Goal: Task Accomplishment & Management: Use online tool/utility

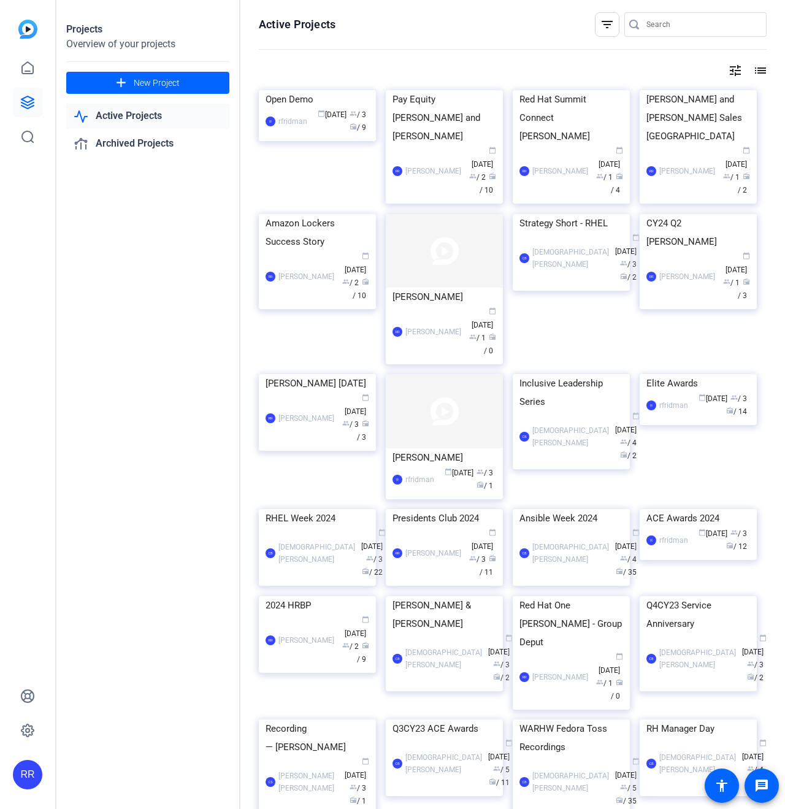
click at [105, 111] on link "Active Projects" at bounding box center [147, 116] width 163 height 25
click at [127, 116] on link "Active Projects" at bounding box center [147, 116] width 163 height 25
click at [549, 145] on div "Red Hat Summit Connect Steven Huels" at bounding box center [572, 117] width 104 height 55
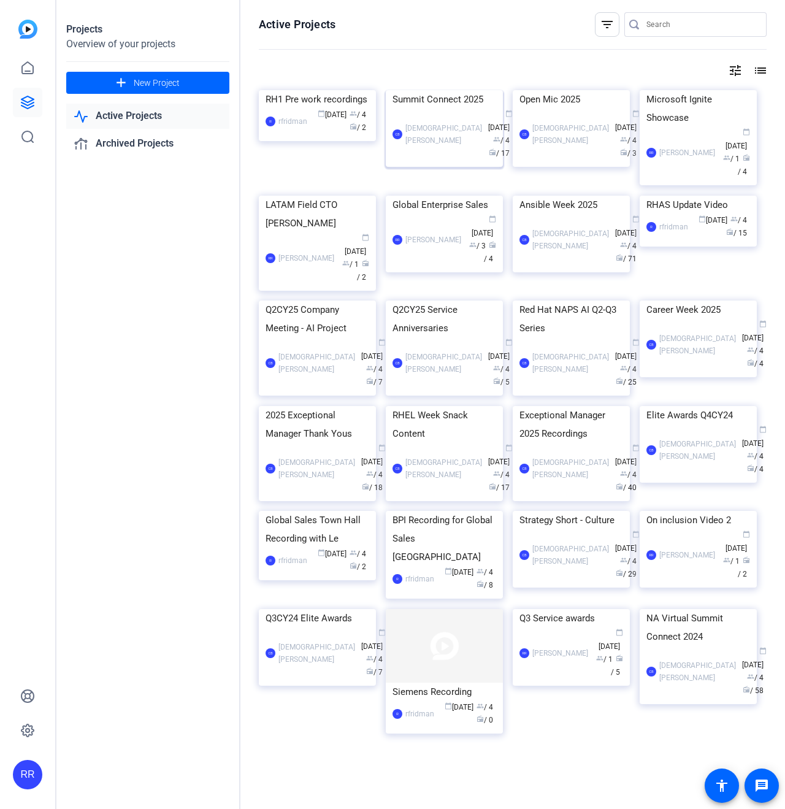
click at [447, 109] on div "Summit Connect 2025" at bounding box center [445, 99] width 104 height 18
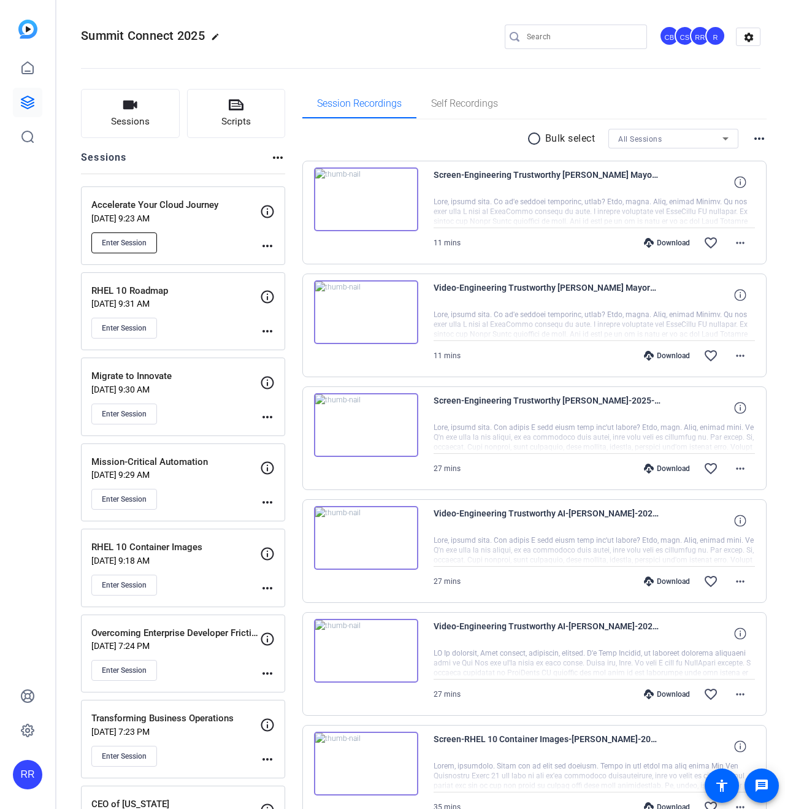
click at [128, 246] on span "Enter Session" at bounding box center [124, 243] width 45 height 10
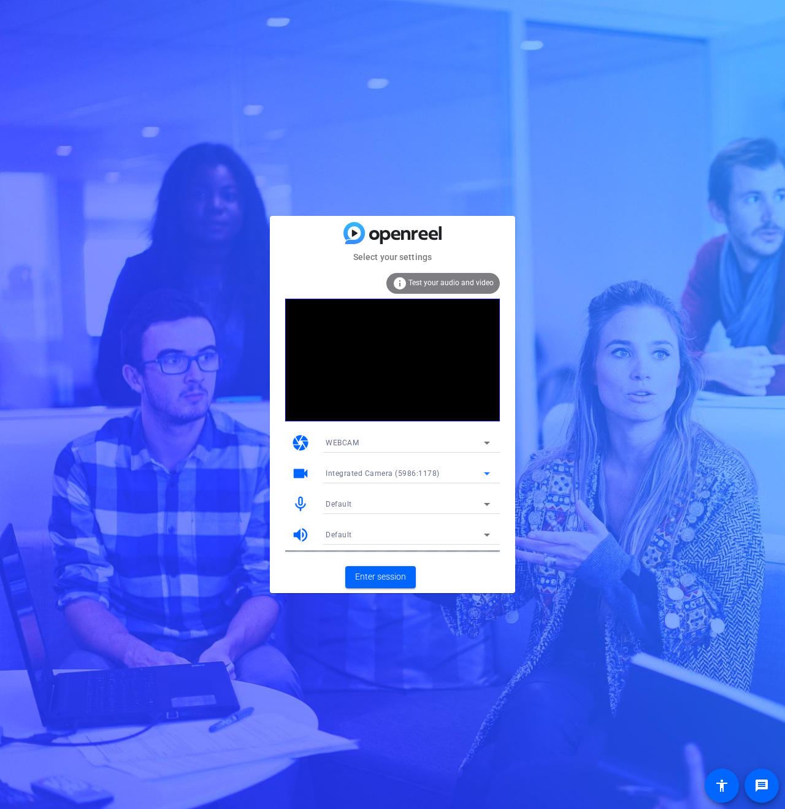
click at [348, 478] on span "Integrated Camera (5986:1178)" at bounding box center [383, 473] width 114 height 9
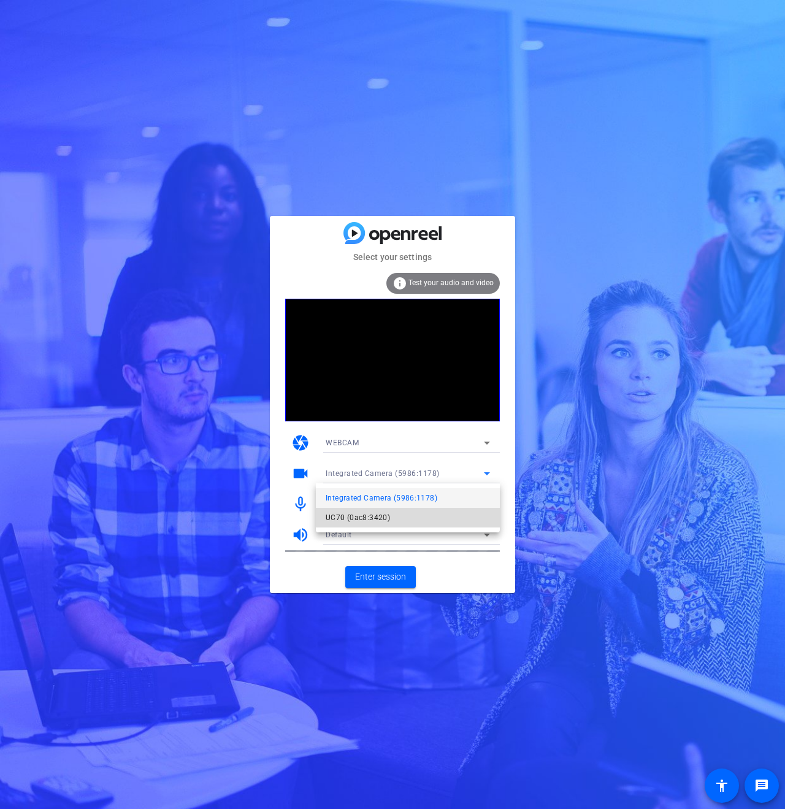
click at [359, 519] on span "UC70 (0ac8:3420)" at bounding box center [358, 518] width 64 height 15
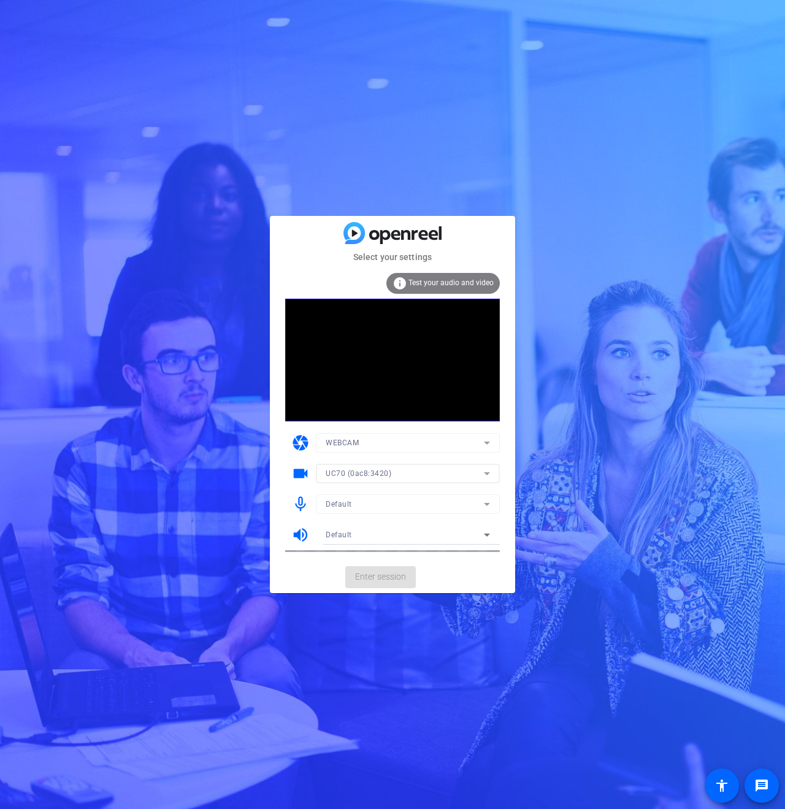
click at [343, 509] on mat-form-field "Default" at bounding box center [408, 505] width 184 height 20
click at [333, 498] on div "Default" at bounding box center [405, 503] width 158 height 15
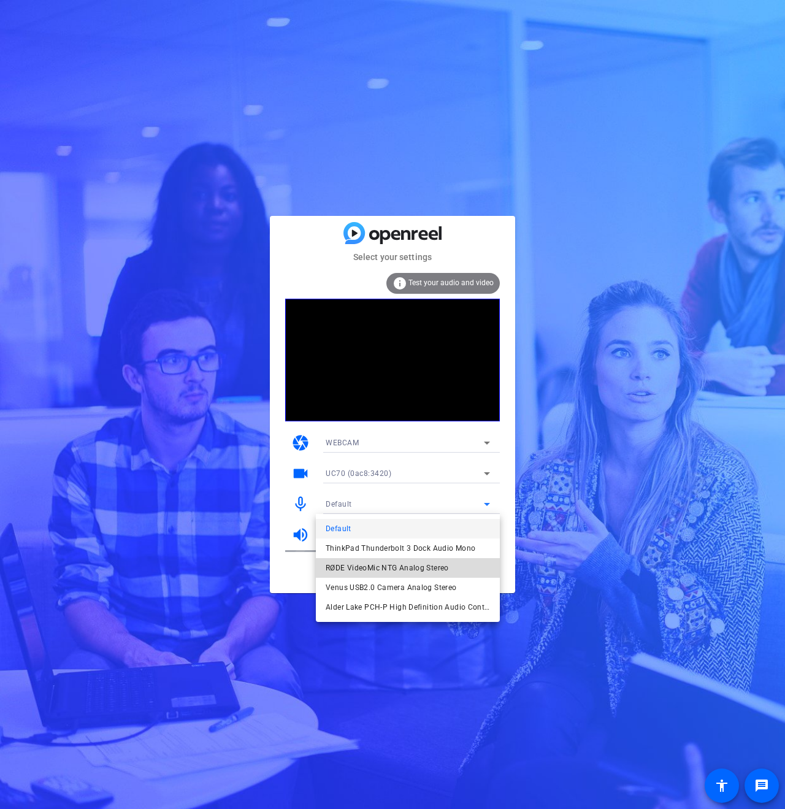
click at [349, 564] on span "RØDE VideoMic NTG Analog Stereo" at bounding box center [387, 568] width 123 height 15
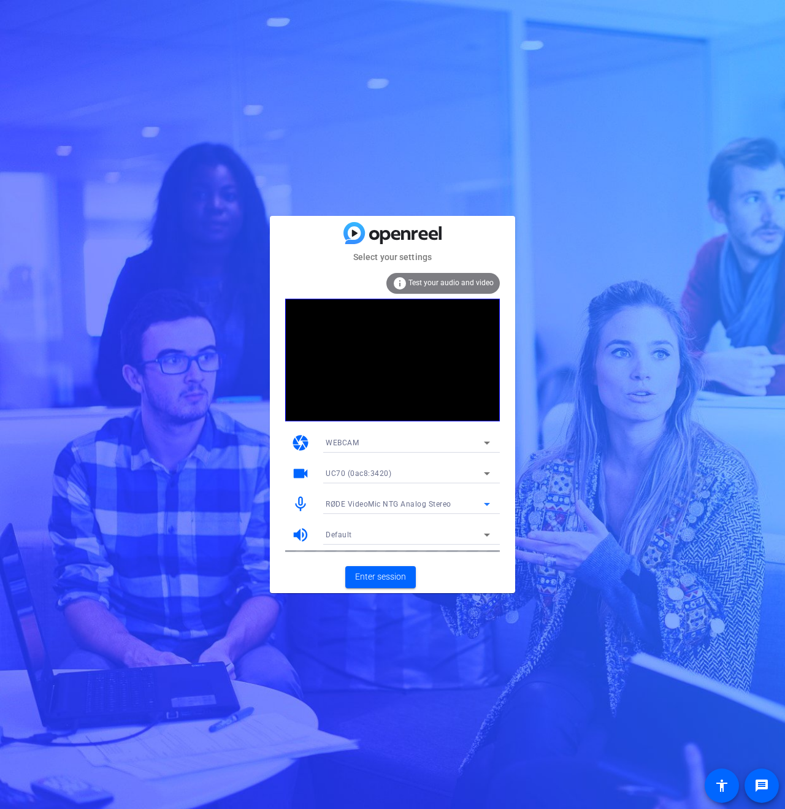
click at [334, 539] on span "Default" at bounding box center [339, 535] width 26 height 9
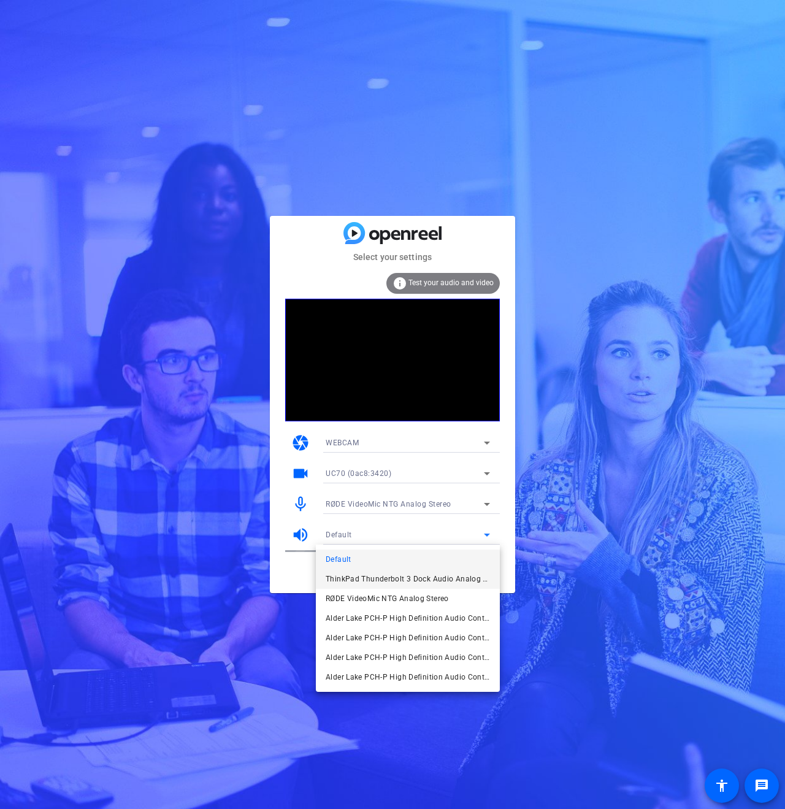
click at [340, 576] on span "ThinkPad Thunderbolt 3 Dock Audio Analog Stereo" at bounding box center [408, 579] width 164 height 15
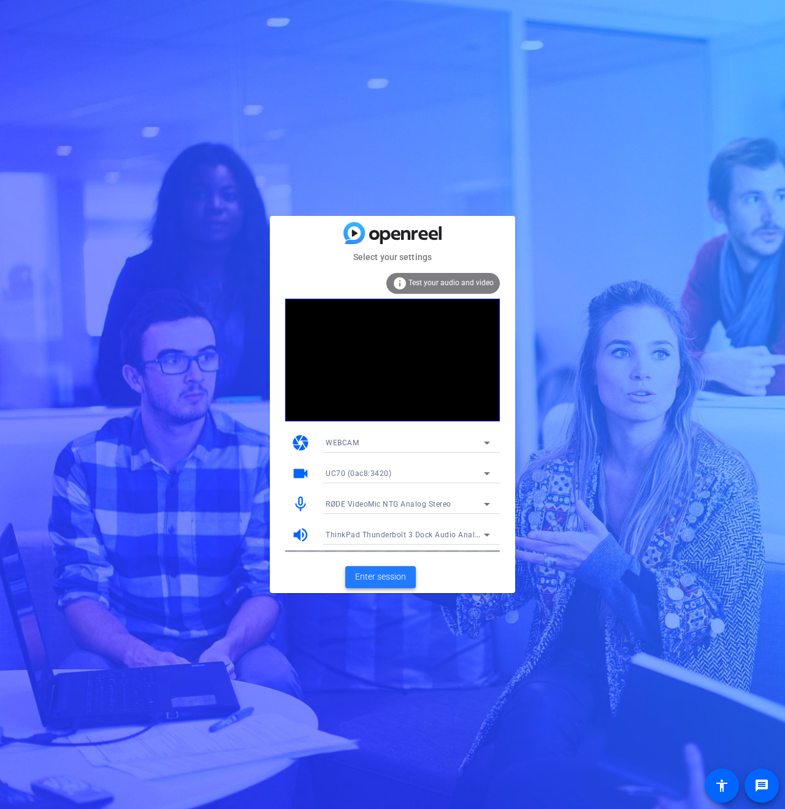
click at [369, 579] on span "Enter session" at bounding box center [380, 577] width 51 height 13
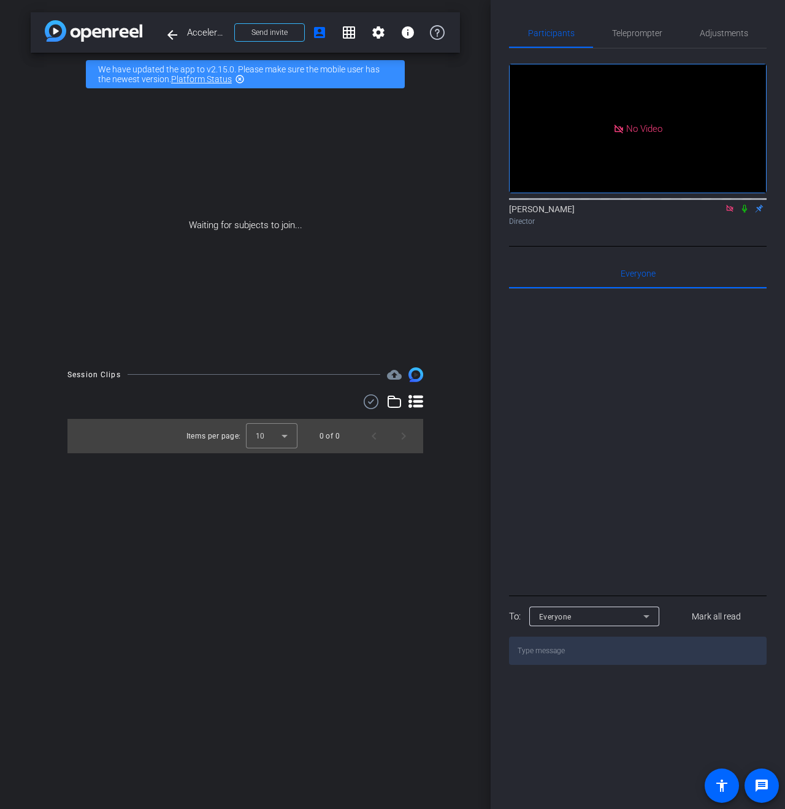
click at [731, 212] on icon at bounding box center [730, 208] width 7 height 7
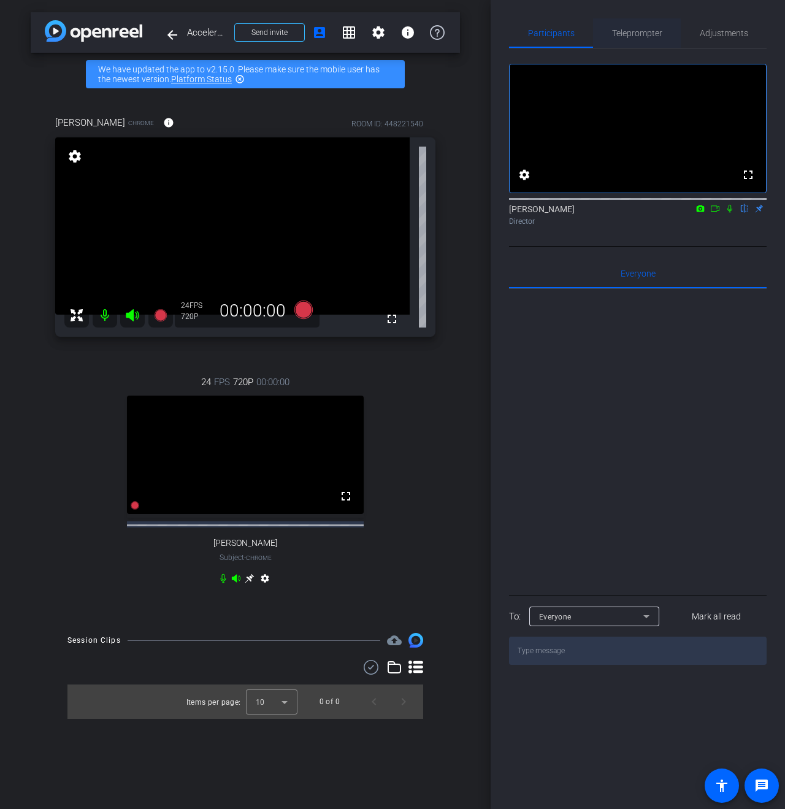
click at [639, 34] on span "Teleprompter" at bounding box center [637, 33] width 50 height 9
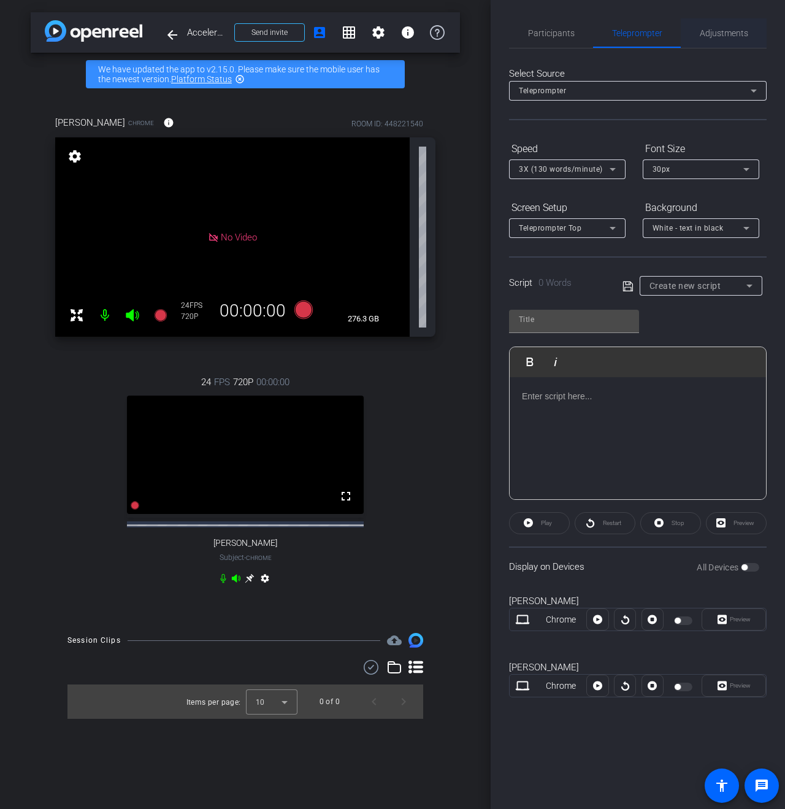
click at [765, 33] on div "Adjustments" at bounding box center [724, 32] width 86 height 29
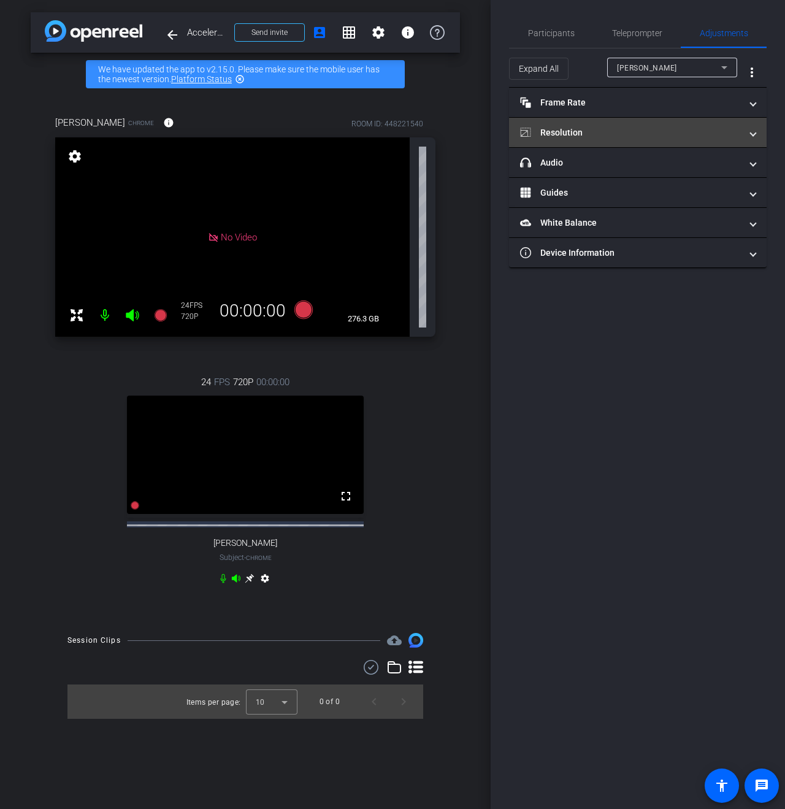
click at [579, 126] on mat-panel-title "Resolution" at bounding box center [630, 132] width 221 height 13
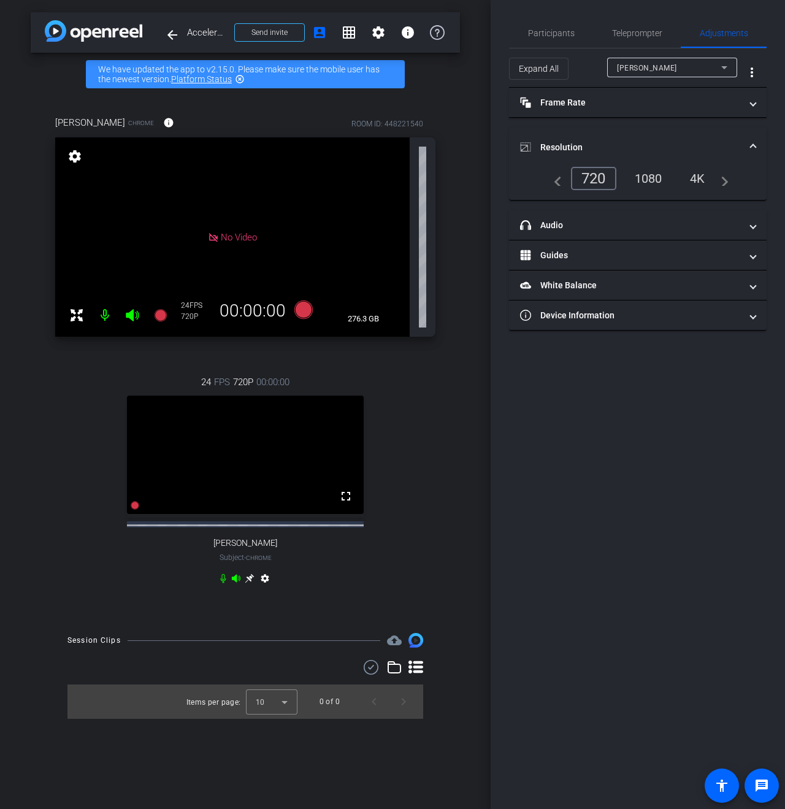
click at [636, 178] on div "1080" at bounding box center [649, 178] width 46 height 21
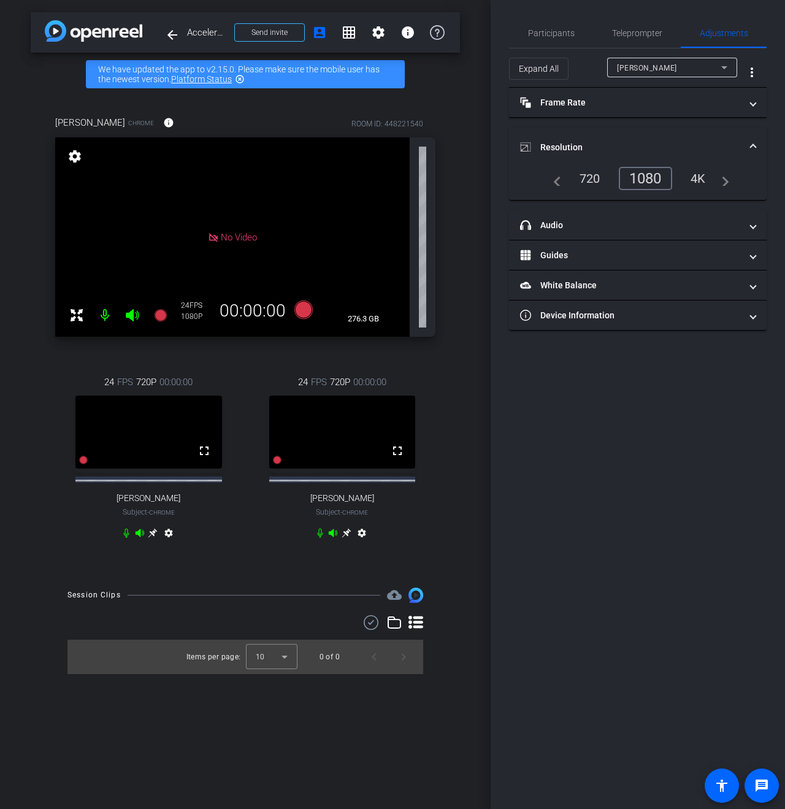
click at [658, 68] on span "Caroline Smith" at bounding box center [647, 68] width 60 height 9
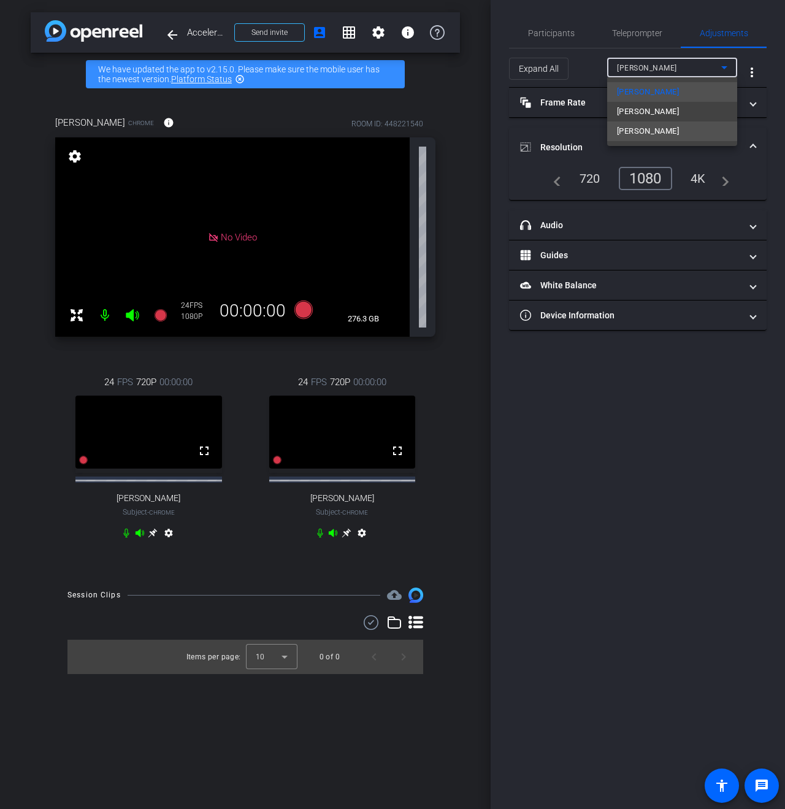
click at [634, 128] on span "Steve Mirman" at bounding box center [648, 131] width 62 height 15
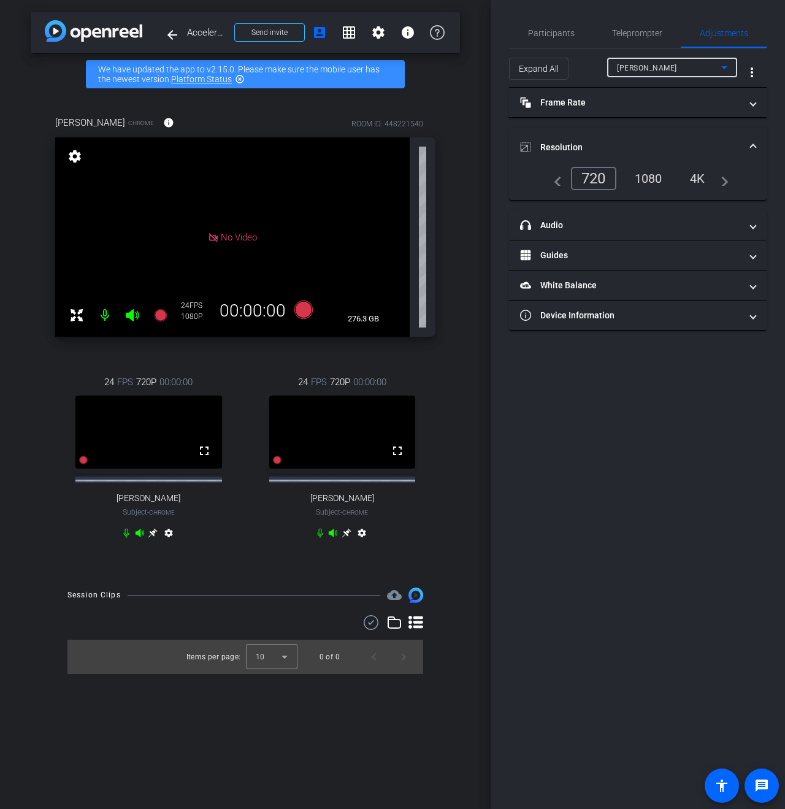
click at [646, 185] on div "1080" at bounding box center [649, 178] width 46 height 21
click at [663, 171] on div "1080" at bounding box center [645, 178] width 53 height 23
click at [373, 447] on video at bounding box center [342, 432] width 147 height 73
click at [347, 538] on icon at bounding box center [346, 533] width 9 height 9
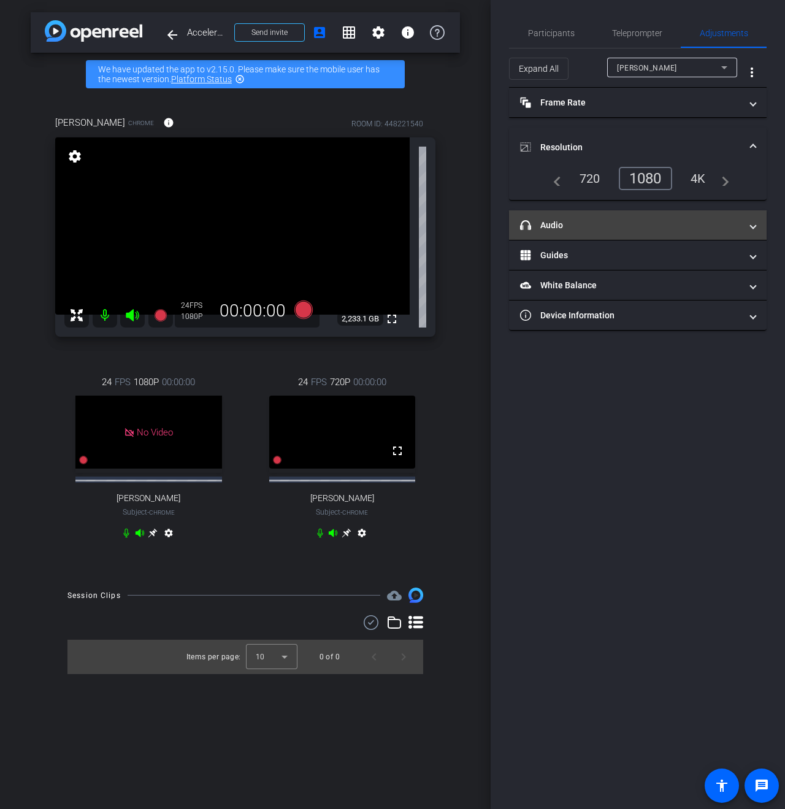
click at [747, 221] on span "headphone icon Audio" at bounding box center [635, 225] width 231 height 13
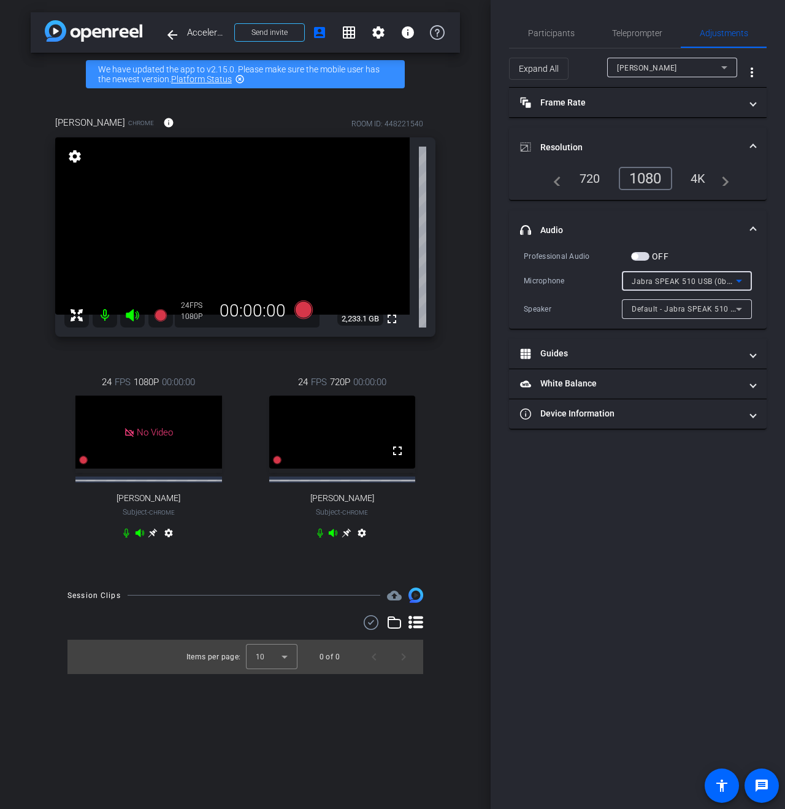
click at [667, 284] on span "Jabra SPEAK 510 USB (0b0e:0422)" at bounding box center [695, 281] width 127 height 10
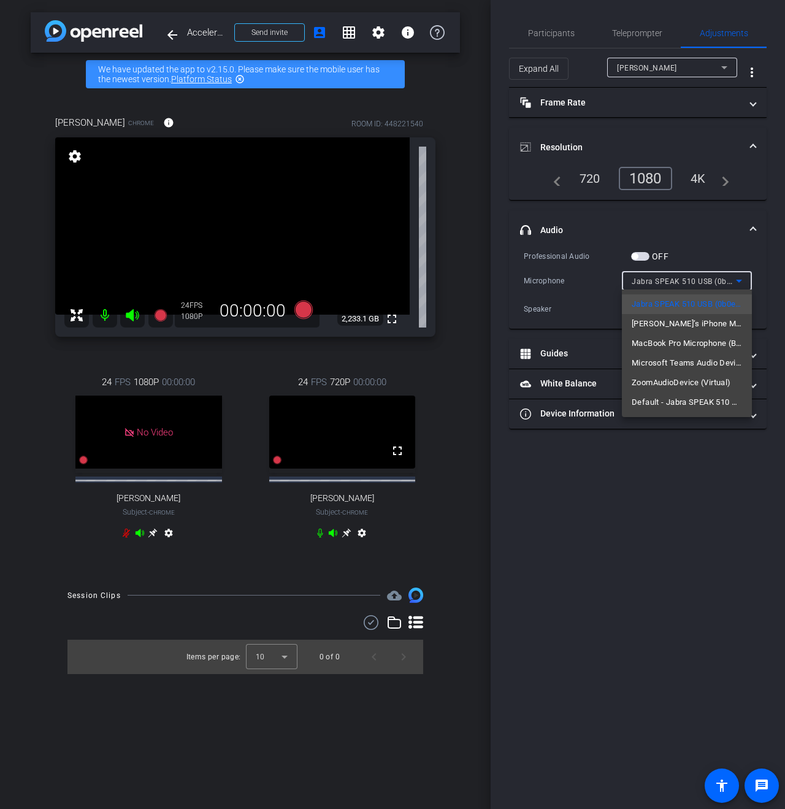
click at [668, 284] on div at bounding box center [392, 404] width 785 height 809
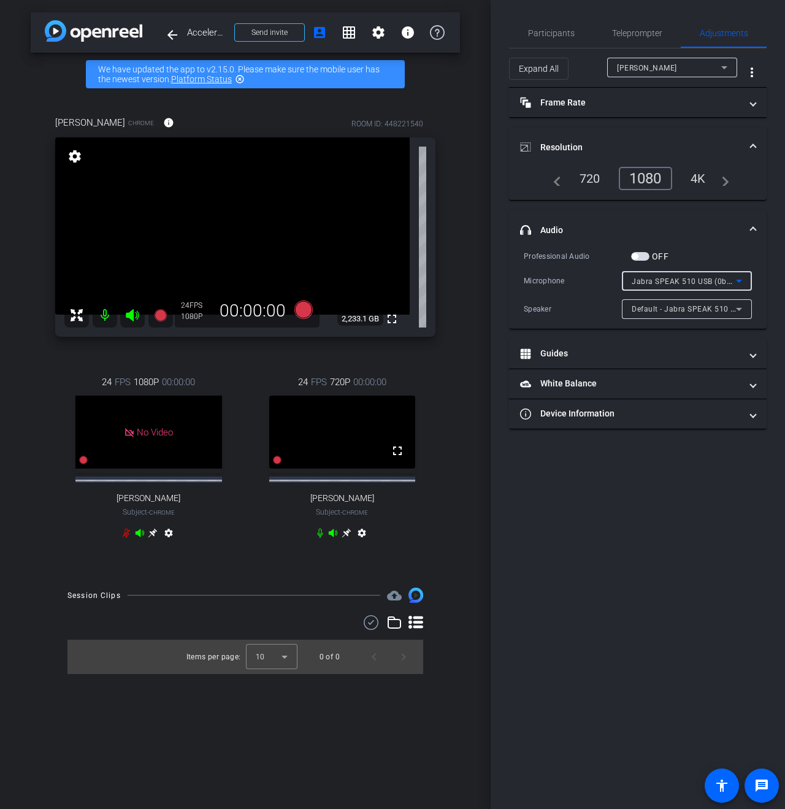
click at [668, 284] on span "Jabra SPEAK 510 USB (0b0e:0422)" at bounding box center [695, 281] width 127 height 10
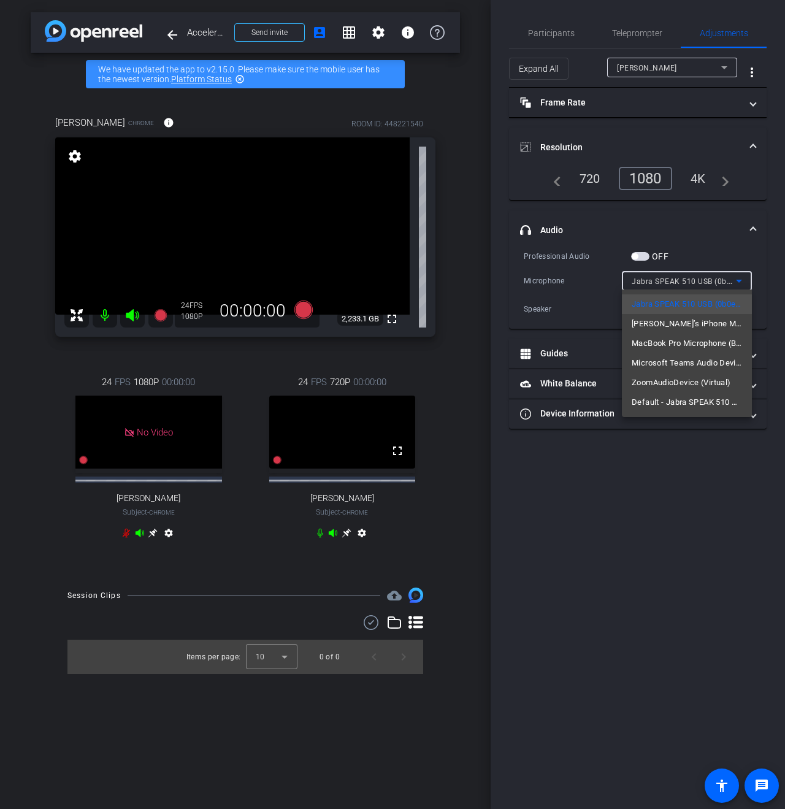
click at [605, 267] on div at bounding box center [392, 404] width 785 height 809
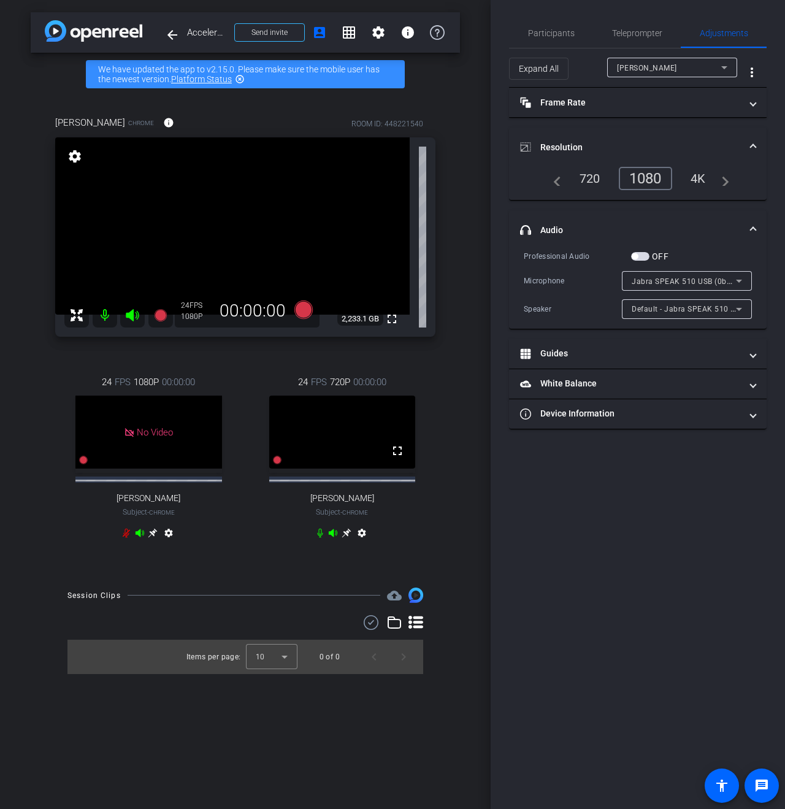
click at [659, 592] on div "Participants Teleprompter Adjustments settings Roberto Rodriguez flip Director …" at bounding box center [638, 404] width 295 height 809
click at [756, 228] on mat-expansion-panel-header "headphone icon Audio" at bounding box center [638, 229] width 258 height 39
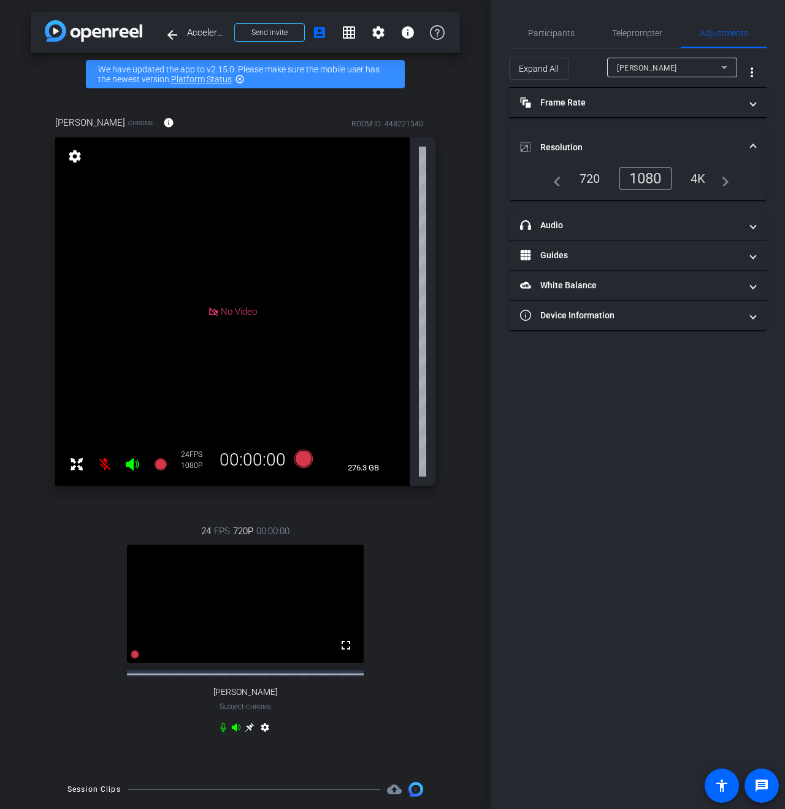
click at [100, 465] on mat-icon at bounding box center [105, 464] width 25 height 25
click at [102, 461] on mat-icon at bounding box center [105, 464] width 25 height 25
click at [523, 31] on div "Participants" at bounding box center [551, 32] width 84 height 29
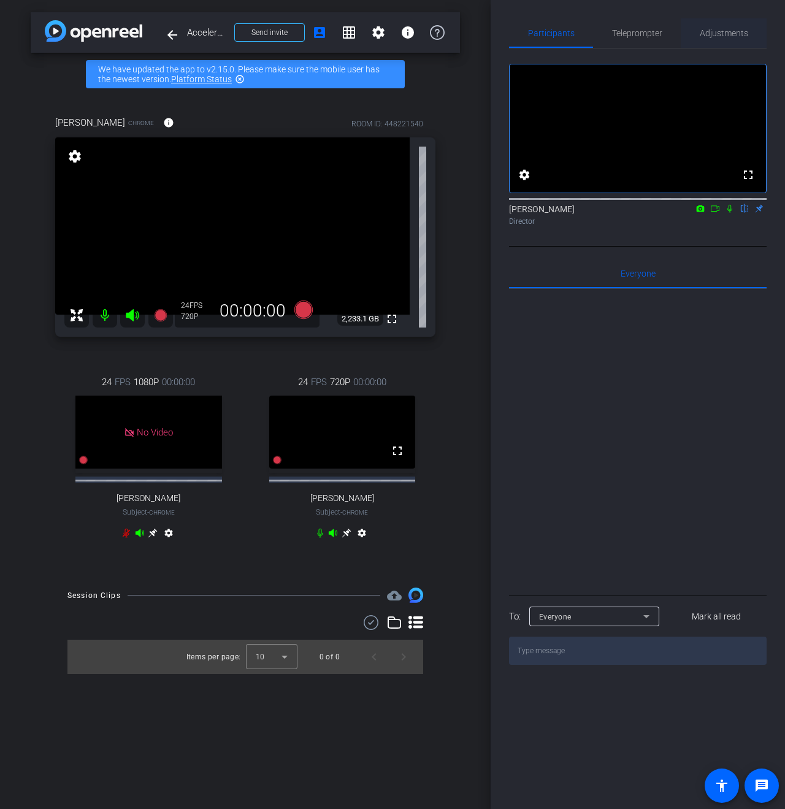
click at [735, 36] on span "Adjustments" at bounding box center [724, 33] width 48 height 9
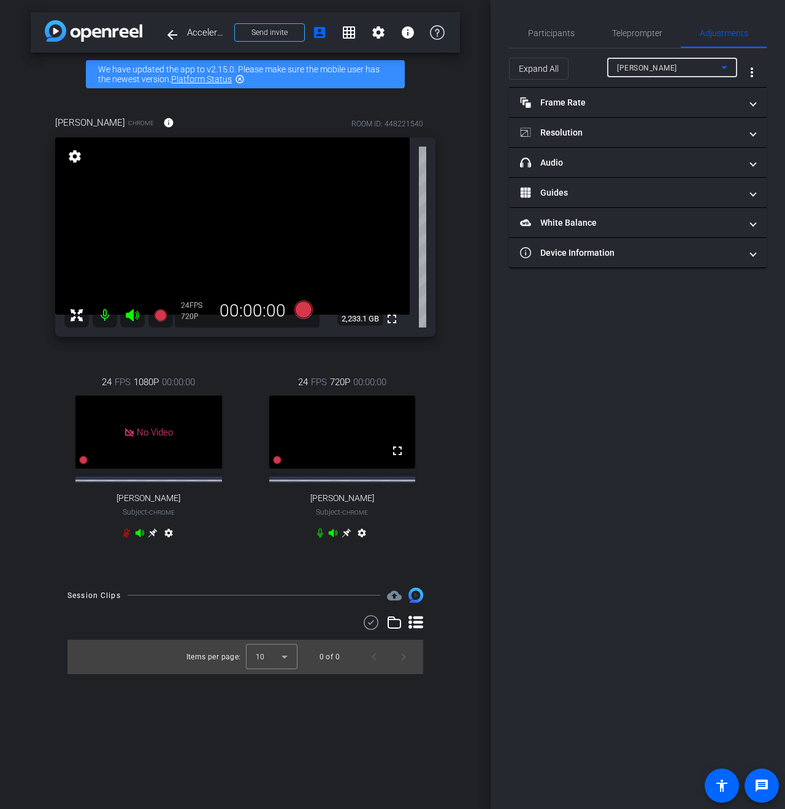
click at [635, 69] on span "Caroline Smith" at bounding box center [647, 68] width 60 height 9
click at [637, 137] on span "Steve Mirman" at bounding box center [648, 131] width 62 height 15
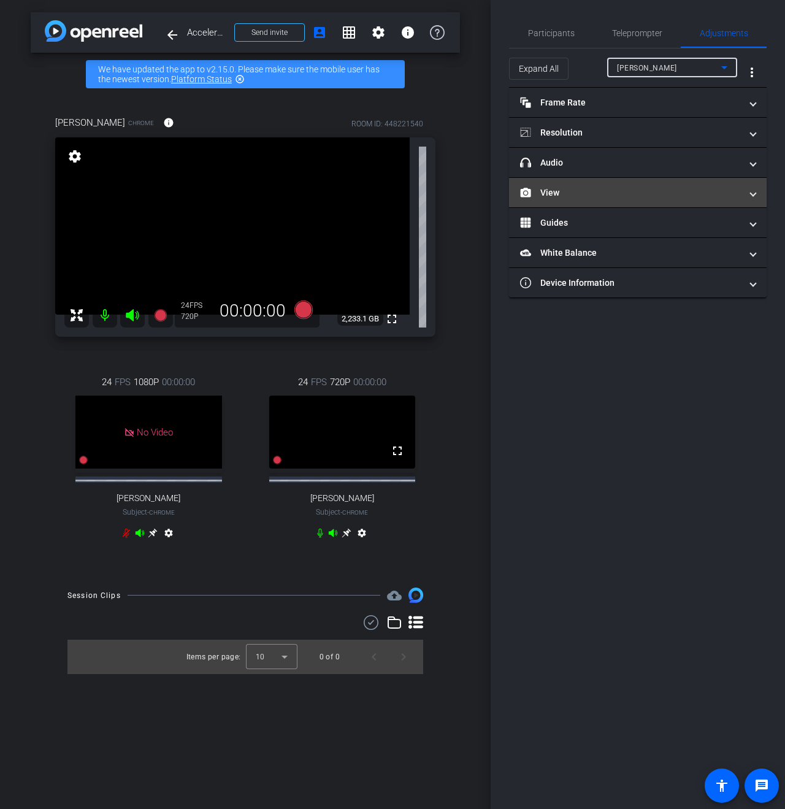
click at [562, 187] on mat-panel-title "View" at bounding box center [630, 193] width 221 height 13
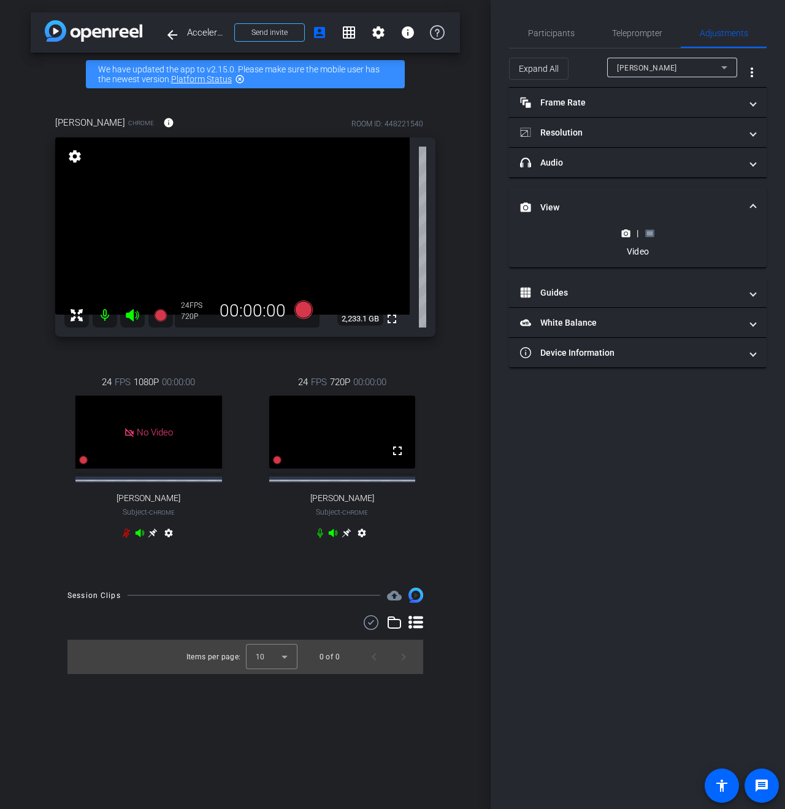
click at [650, 234] on rect at bounding box center [650, 233] width 7 height 5
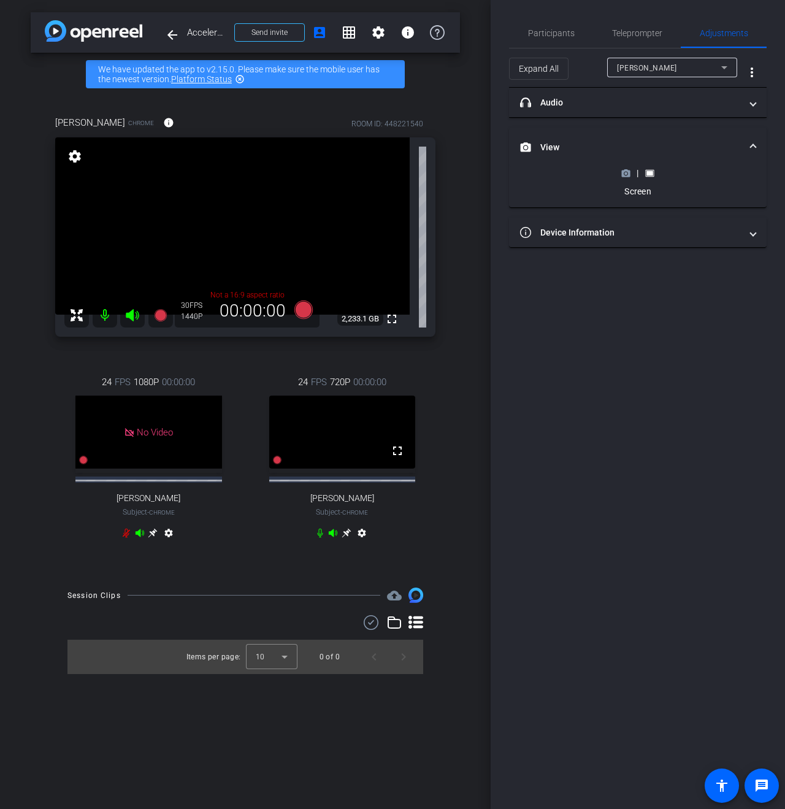
click at [627, 169] on polygon at bounding box center [627, 169] width 6 height 1
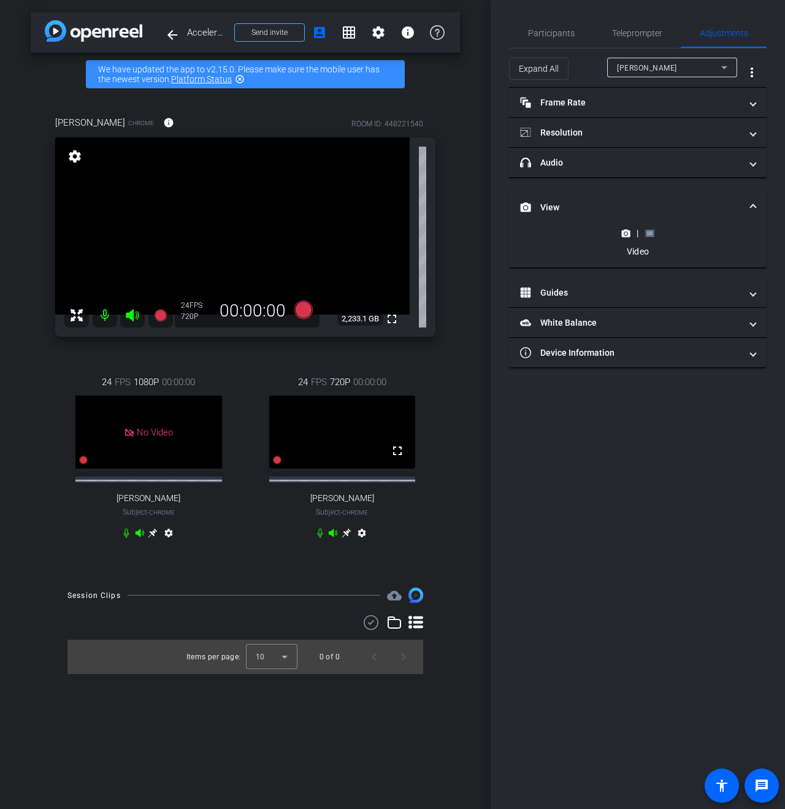
click at [641, 225] on mat-expansion-panel-header "View" at bounding box center [638, 207] width 258 height 39
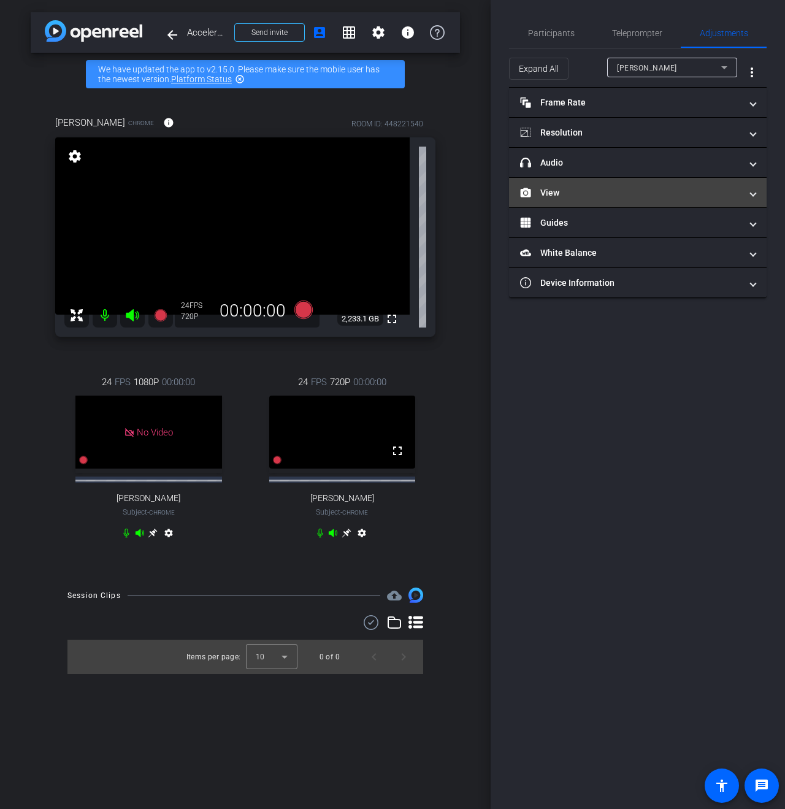
click at [644, 199] on mat-expansion-panel-header "View" at bounding box center [638, 192] width 258 height 29
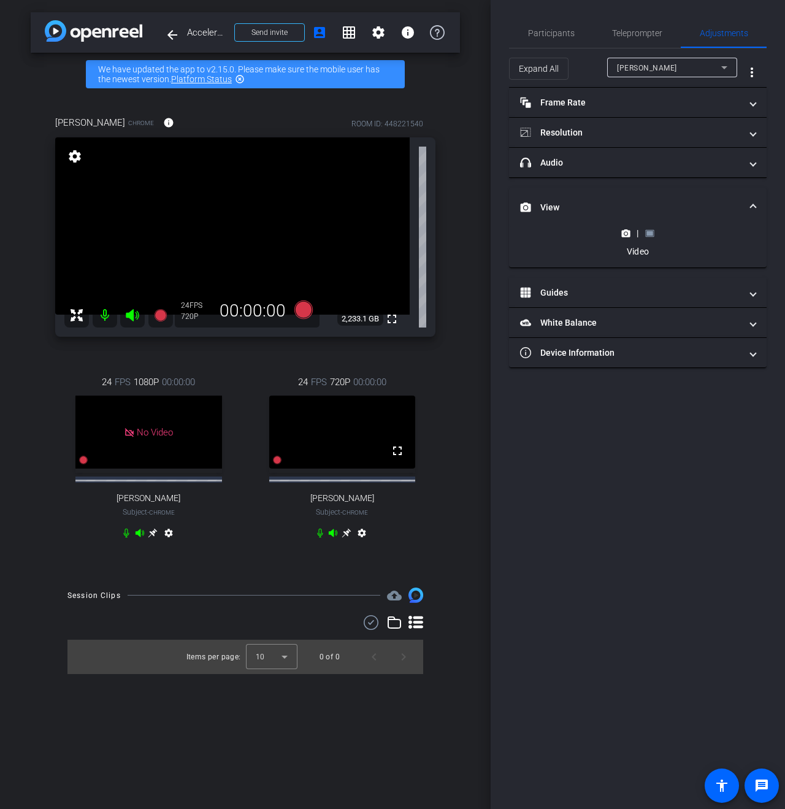
click at [646, 229] on icon at bounding box center [650, 233] width 9 height 9
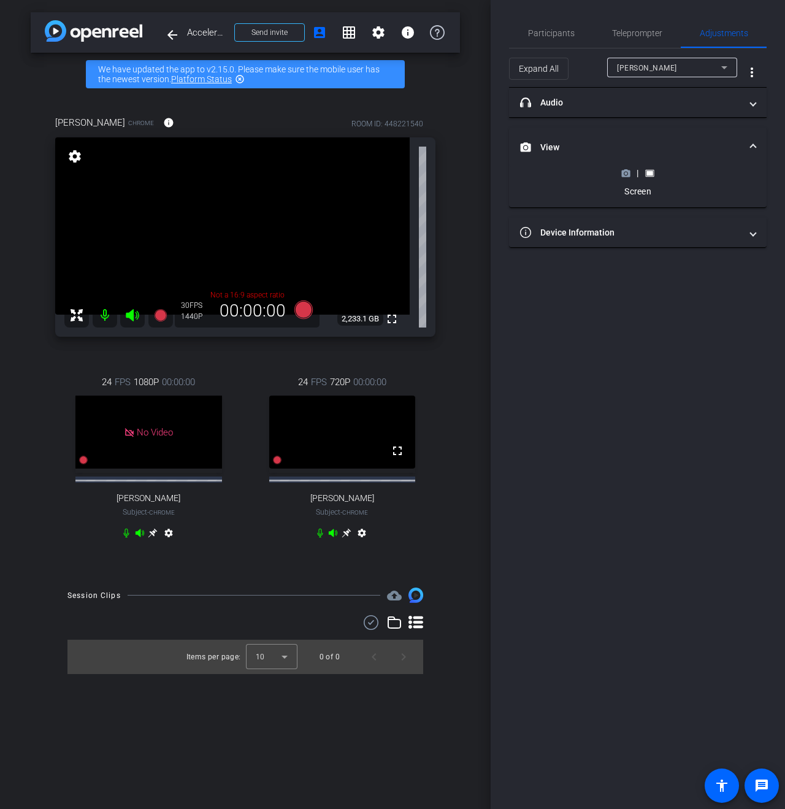
click at [622, 174] on icon at bounding box center [626, 173] width 9 height 7
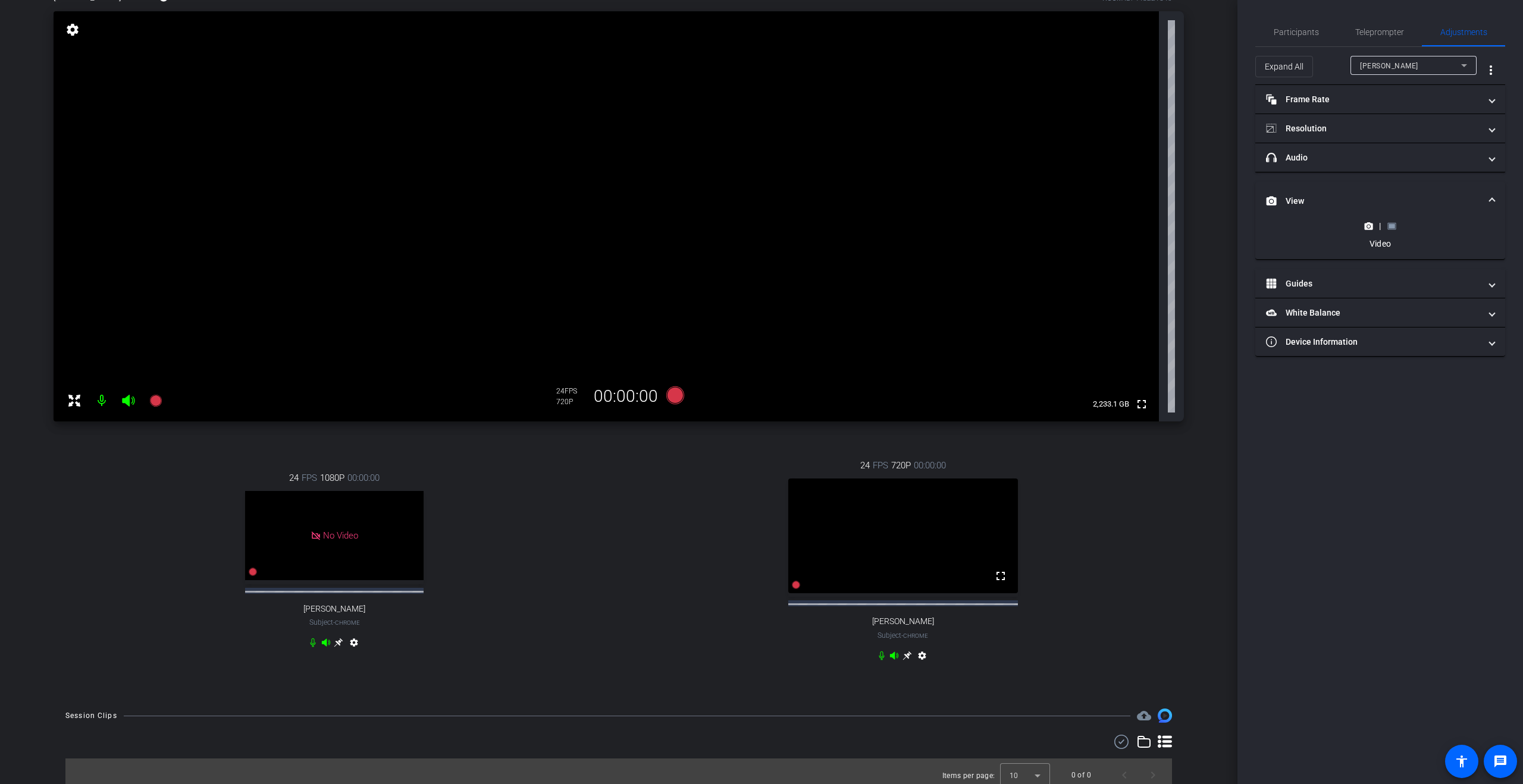
scroll to position [130, 0]
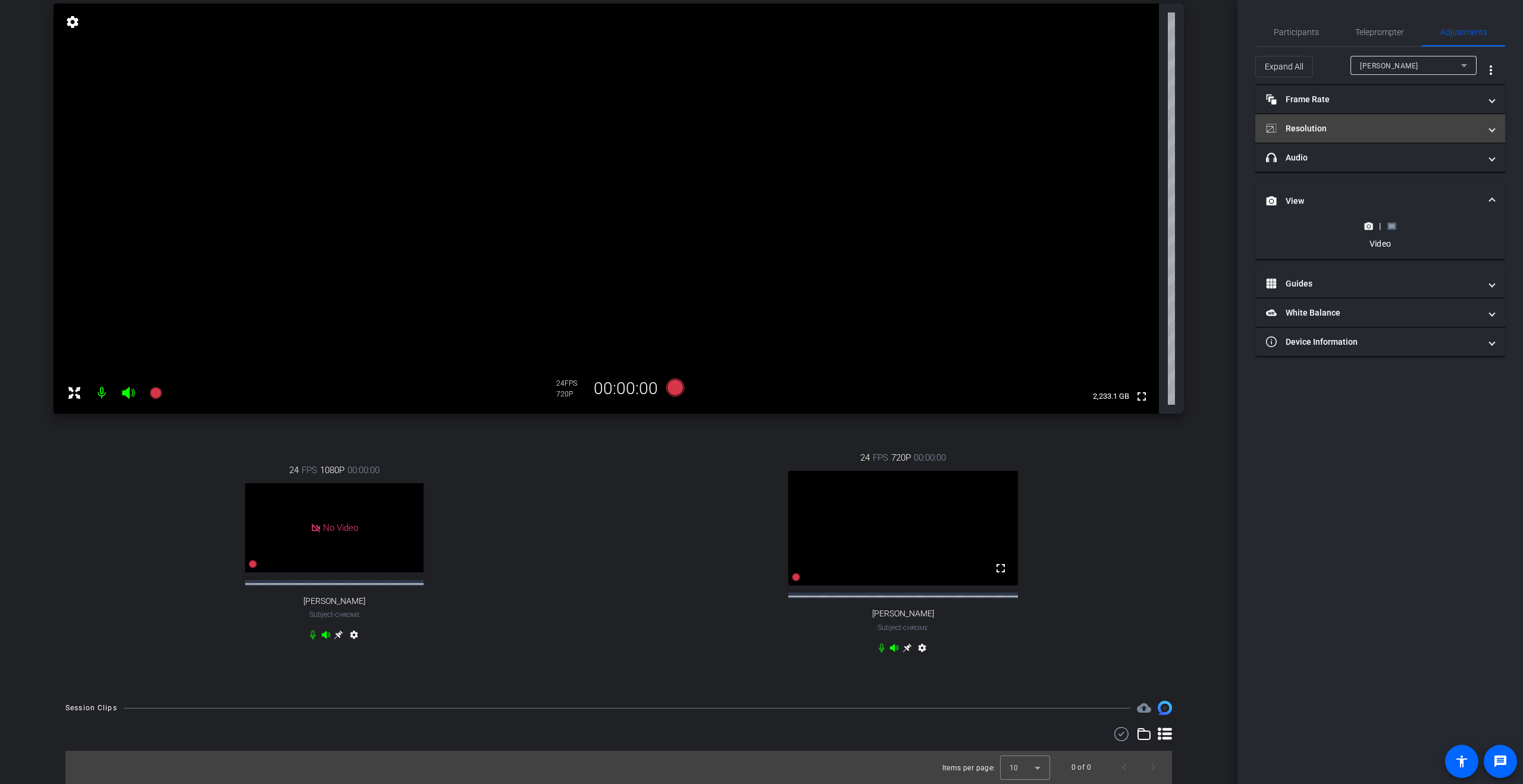
click at [761, 119] on mat-expansion-panel-header "Resolution" at bounding box center [1380, 128] width 250 height 28
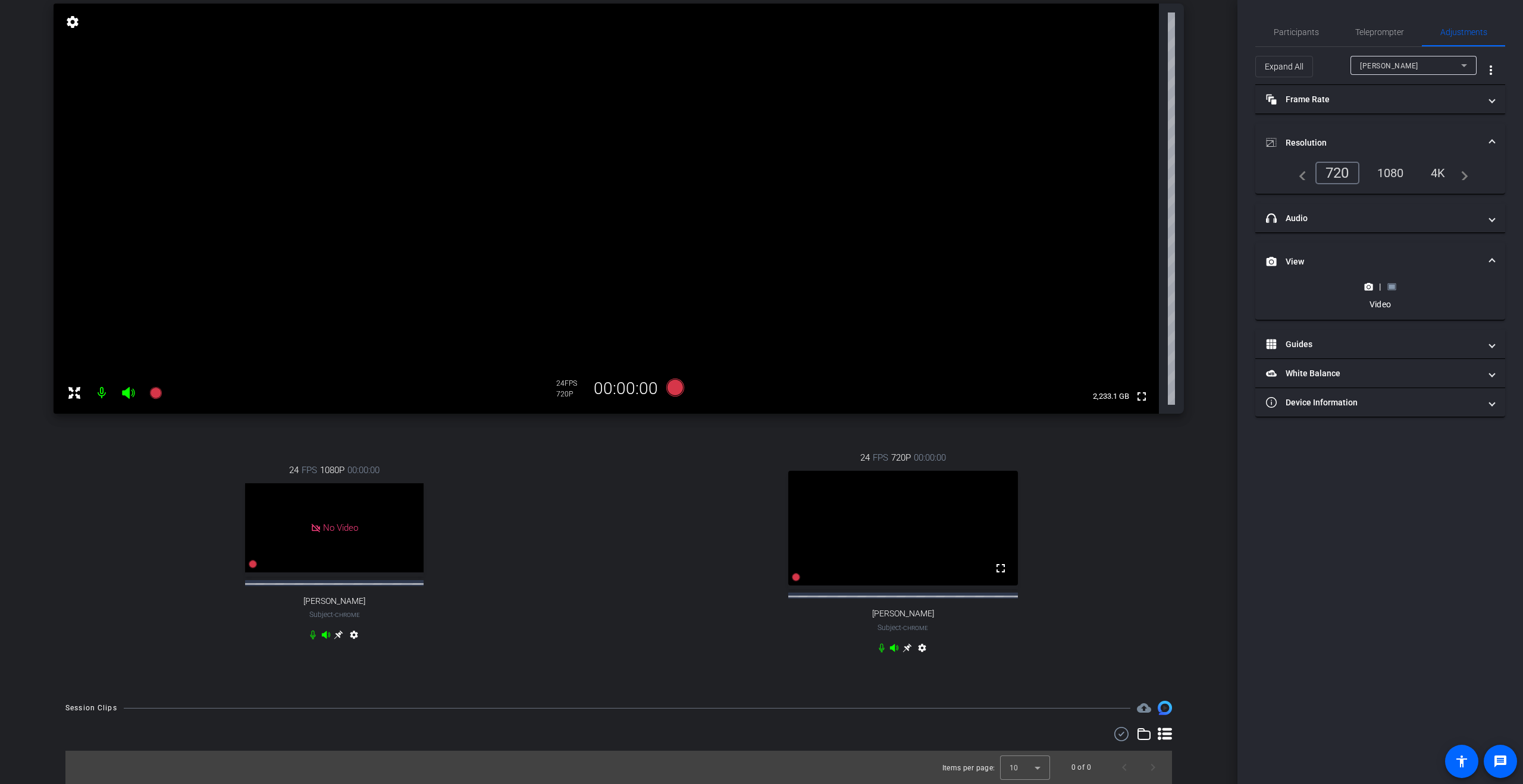
click at [761, 281] on div "|" at bounding box center [1380, 287] width 44 height 12
click at [761, 289] on icon at bounding box center [1369, 287] width 9 height 7
click at [761, 181] on div "1080" at bounding box center [1390, 172] width 45 height 20
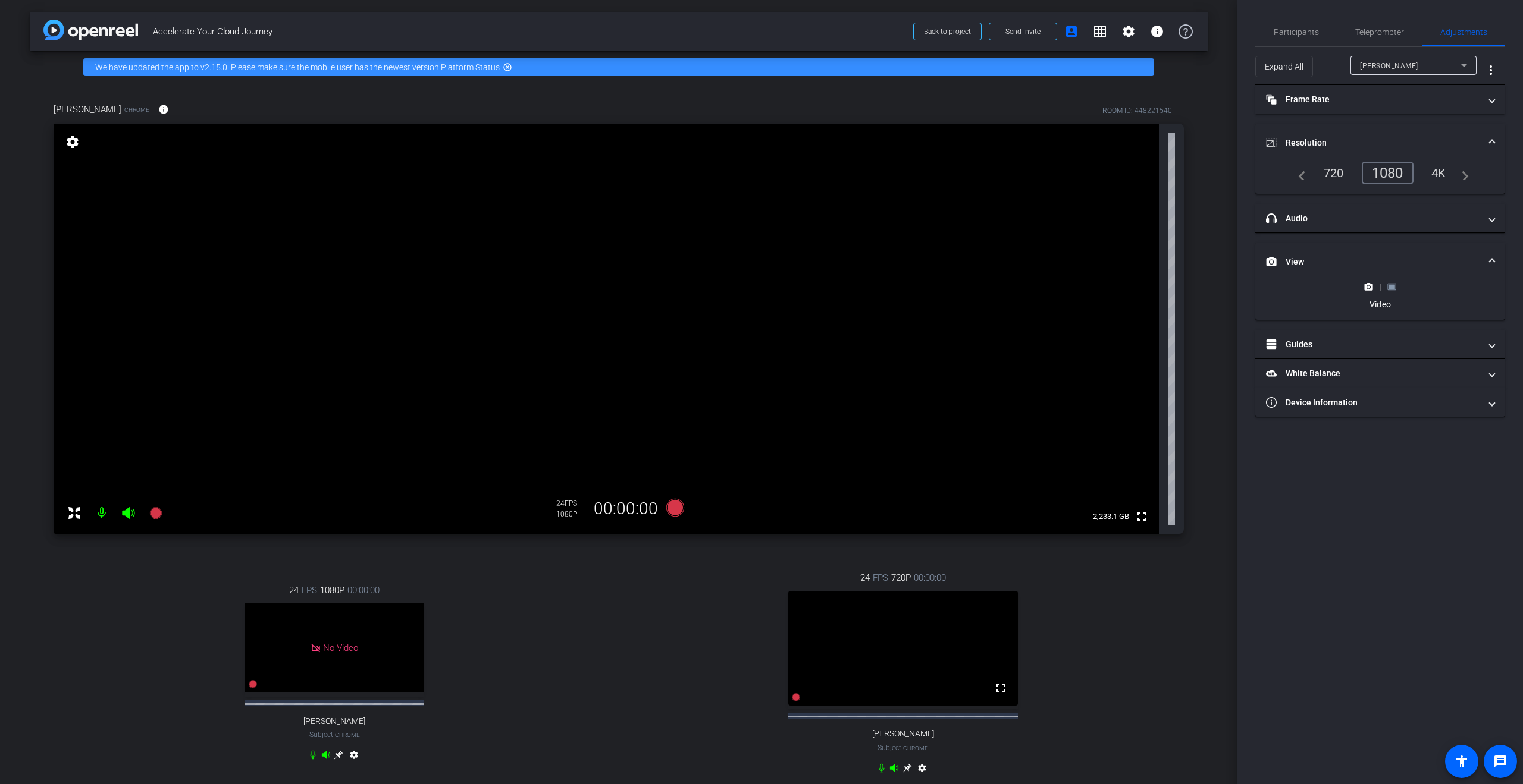
click at [761, 287] on div "|" at bounding box center [1380, 287] width 44 height 12
click at [761, 286] on rect at bounding box center [1391, 286] width 7 height 5
click at [761, 167] on circle at bounding box center [1368, 168] width 3 height 3
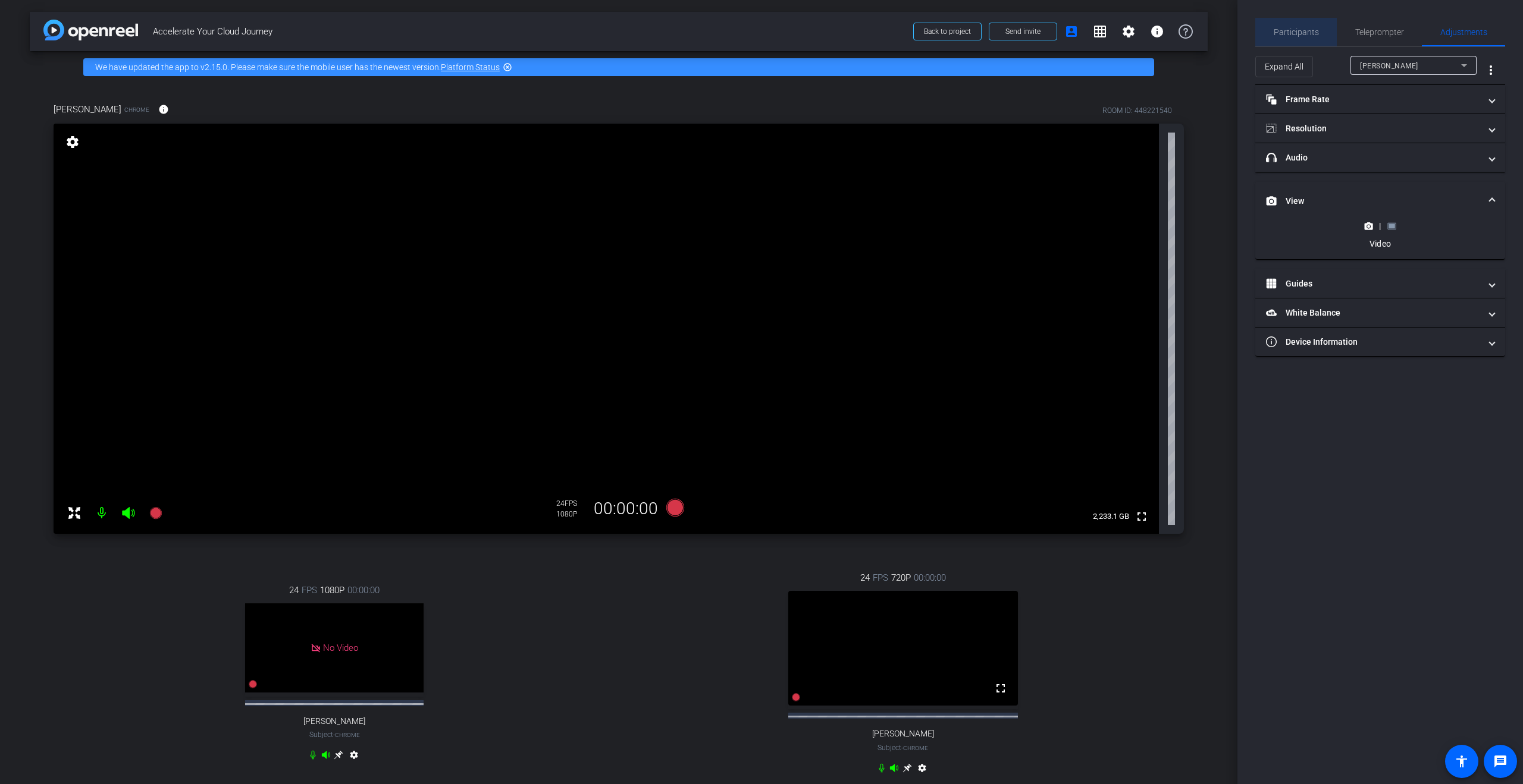
click at [761, 33] on span "Participants" at bounding box center [1296, 32] width 46 height 9
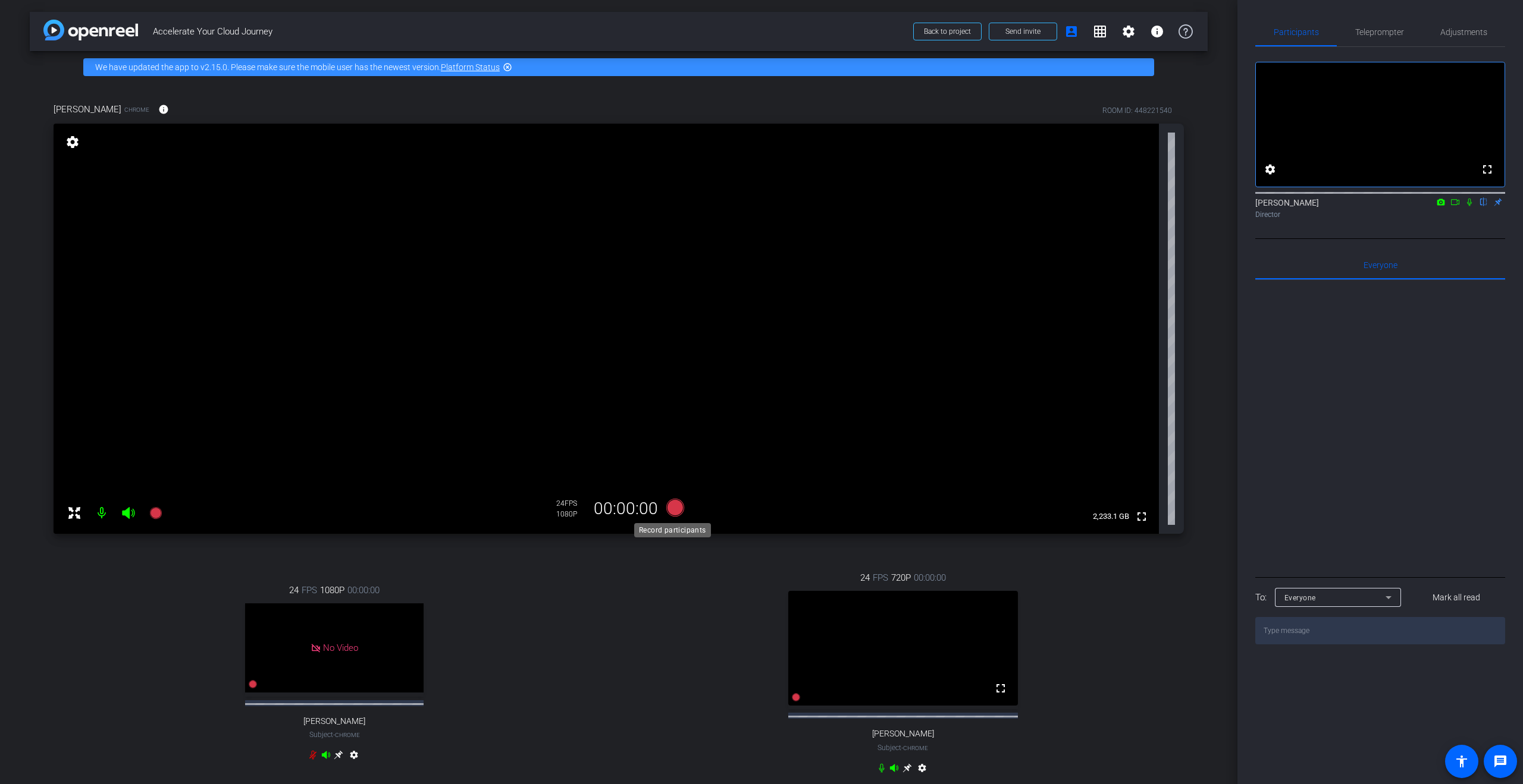
click at [677, 512] on icon at bounding box center [675, 508] width 17 height 17
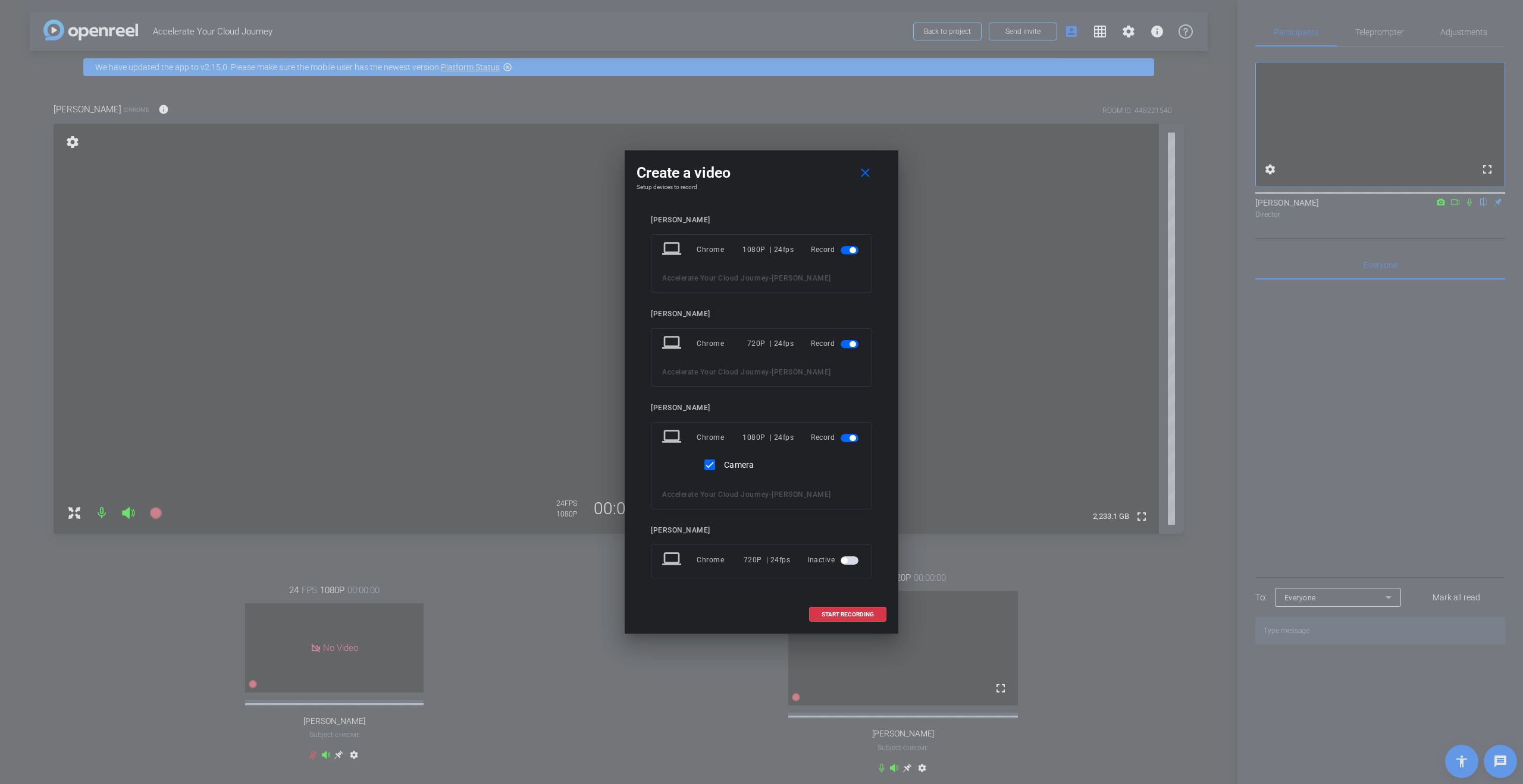
click at [761, 347] on span "button" at bounding box center [849, 344] width 17 height 9
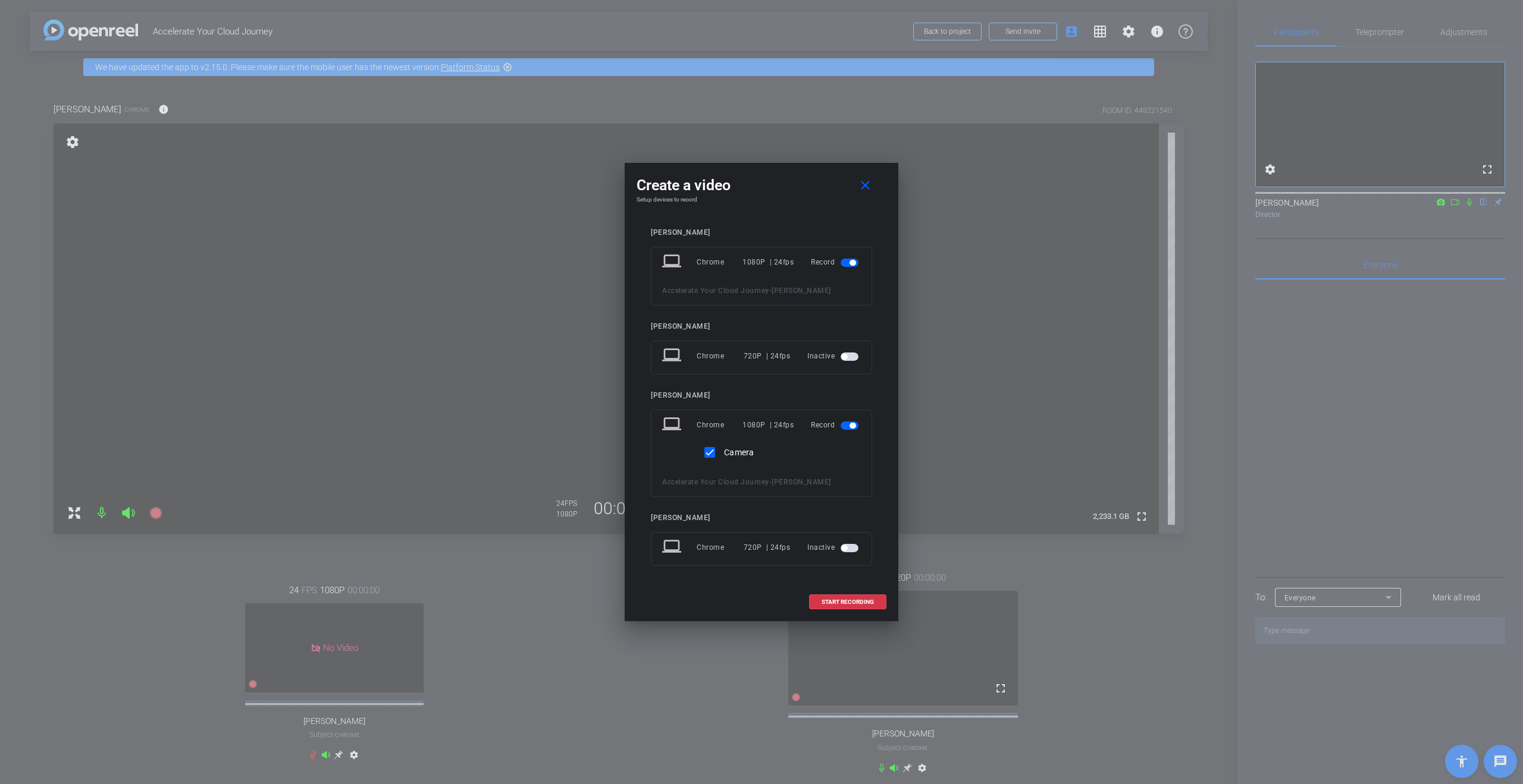
click at [761, 264] on span "button" at bounding box center [852, 263] width 6 height 6
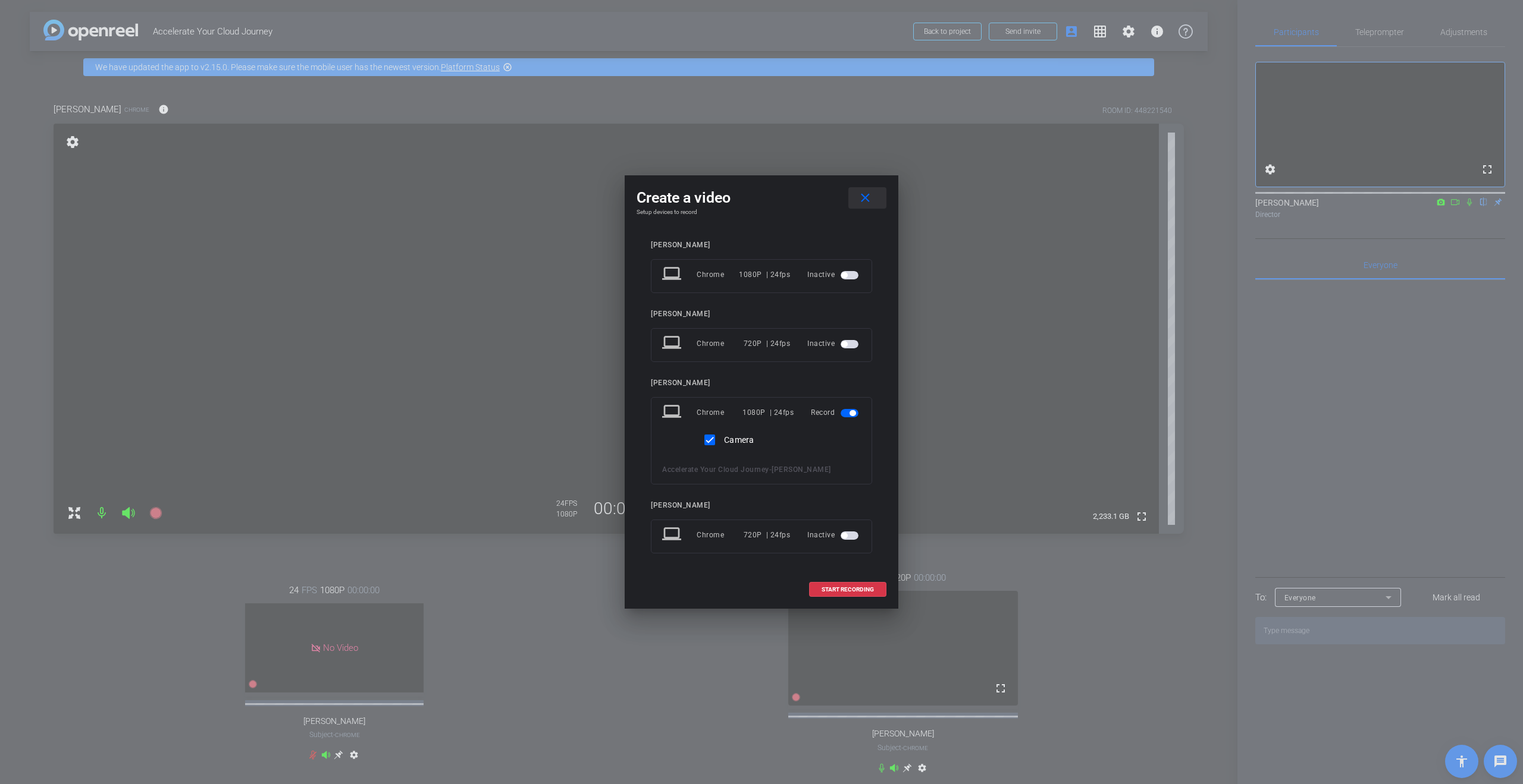
click at [761, 204] on mat-icon "close" at bounding box center [865, 198] width 15 height 15
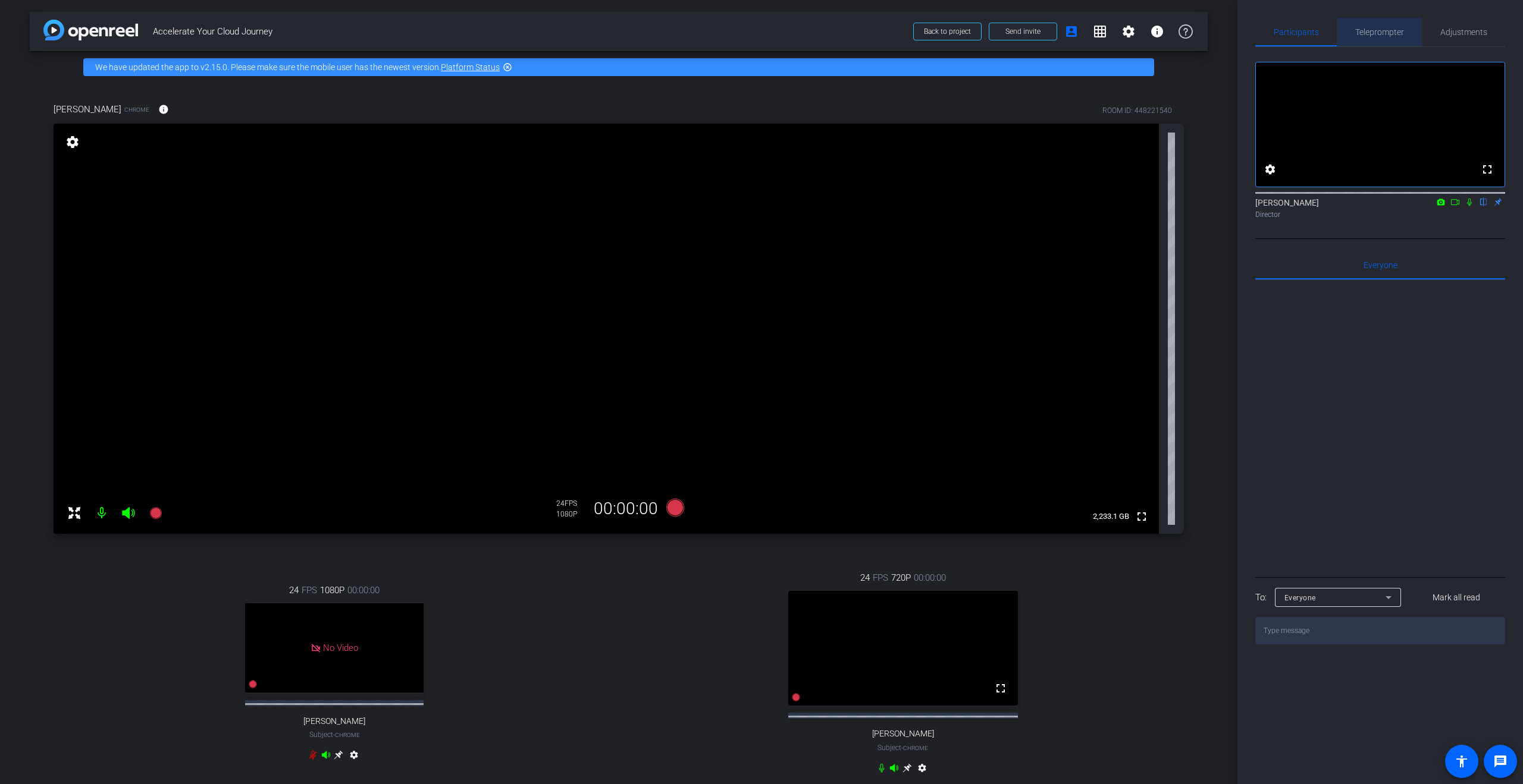
click at [761, 21] on span "Teleprompter" at bounding box center [1380, 31] width 48 height 28
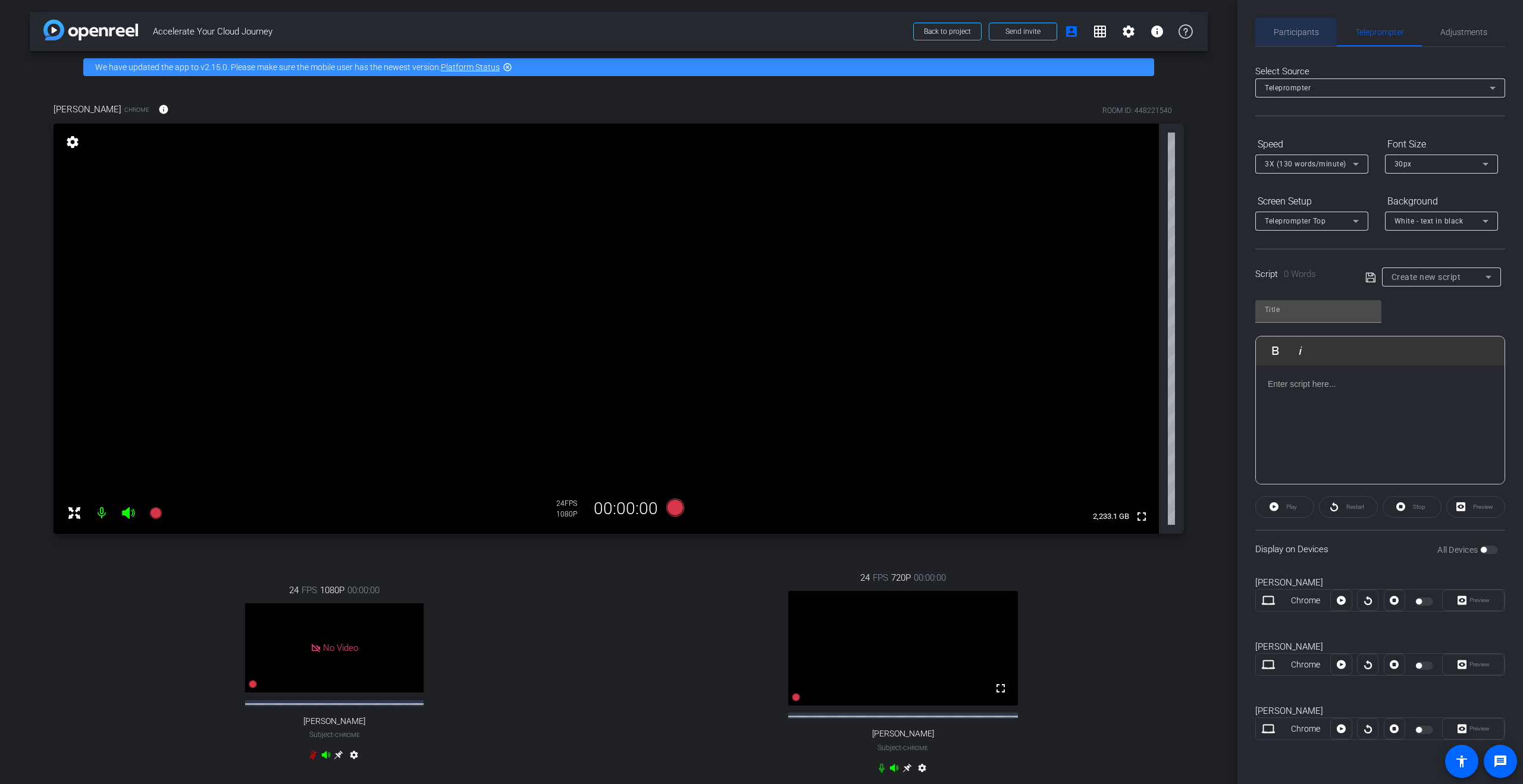
click at [761, 22] on span "Participants" at bounding box center [1296, 31] width 46 height 28
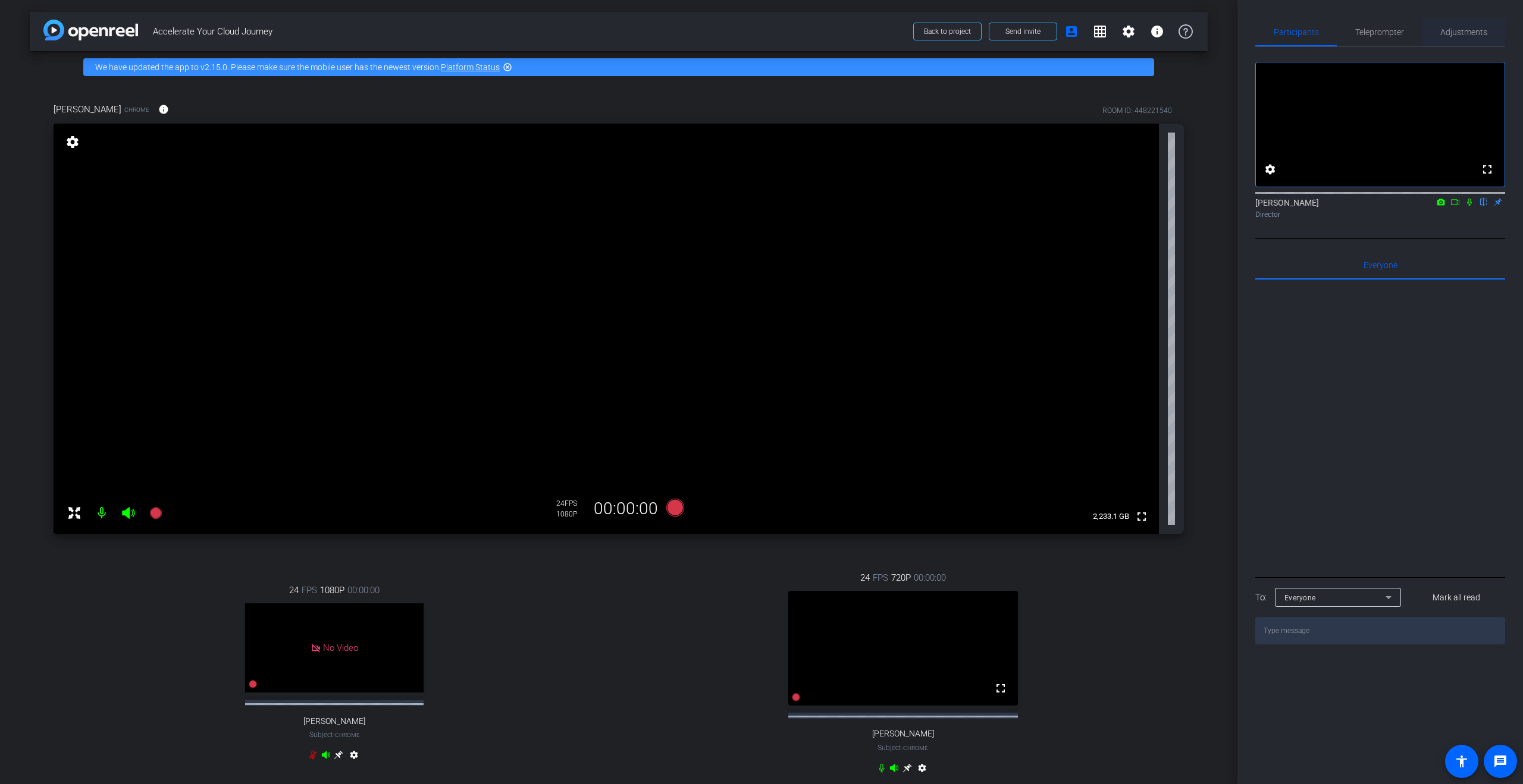
click at [761, 33] on div "Adjustments" at bounding box center [1464, 31] width 83 height 28
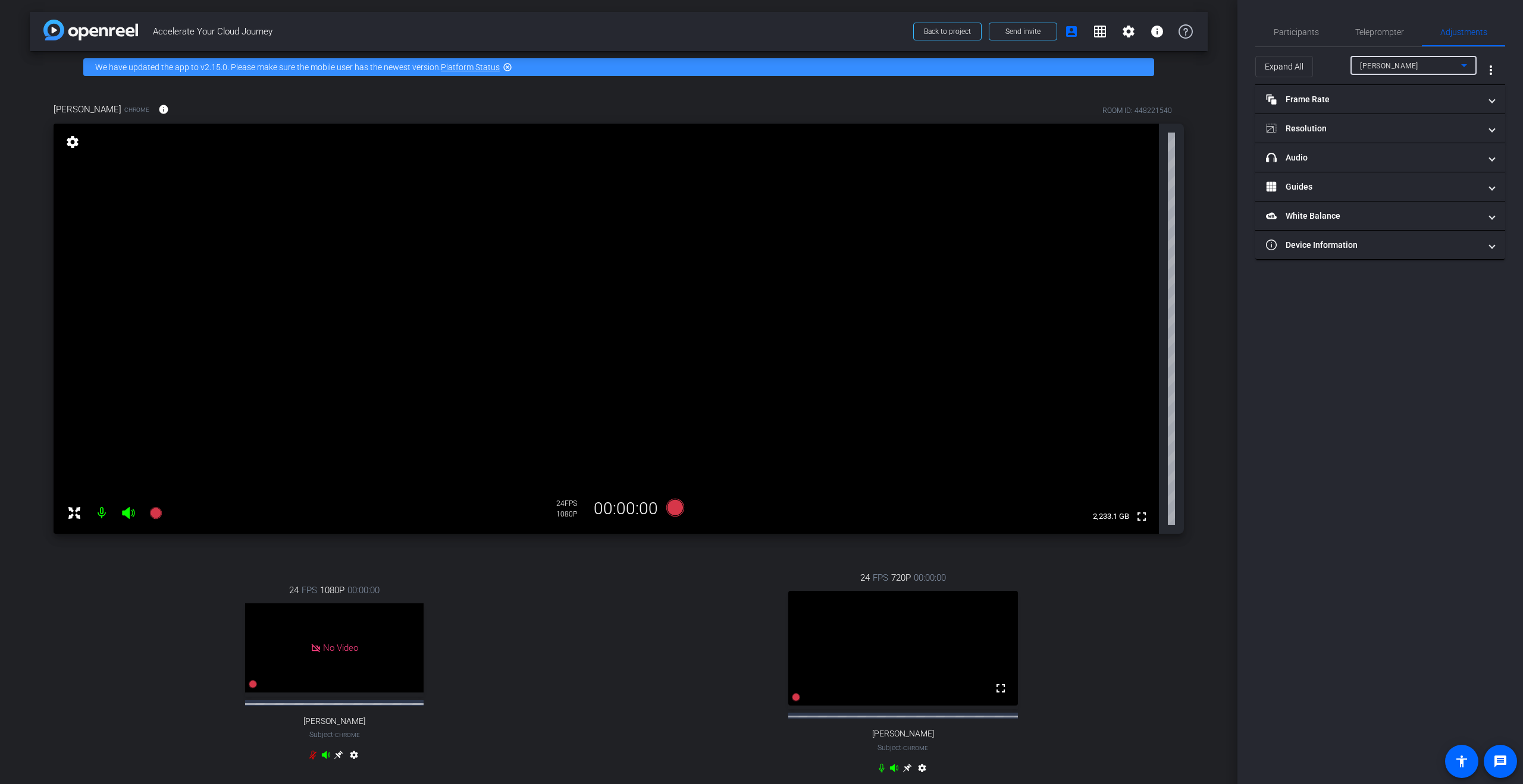
click at [761, 64] on span "Caroline Smith" at bounding box center [1389, 66] width 58 height 9
click at [761, 137] on mat-option "Steve Mirman" at bounding box center [1413, 128] width 126 height 19
click at [761, 181] on mat-panel-title "View" at bounding box center [1373, 187] width 214 height 13
click at [761, 224] on rect at bounding box center [1391, 226] width 7 height 5
click at [761, 165] on icon at bounding box center [1369, 168] width 9 height 7
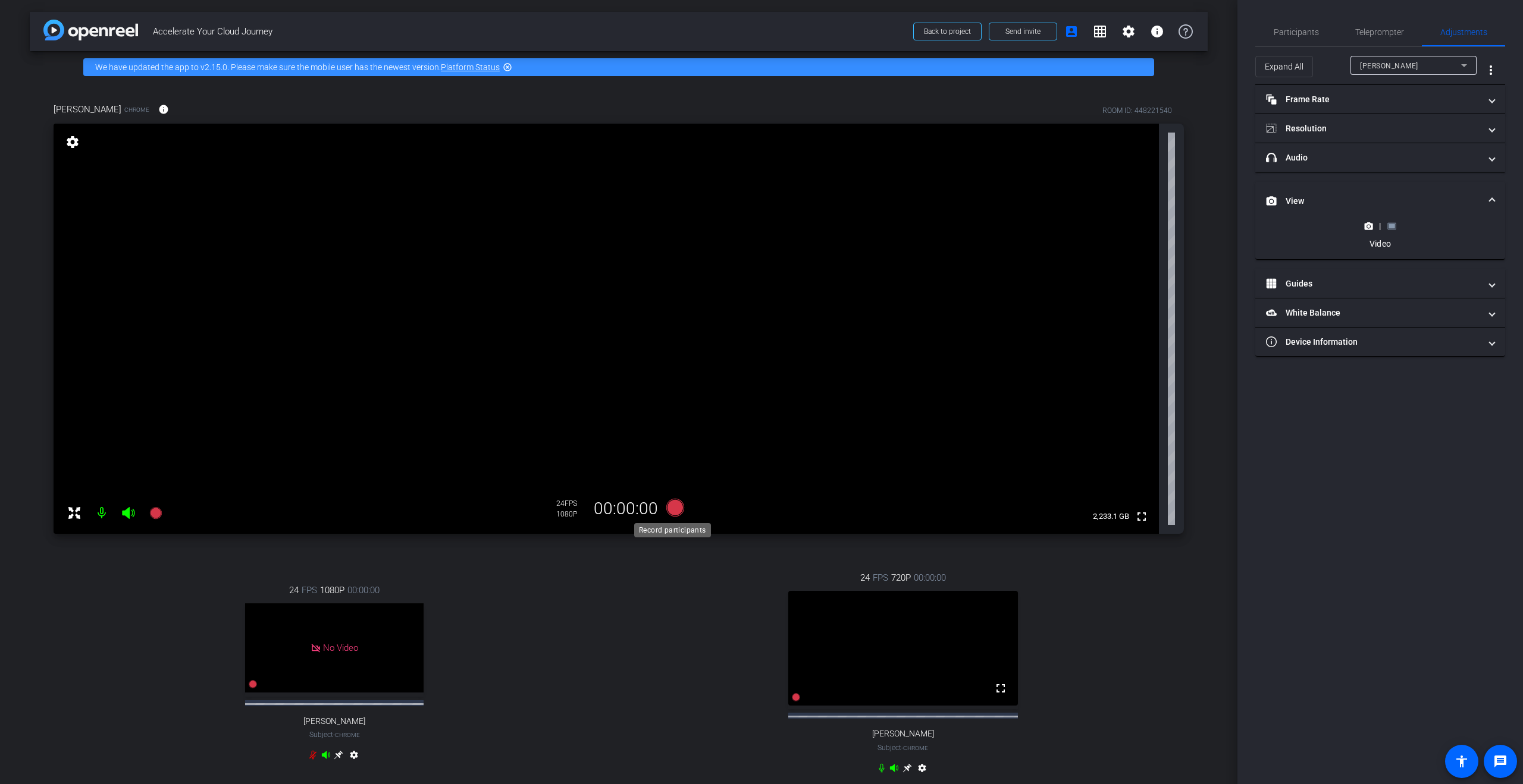
click at [674, 506] on icon at bounding box center [675, 508] width 17 height 17
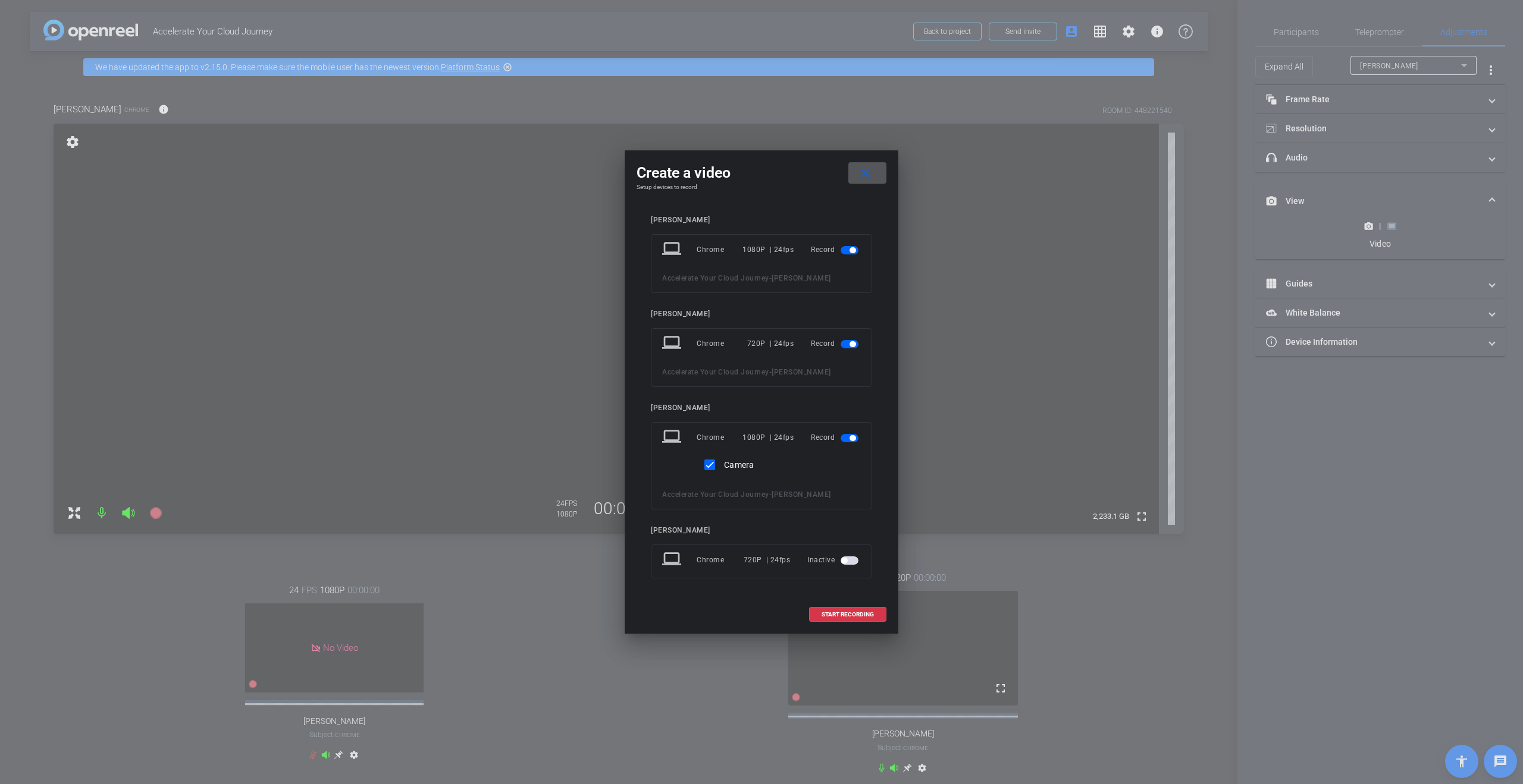
click at [761, 343] on span "button" at bounding box center [852, 344] width 6 height 6
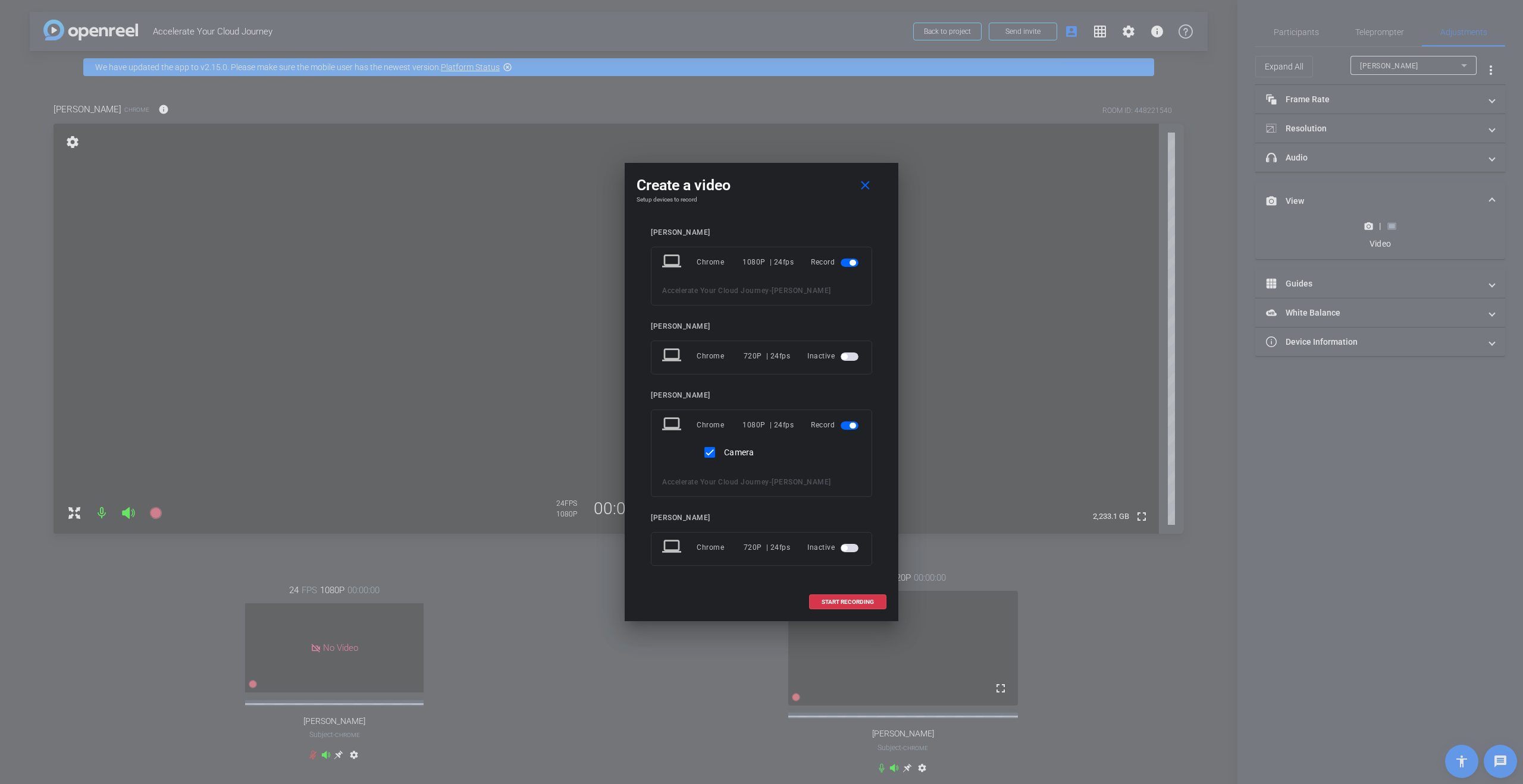
click at [761, 264] on span "button" at bounding box center [852, 263] width 6 height 6
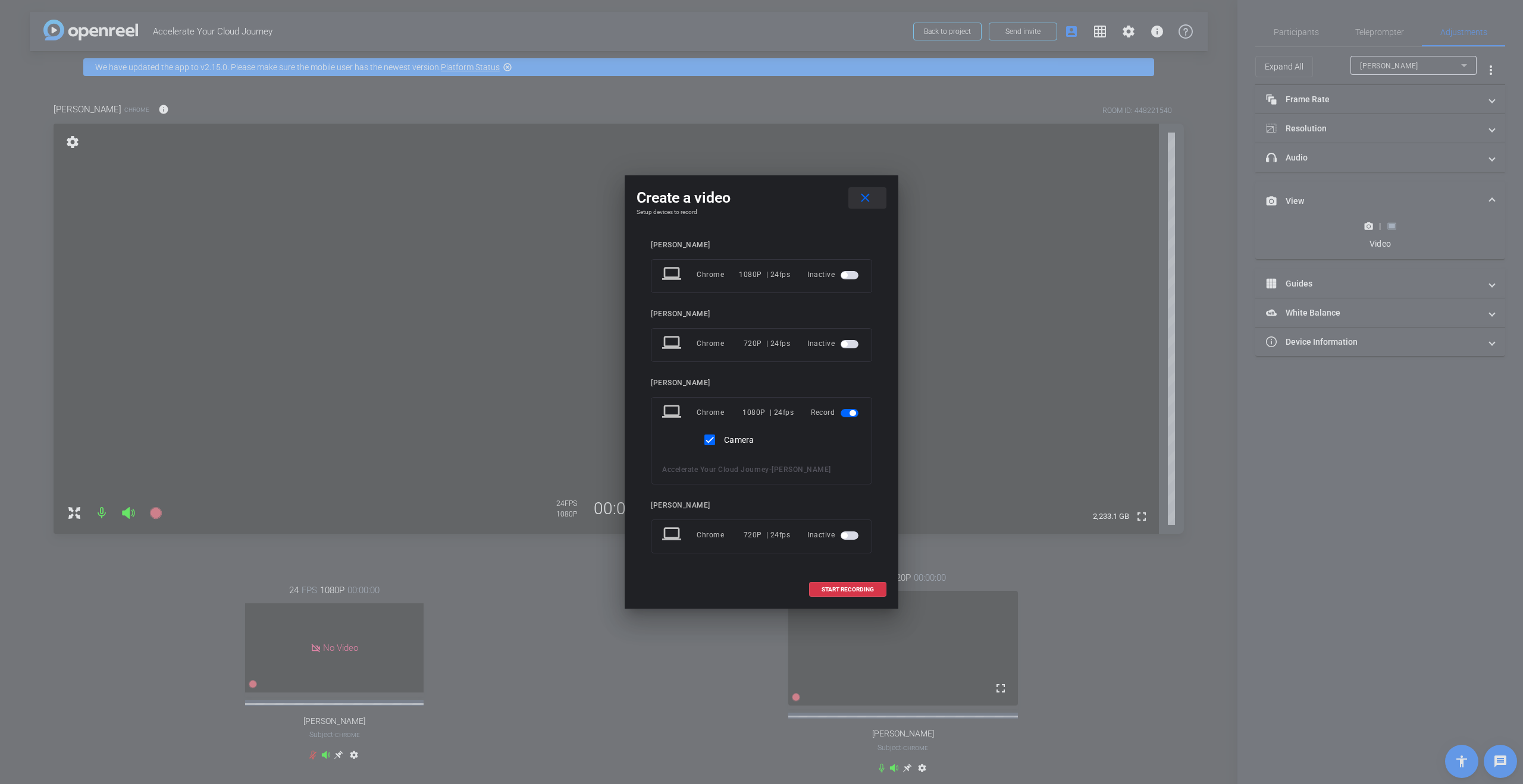
click at [761, 203] on mat-icon "close" at bounding box center [865, 198] width 15 height 15
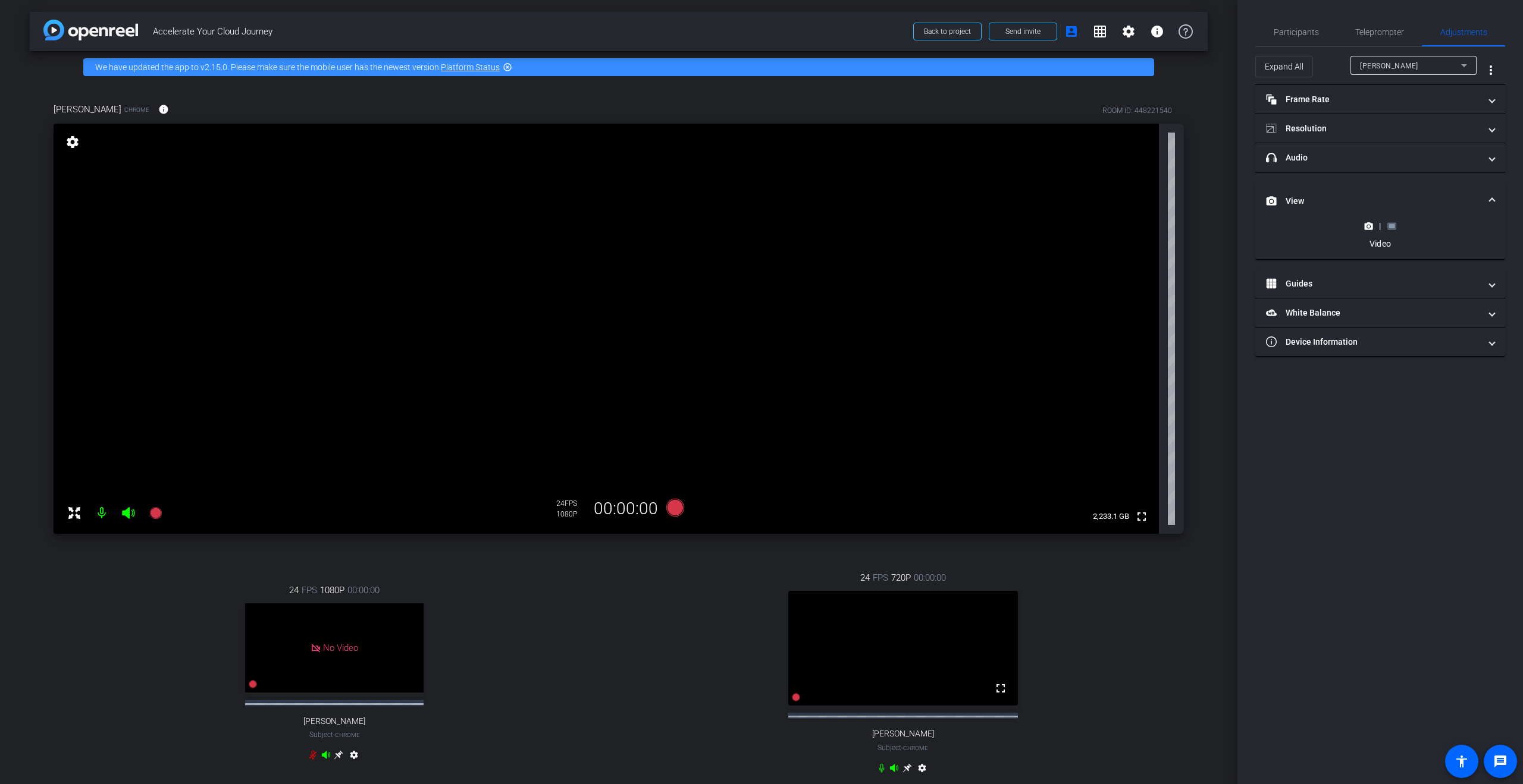
click at [761, 223] on icon at bounding box center [1391, 226] width 9 height 9
click at [761, 757] on mat-icon "message" at bounding box center [1500, 762] width 15 height 15
click at [761, 408] on div "Participants Teleprompter Adjustments settings Roberto Rodriguez flip Director …" at bounding box center [1380, 392] width 286 height 784
click at [761, 168] on icon at bounding box center [1369, 168] width 9 height 7
click at [761, 764] on mat-icon "message" at bounding box center [1500, 762] width 15 height 15
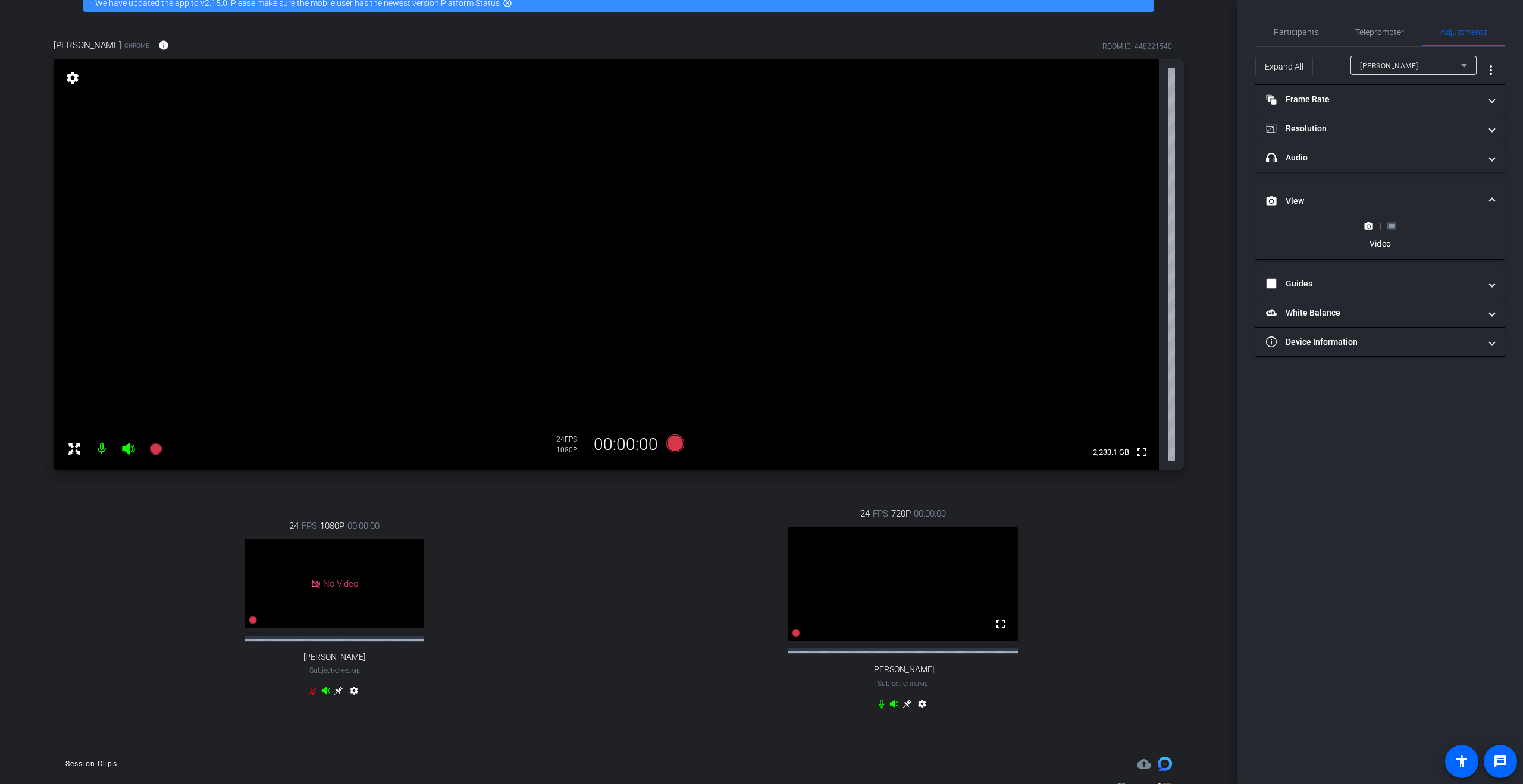
scroll to position [72, 0]
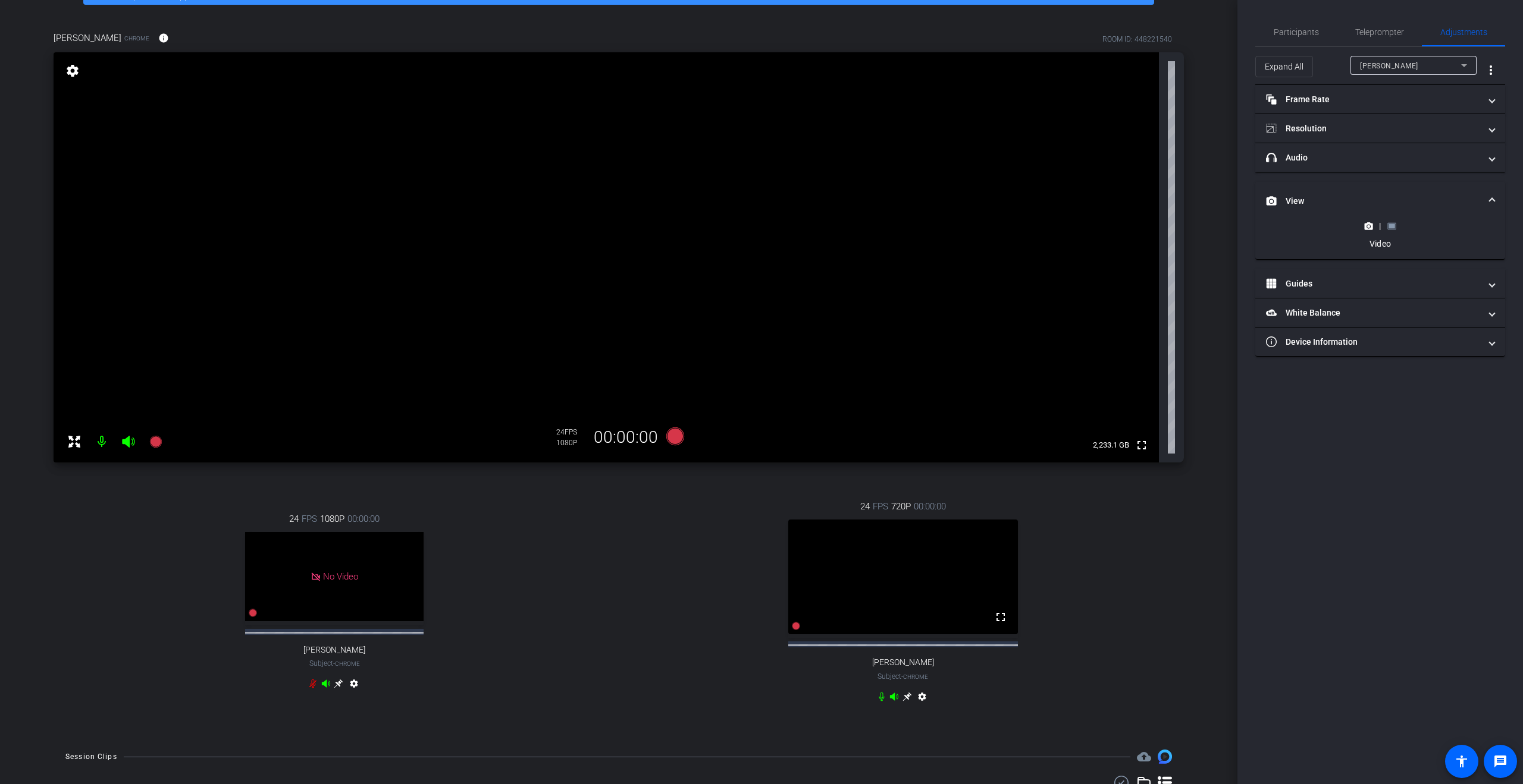
click at [761, 225] on rect at bounding box center [1391, 226] width 7 height 5
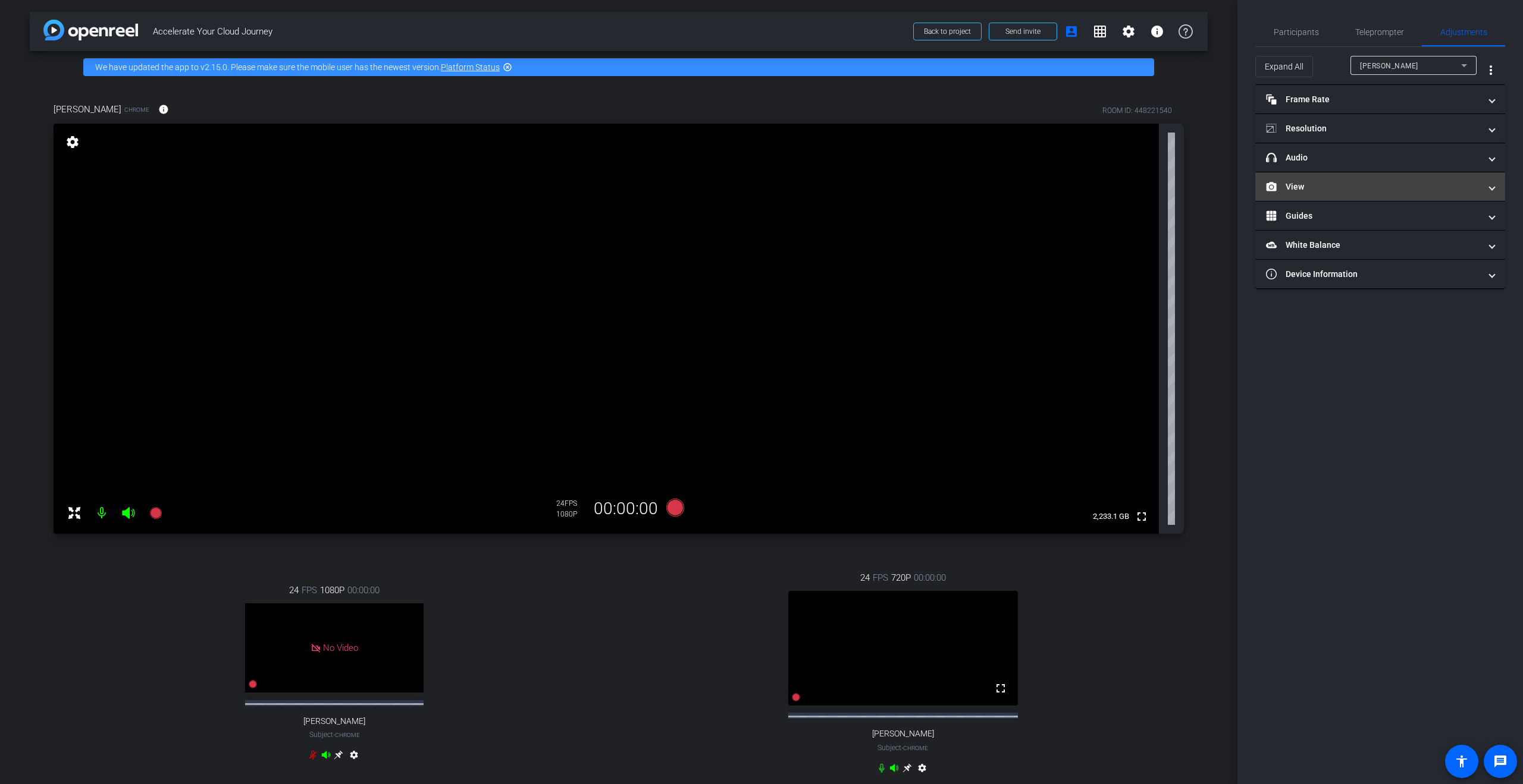
click at [761, 190] on mat-panel-title "View" at bounding box center [1373, 187] width 214 height 13
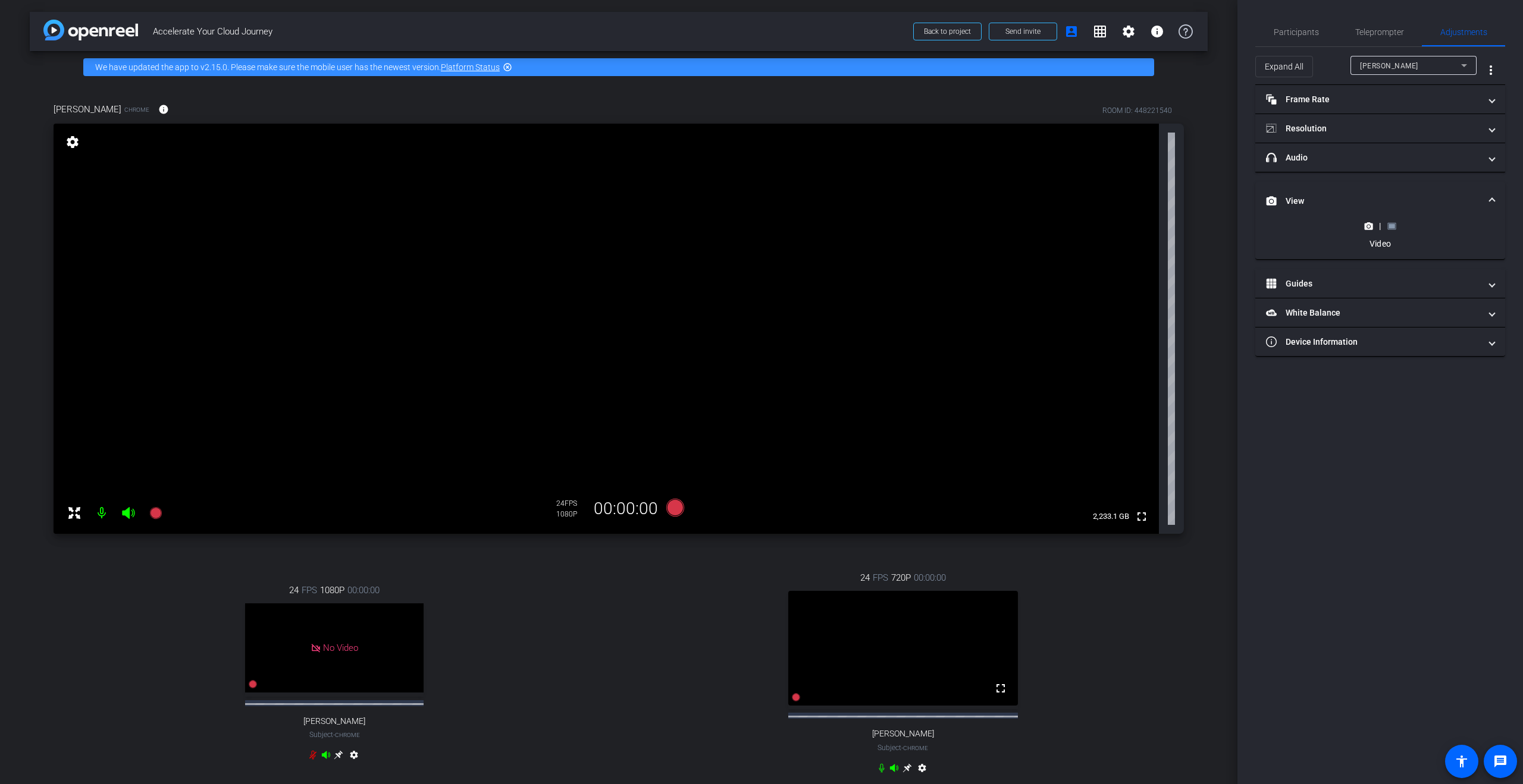
click at [761, 222] on icon at bounding box center [1391, 226] width 9 height 9
click at [761, 164] on icon at bounding box center [1368, 168] width 9 height 9
click at [673, 509] on icon at bounding box center [675, 508] width 17 height 17
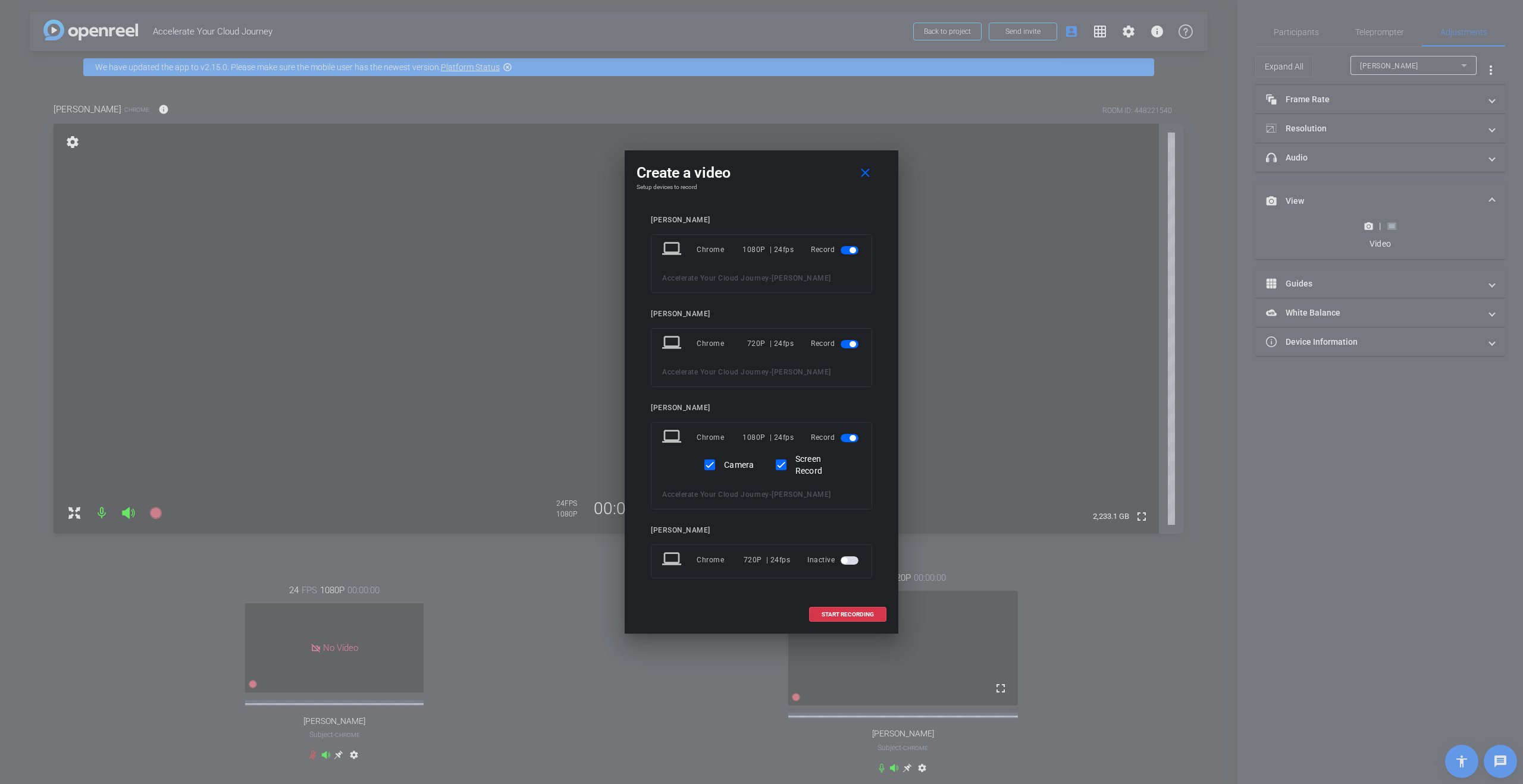
click at [761, 344] on span "button" at bounding box center [852, 344] width 6 height 6
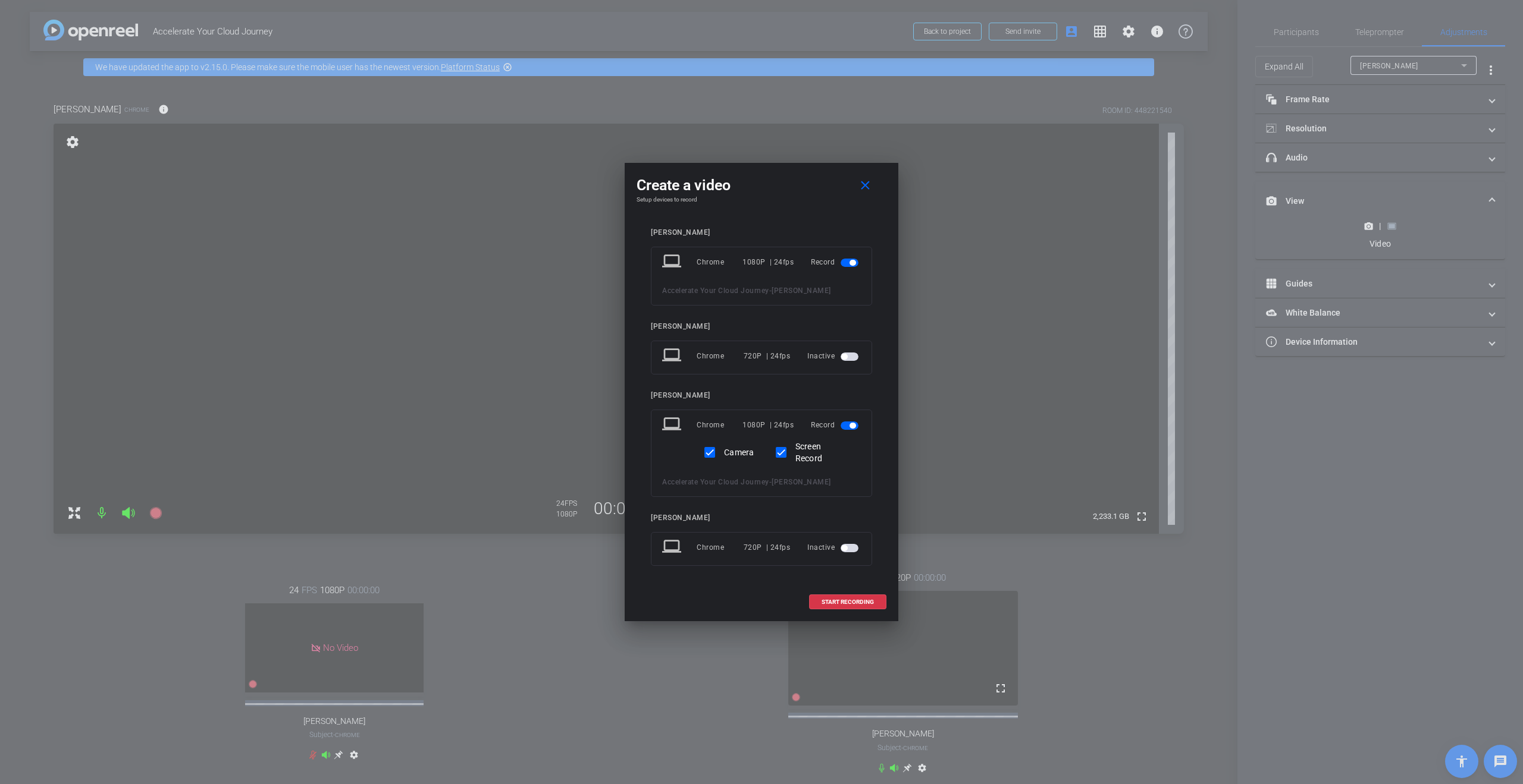
click at [761, 256] on mat-slide-toggle at bounding box center [850, 262] width 20 height 15
click at [761, 262] on span "button" at bounding box center [852, 263] width 6 height 6
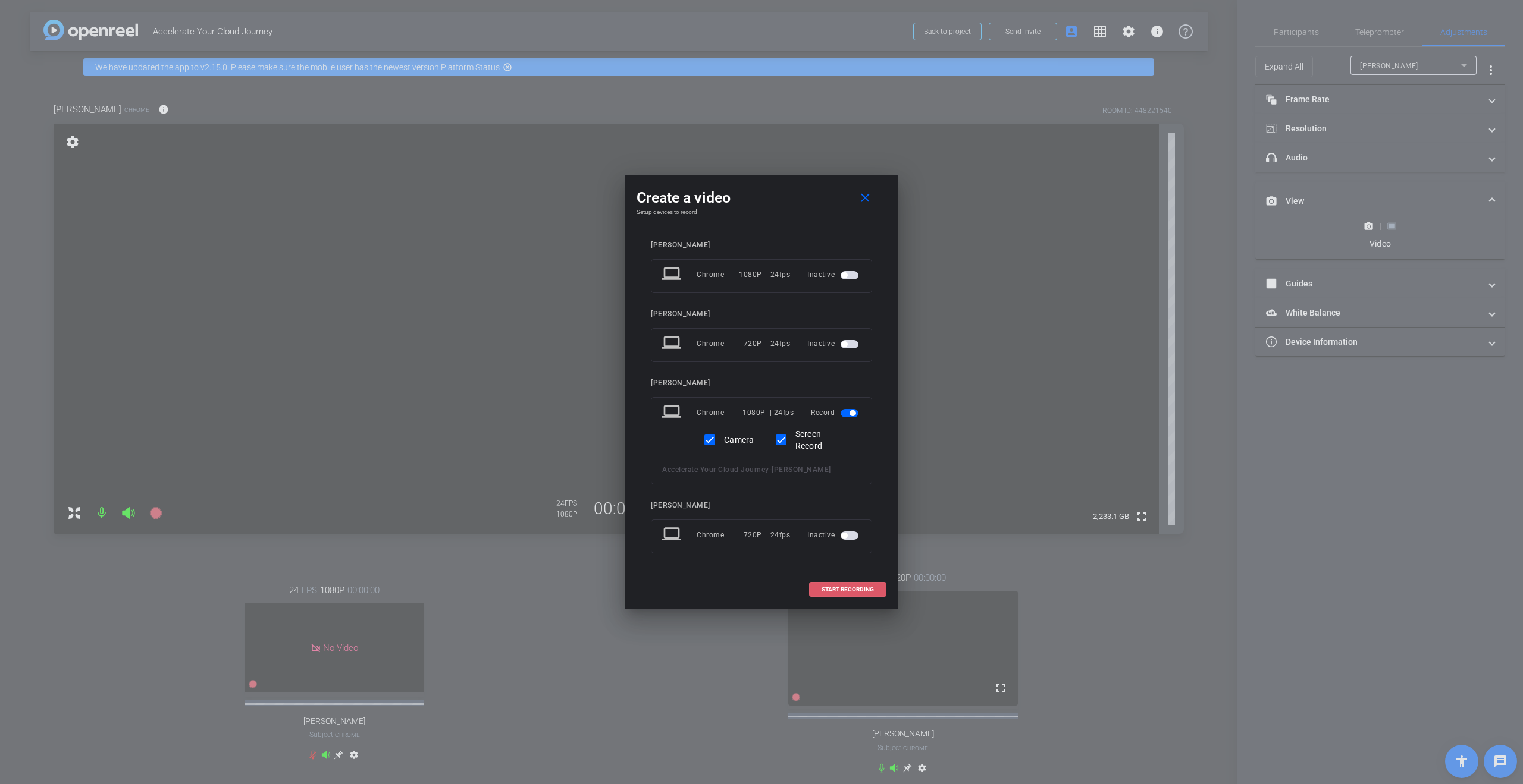
click at [761, 589] on span "START RECORDING" at bounding box center [847, 590] width 52 height 6
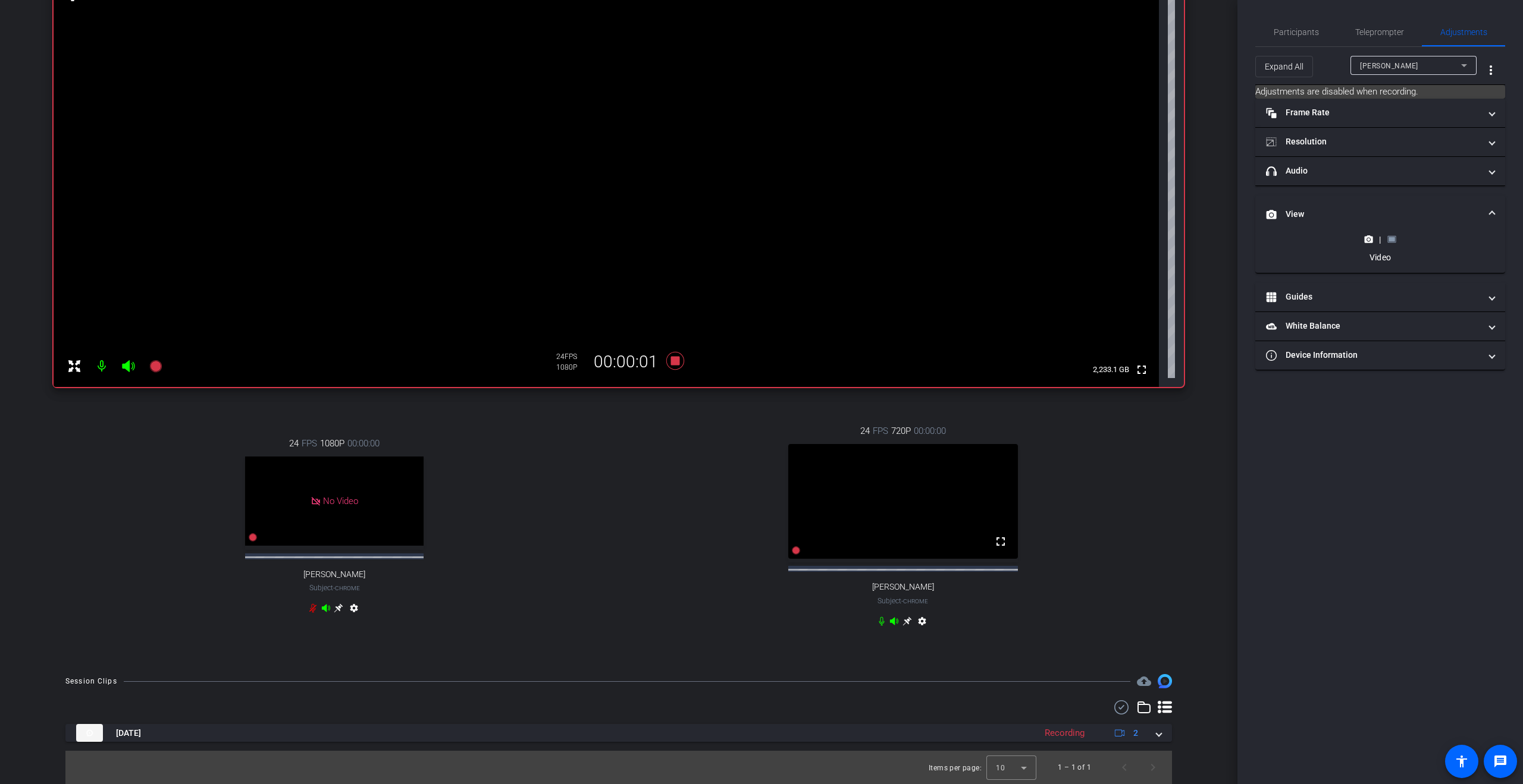
scroll to position [157, 0]
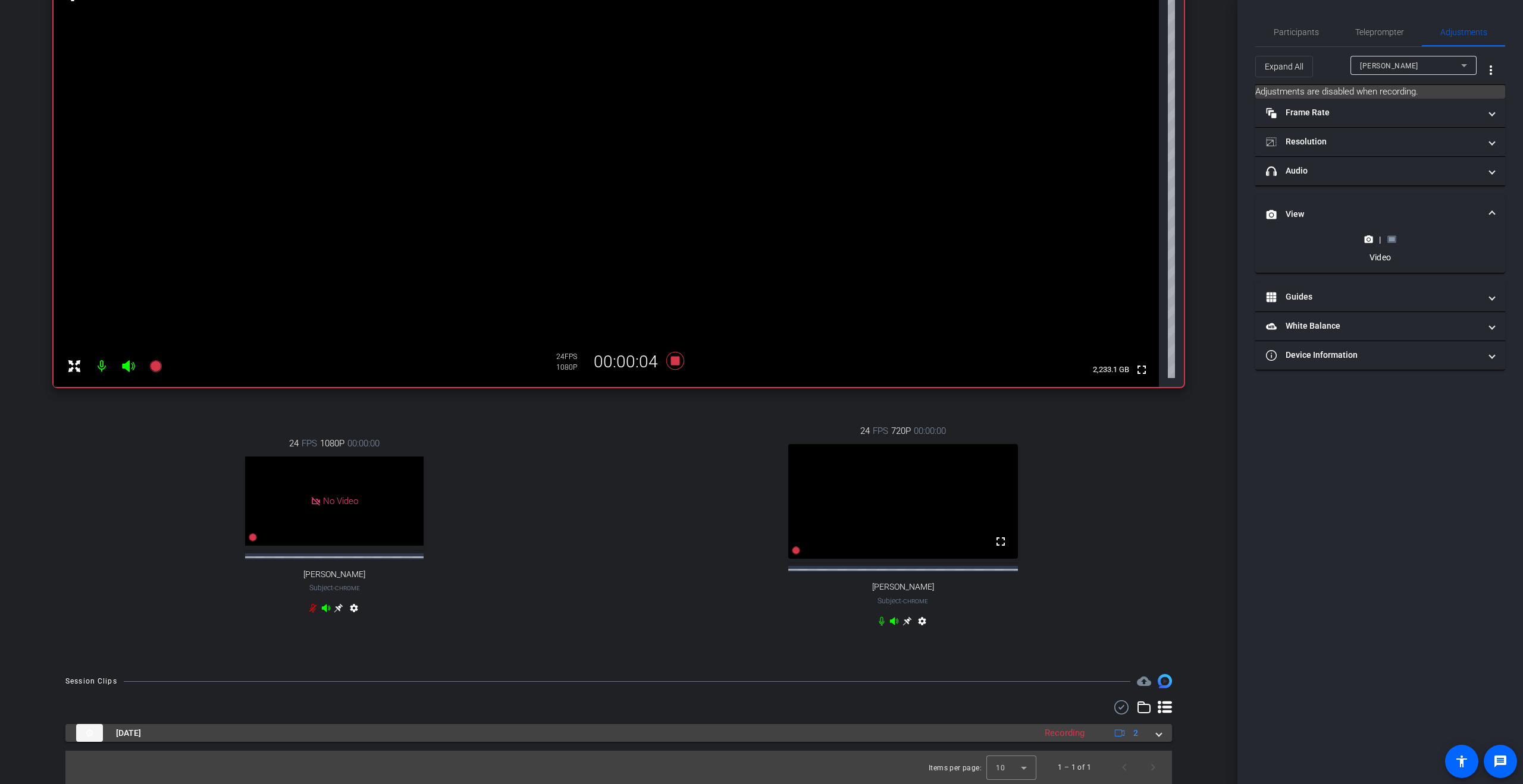
click at [761, 735] on mat-expansion-panel-header "Oct 14, 2025 Recording 2" at bounding box center [619, 733] width 1106 height 17
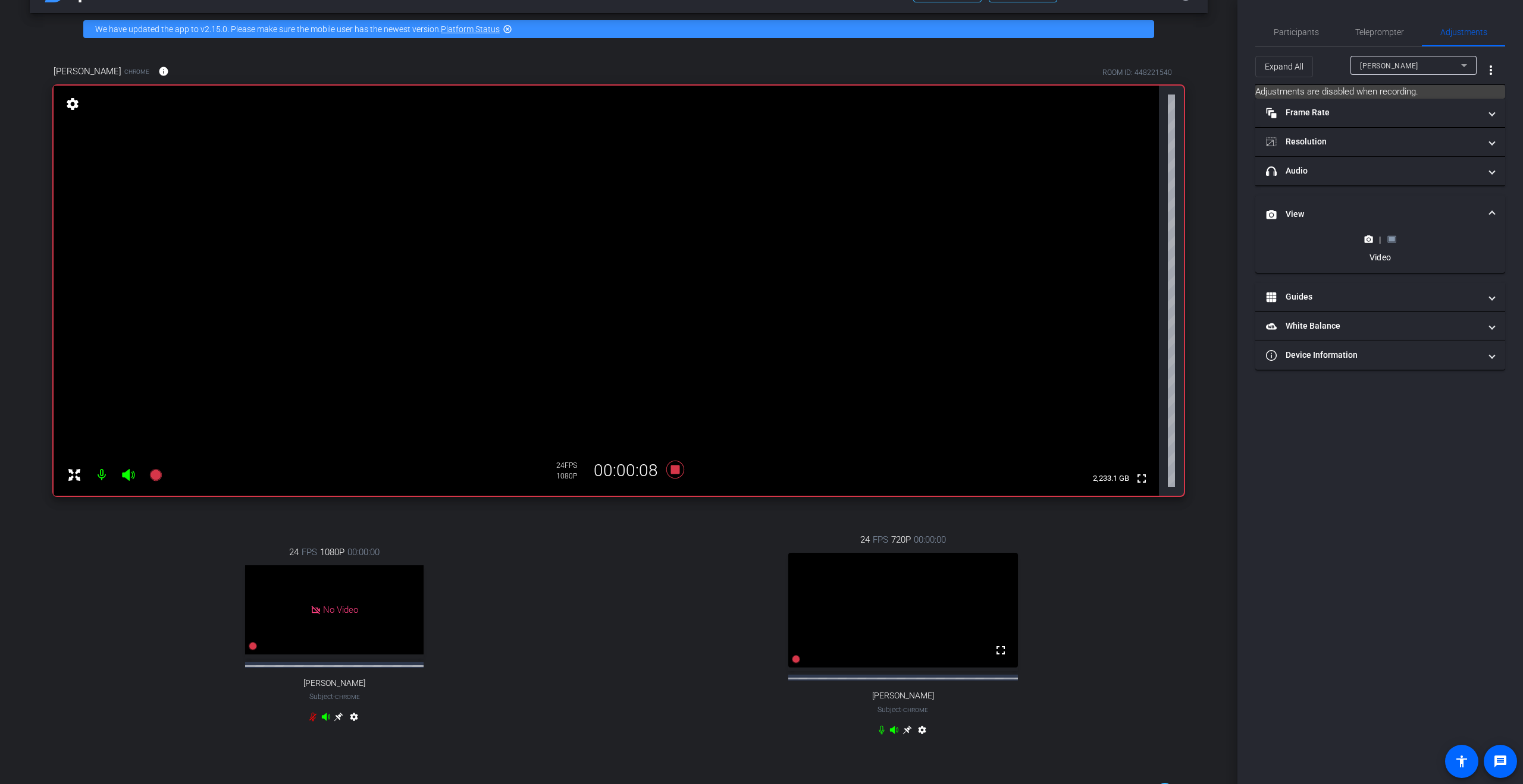
scroll to position [27, 0]
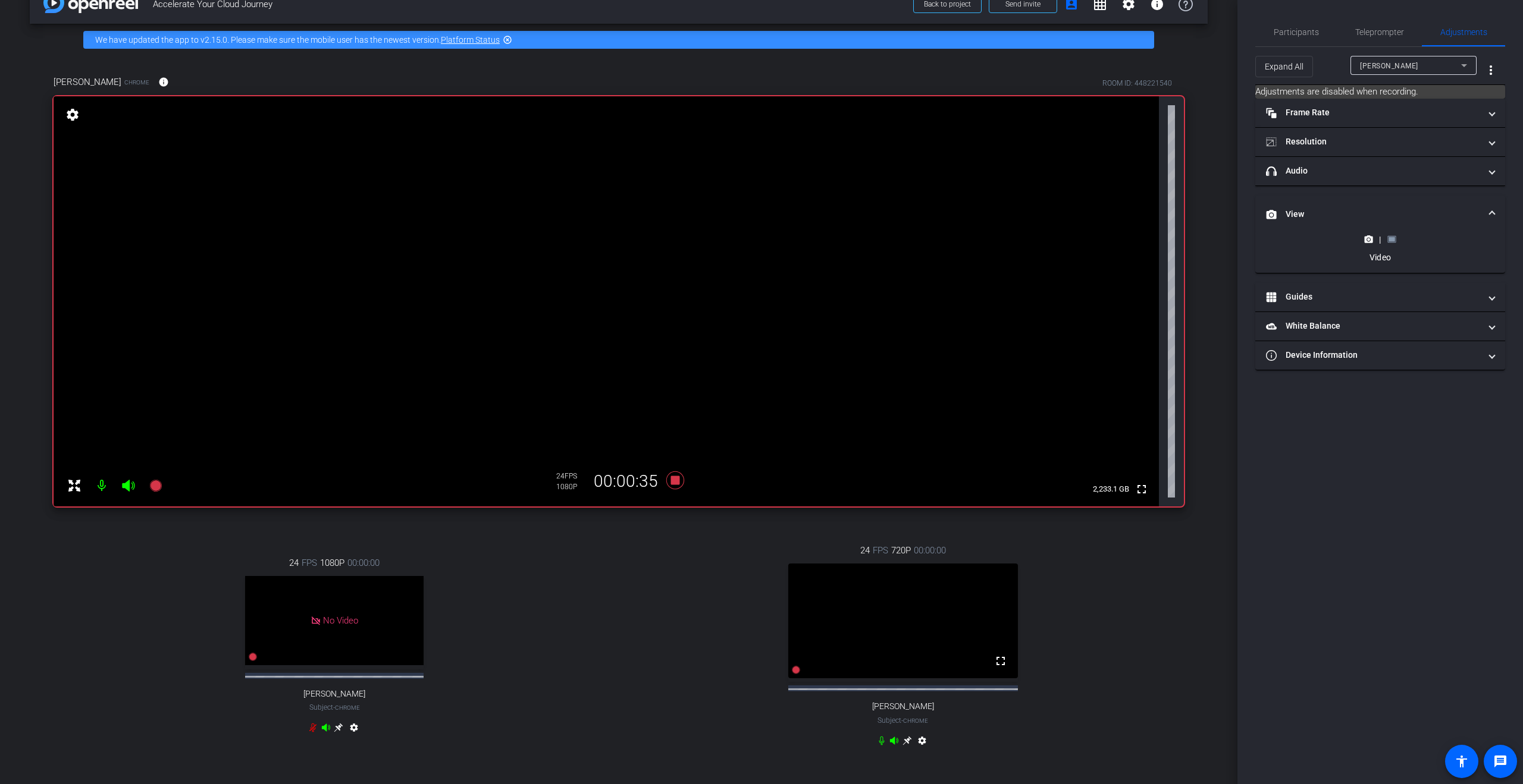
click at [761, 241] on icon at bounding box center [1391, 239] width 9 height 7
click at [761, 183] on icon at bounding box center [1369, 180] width 9 height 7
click at [761, 38] on span "Participants" at bounding box center [1296, 31] width 46 height 28
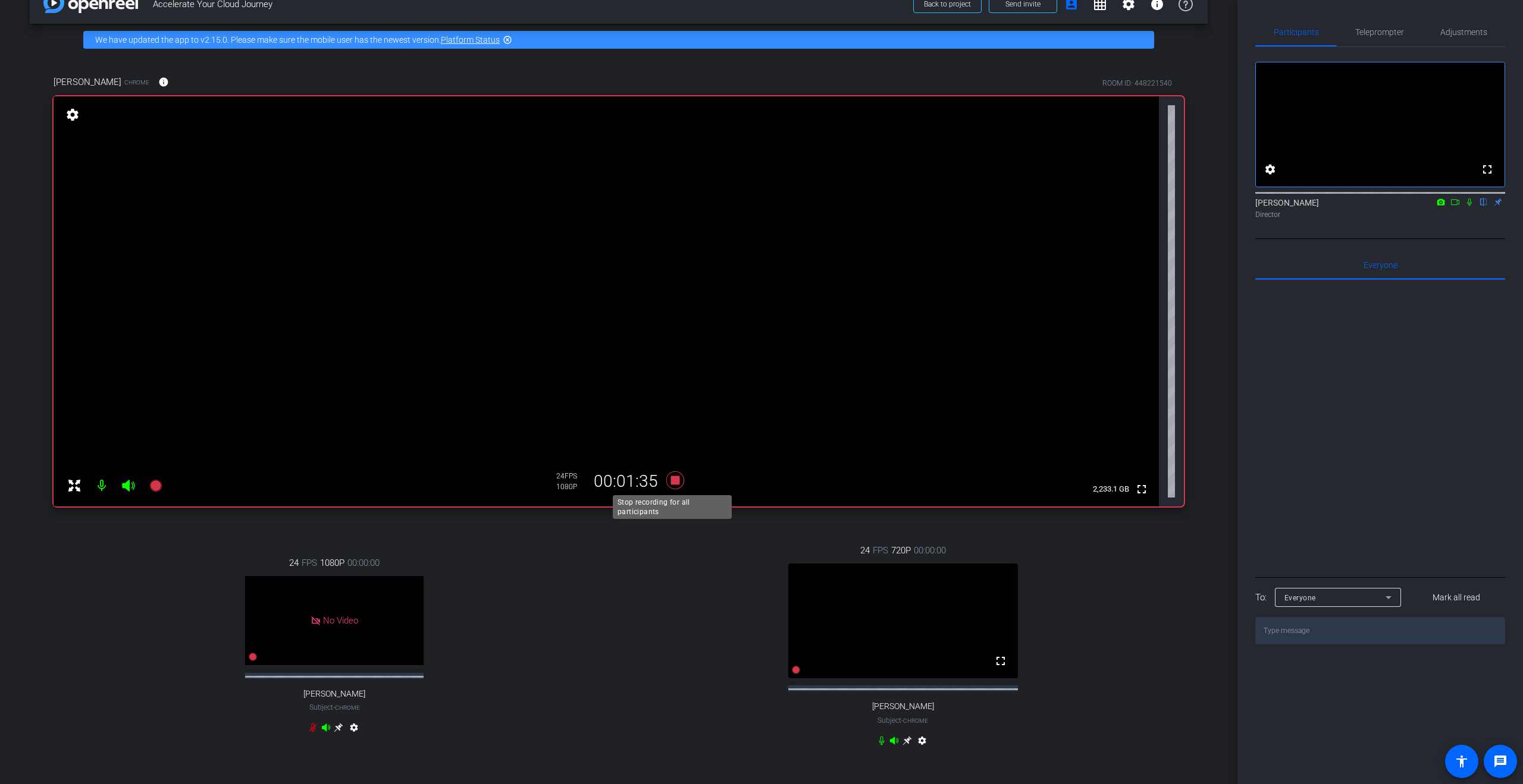
click at [671, 483] on icon at bounding box center [675, 481] width 17 height 17
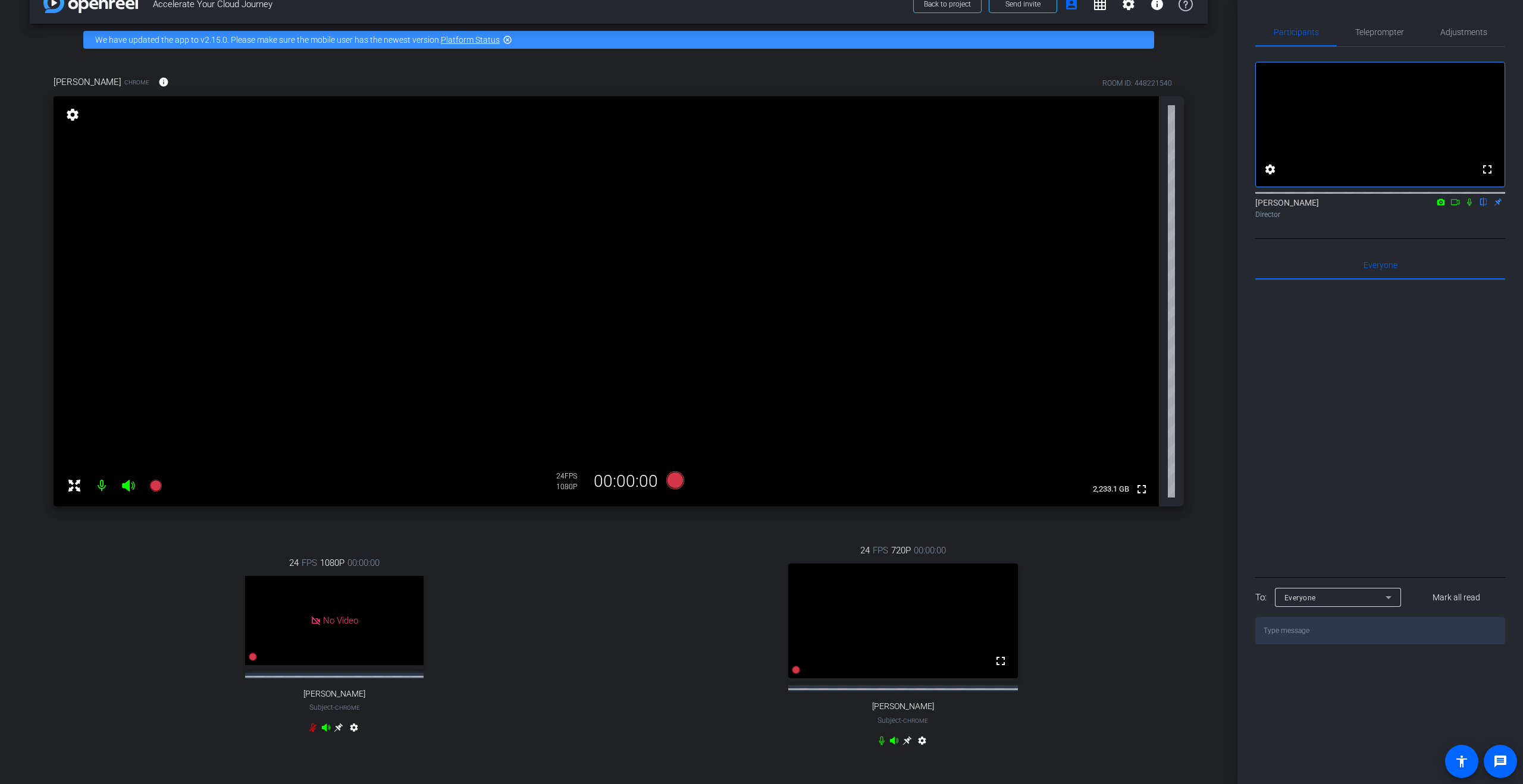
scroll to position [241, 0]
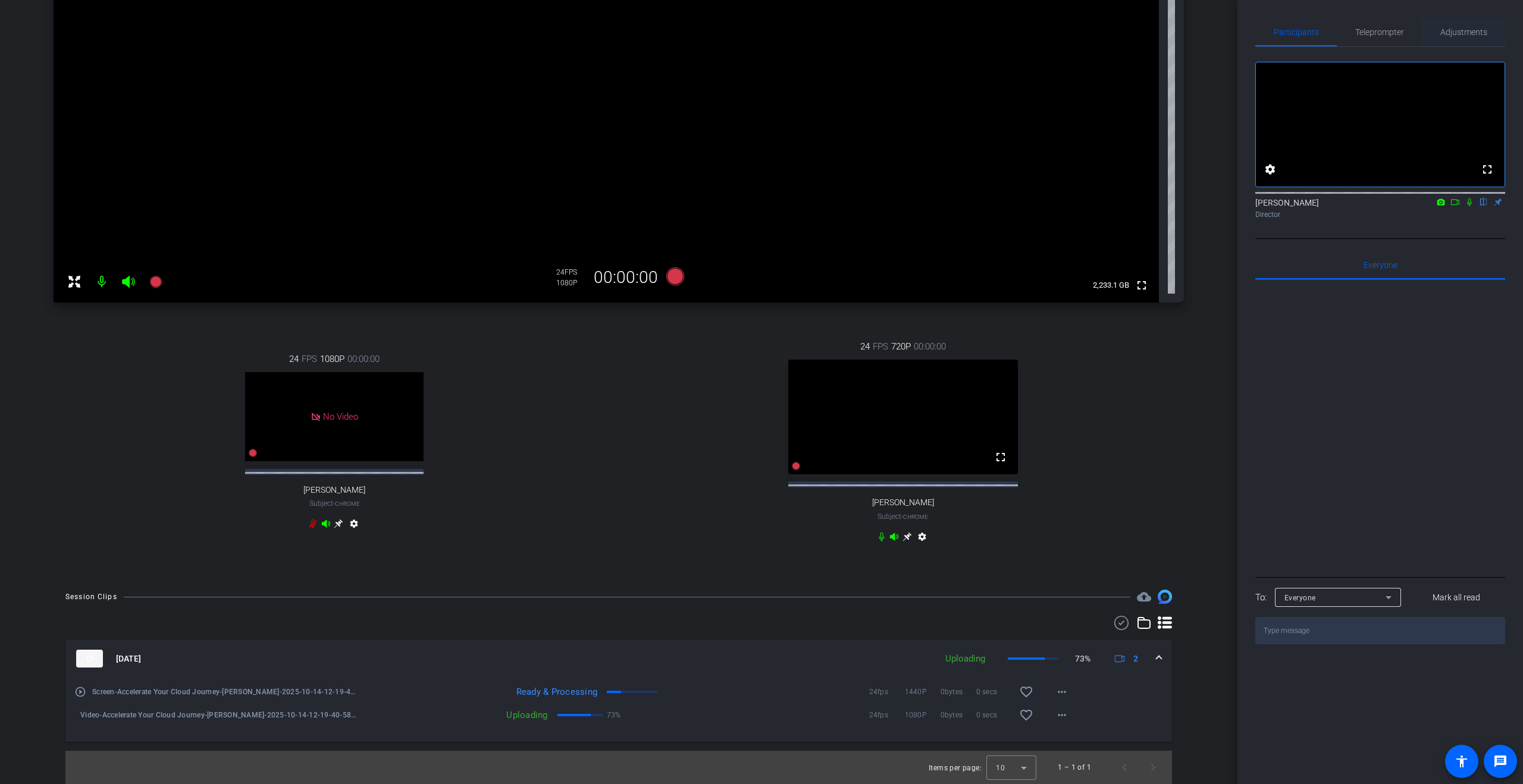
click at [761, 35] on span "Adjustments" at bounding box center [1464, 32] width 47 height 9
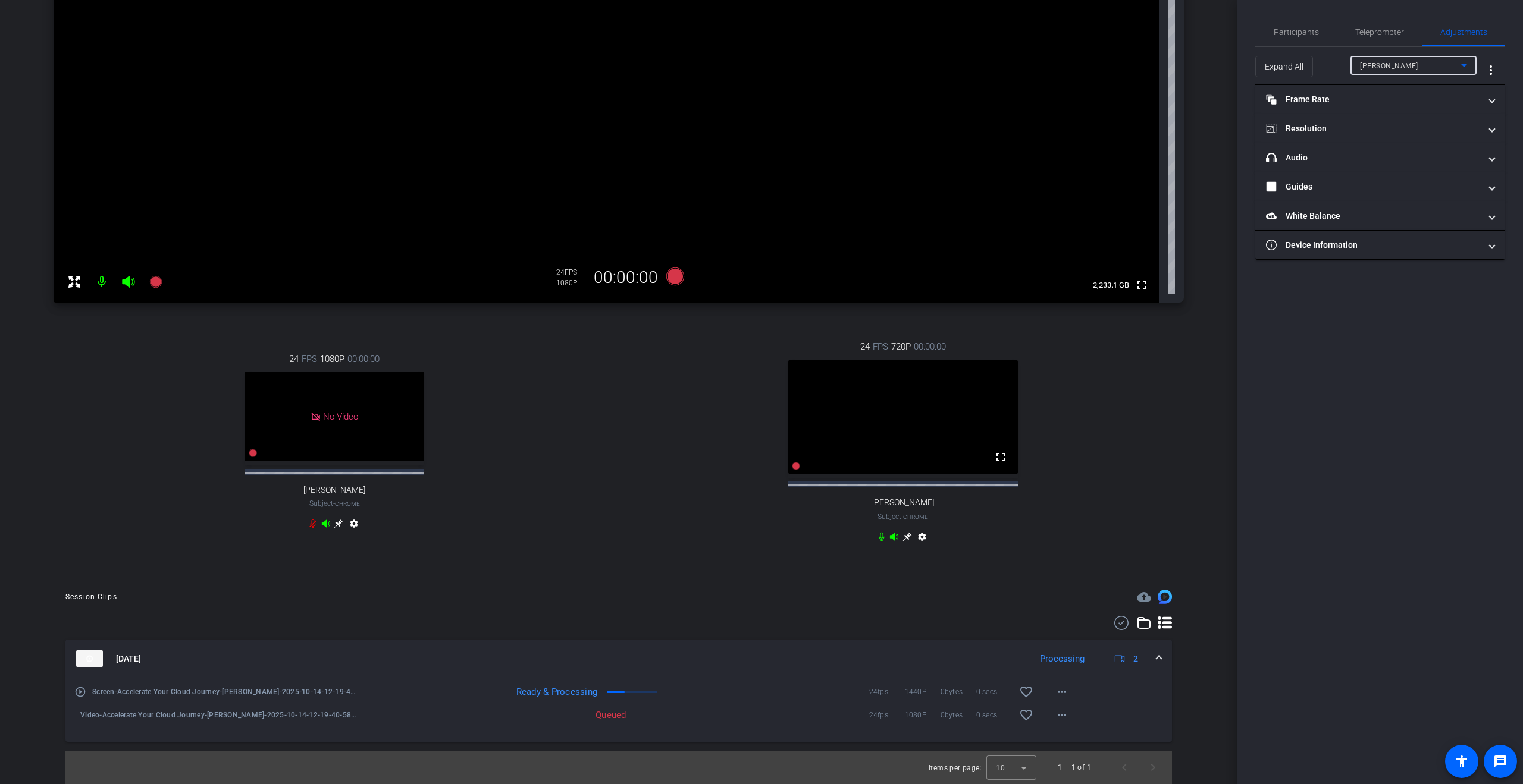
click at [761, 68] on span "Caroline Smith" at bounding box center [1389, 66] width 58 height 9
click at [761, 121] on span "Steve Mirman" at bounding box center [1390, 127] width 60 height 15
click at [761, 188] on mat-panel-title "View" at bounding box center [1373, 187] width 214 height 13
click at [761, 227] on rect at bounding box center [1391, 226] width 7 height 5
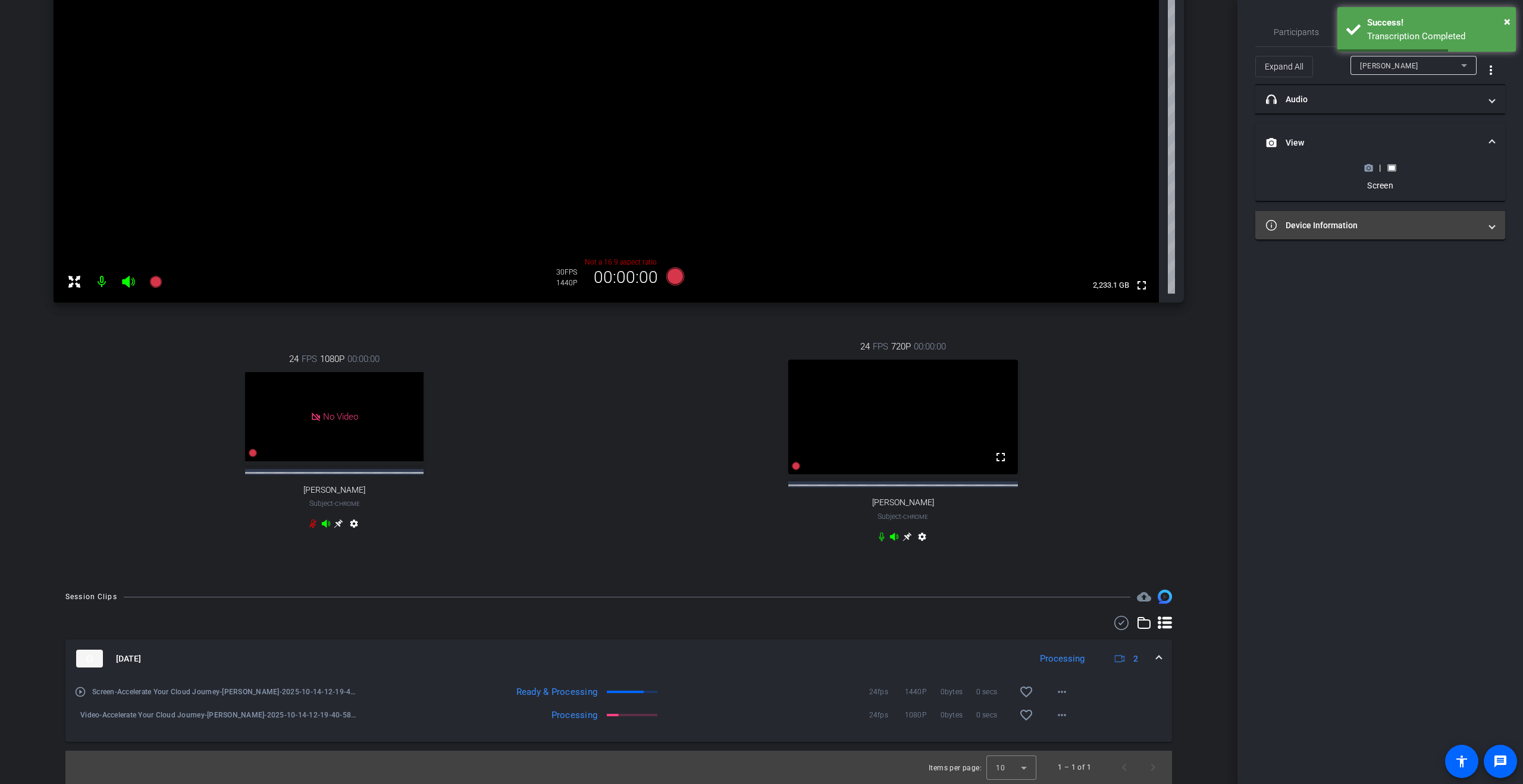
click at [761, 224] on mat-panel-title "Device Information" at bounding box center [1373, 225] width 214 height 13
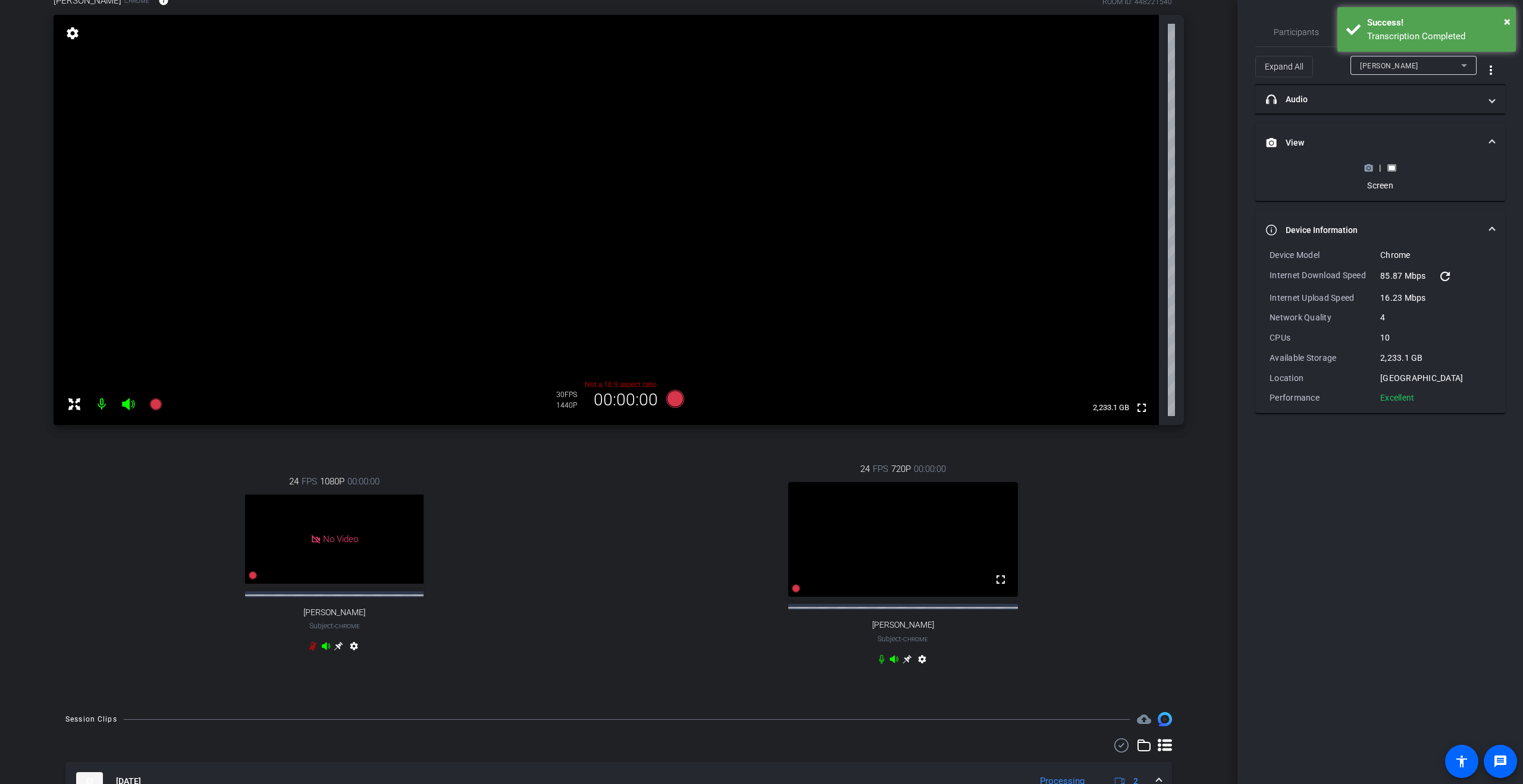
scroll to position [99, 0]
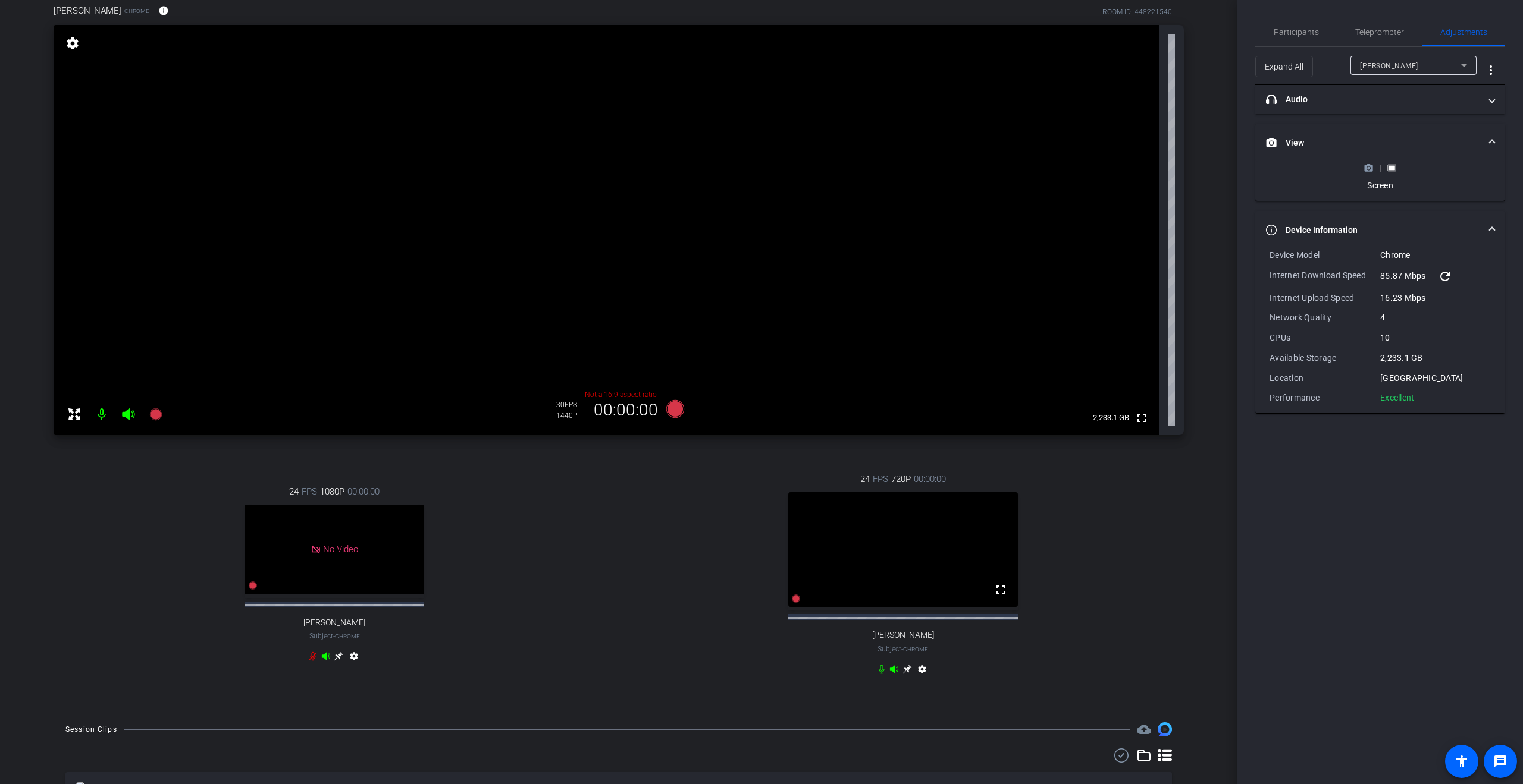
click at [761, 164] on g at bounding box center [1369, 168] width 9 height 8
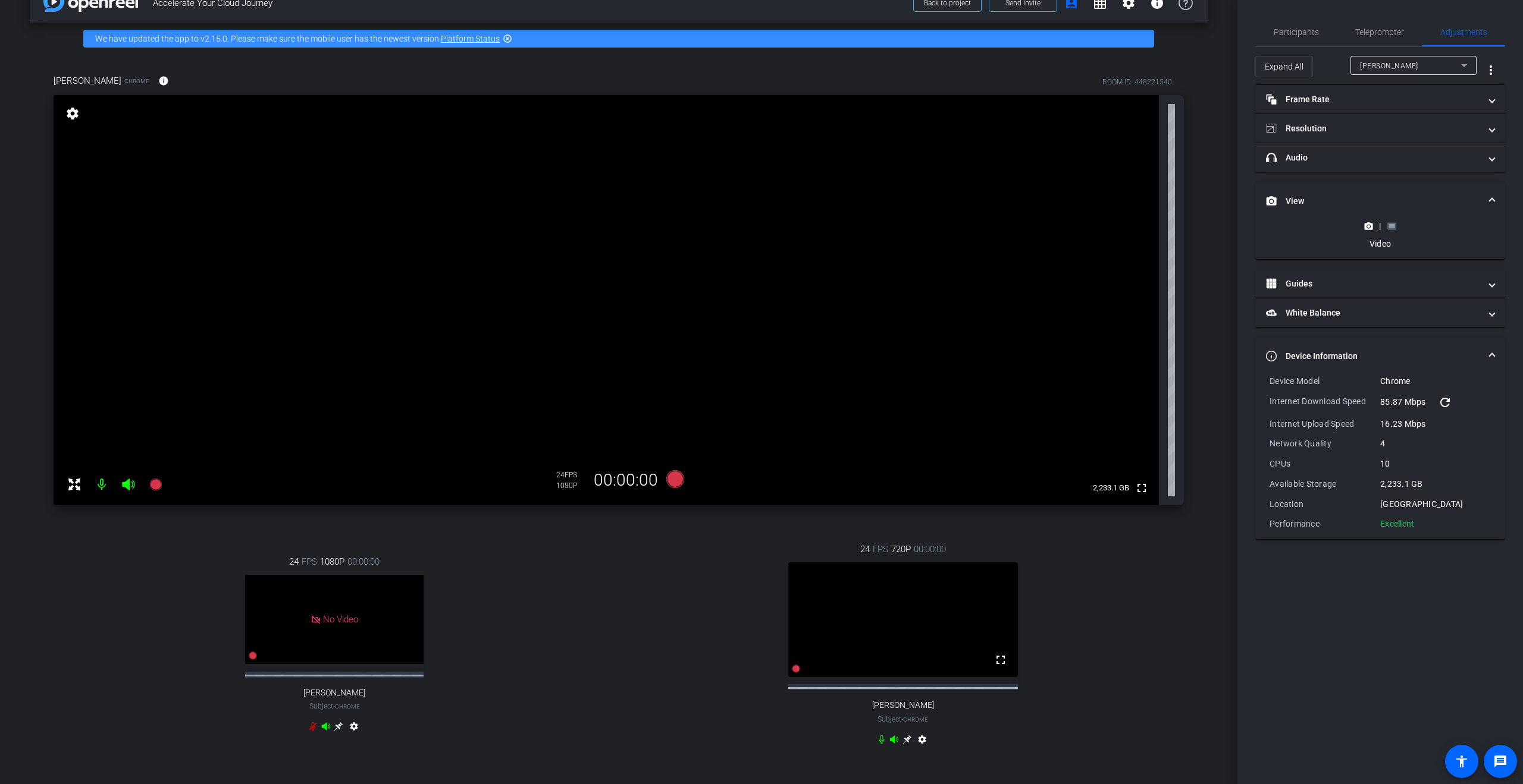
scroll to position [27, 0]
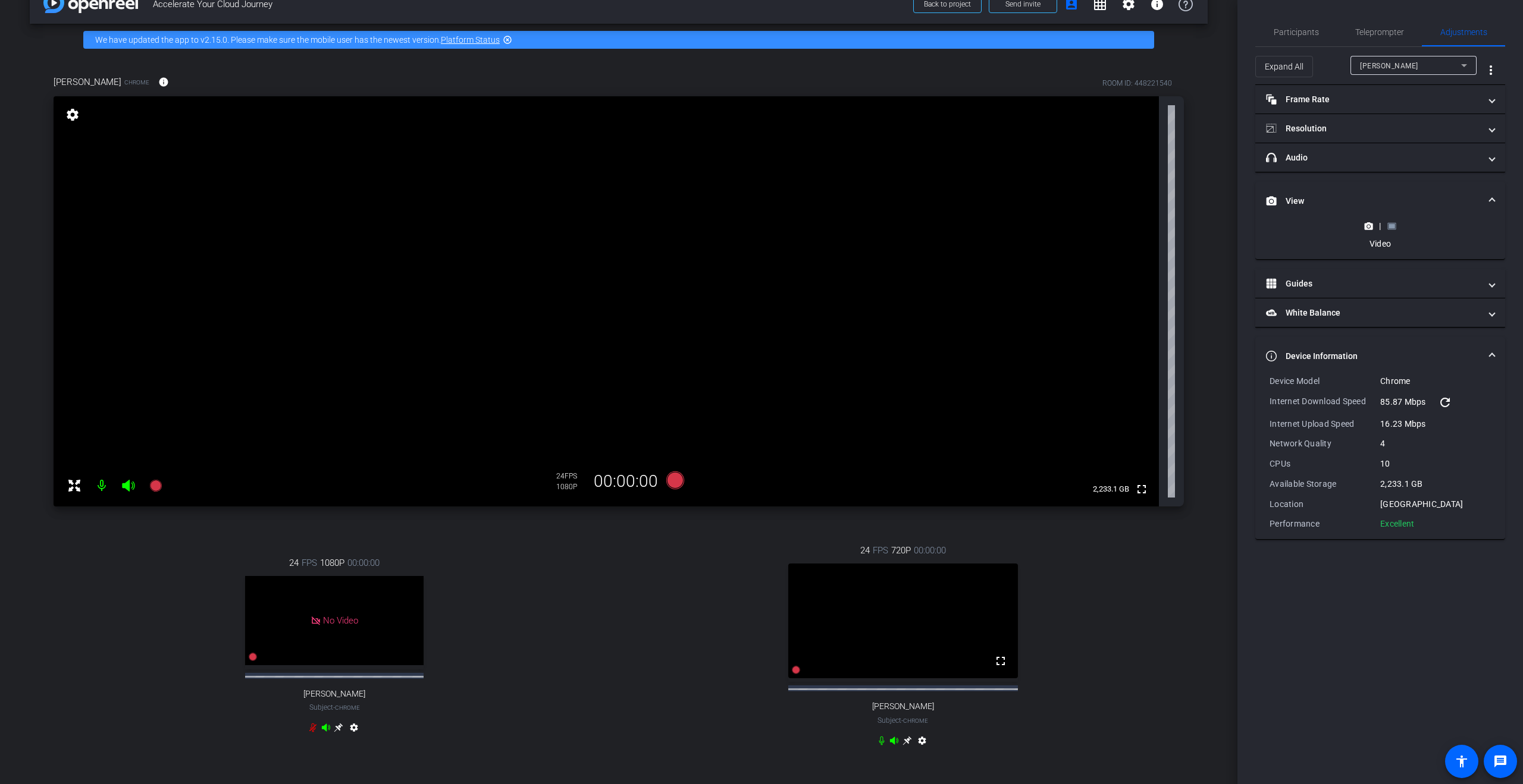
click at [761, 223] on icon at bounding box center [1391, 226] width 9 height 7
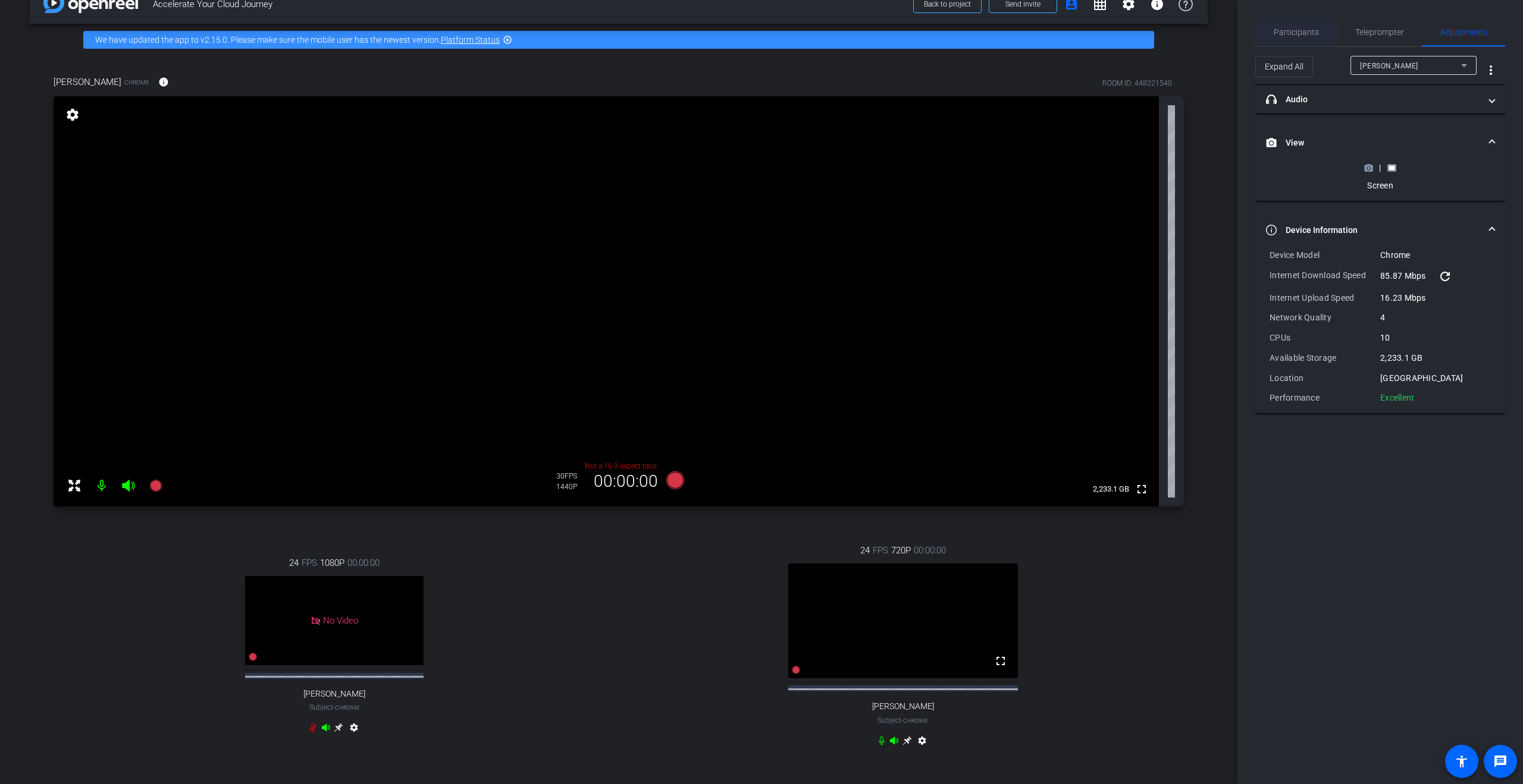
click at [761, 36] on span "Participants" at bounding box center [1296, 32] width 46 height 9
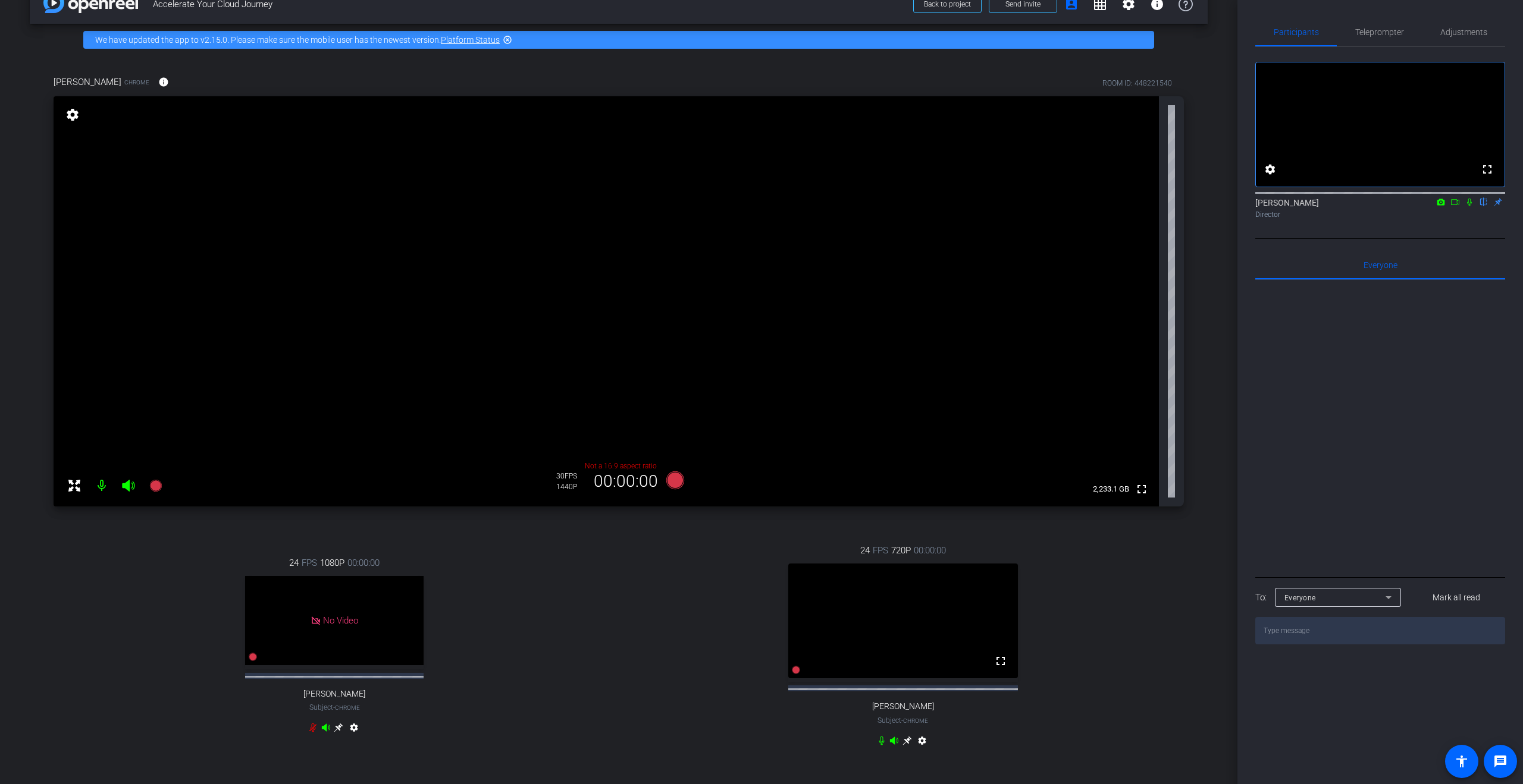
click at [761, 206] on icon at bounding box center [1470, 202] width 10 height 9
click at [666, 486] on icon at bounding box center [675, 481] width 17 height 17
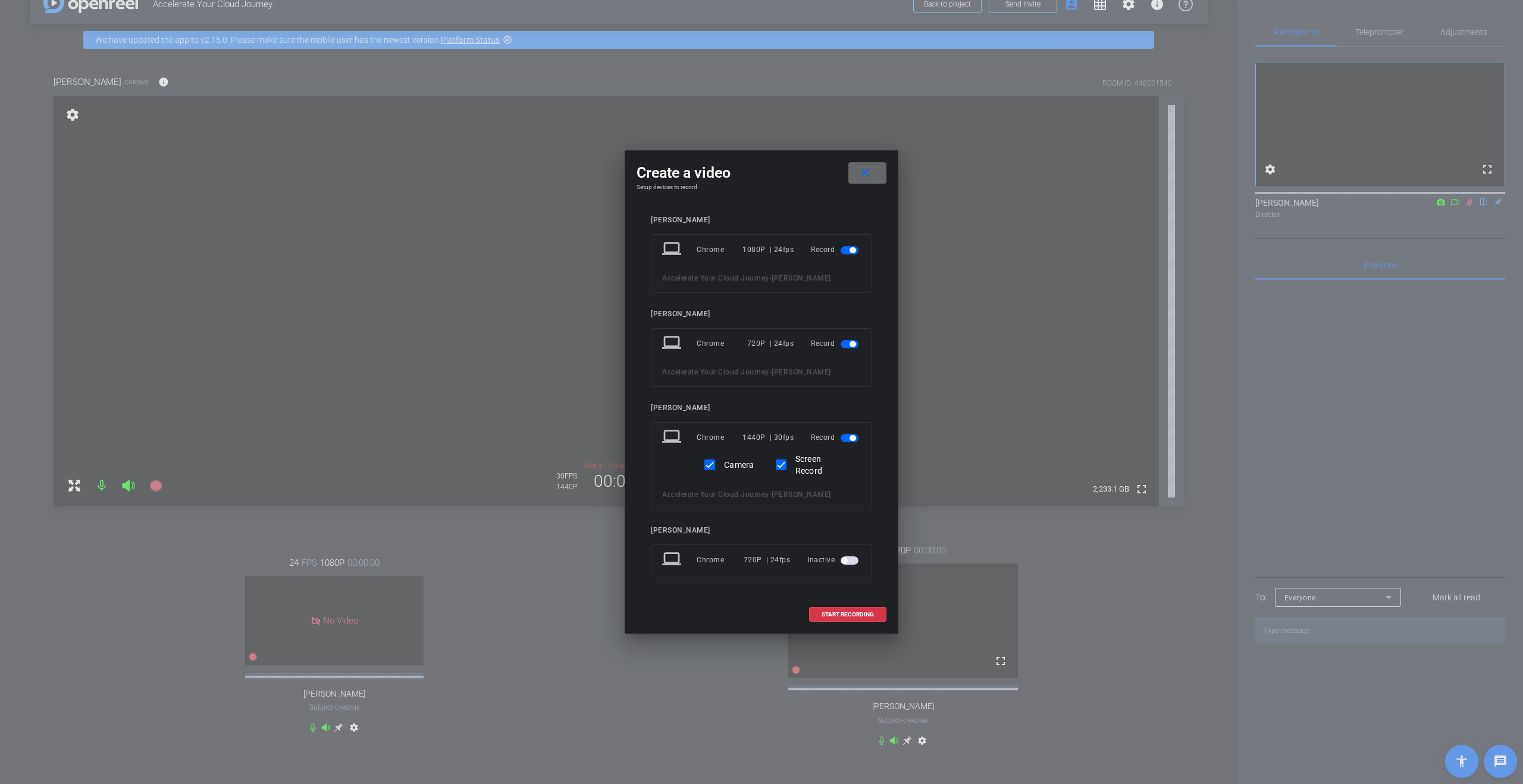
click at [761, 171] on mat-icon "close" at bounding box center [865, 172] width 15 height 15
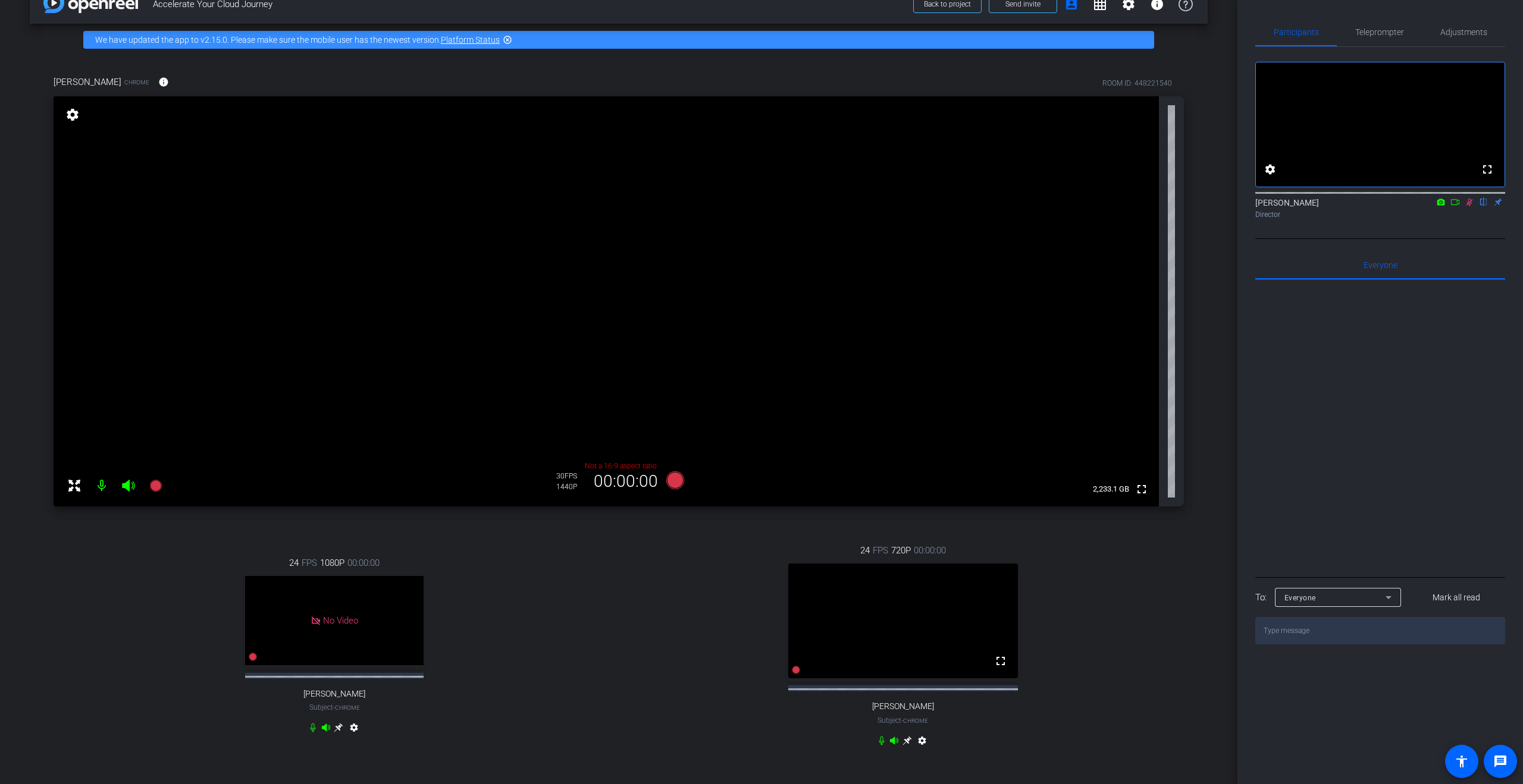
click at [761, 206] on icon at bounding box center [1470, 202] width 10 height 9
click at [679, 483] on icon at bounding box center [675, 481] width 17 height 17
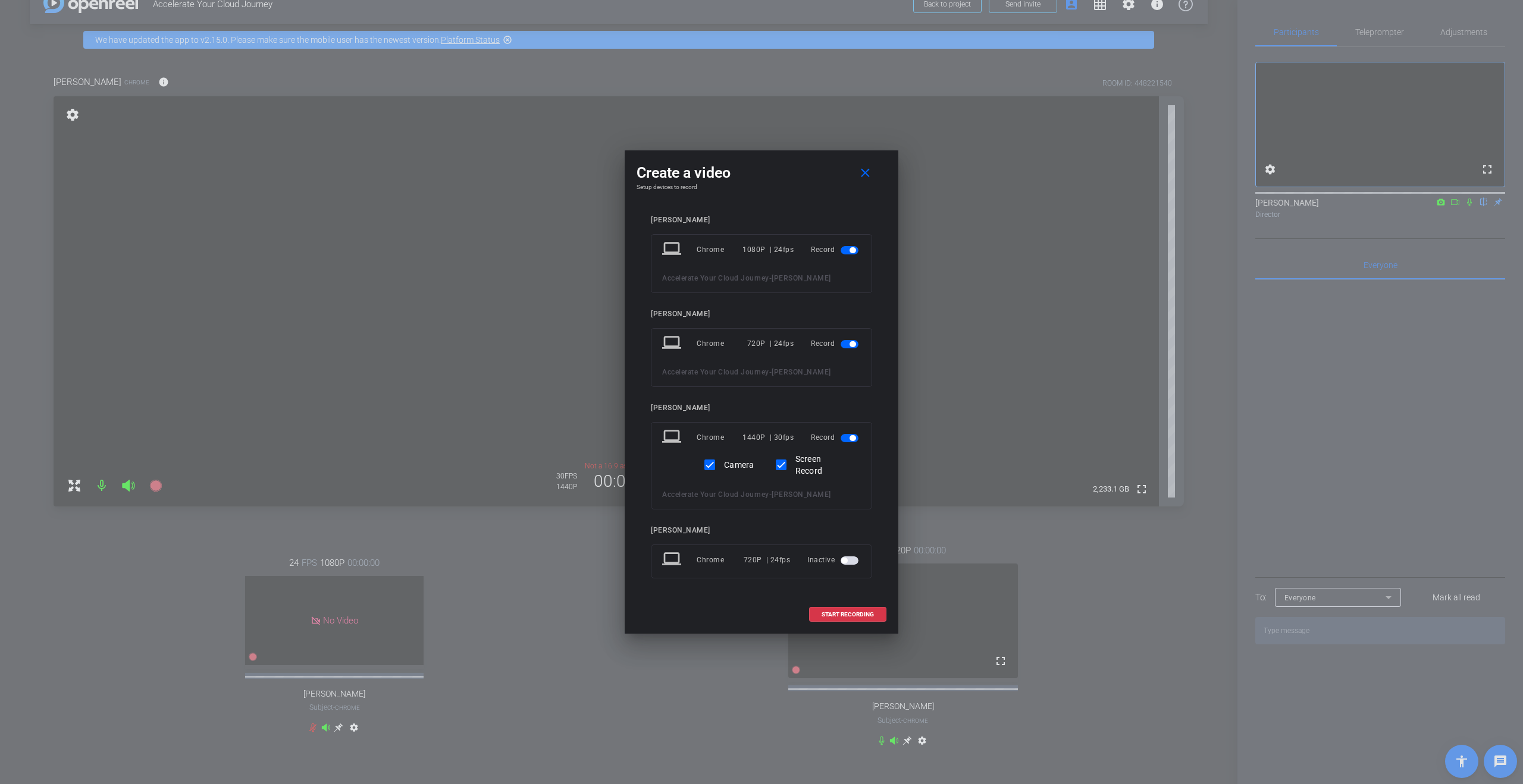
click at [761, 343] on span "button" at bounding box center [852, 344] width 6 height 6
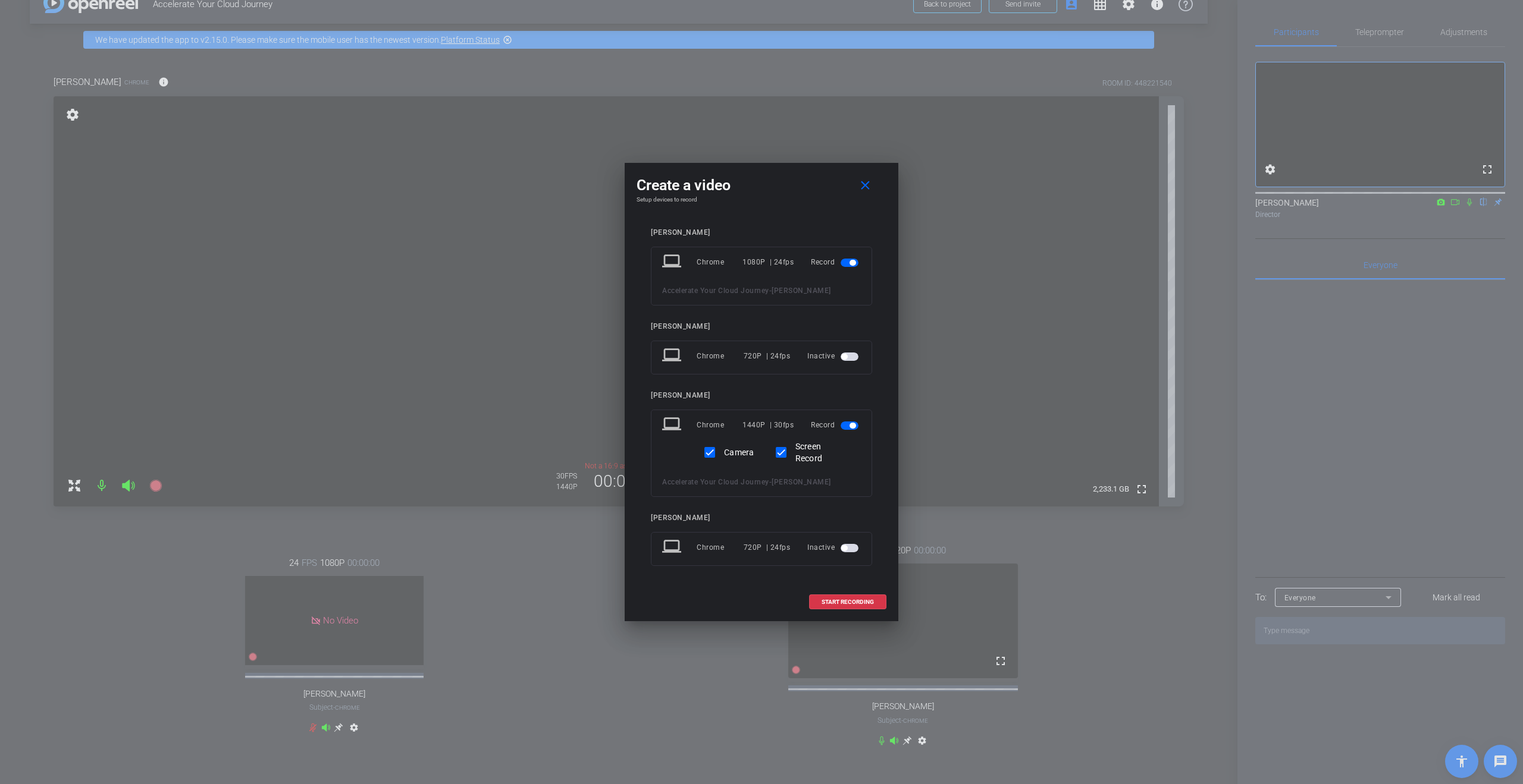
click at [761, 266] on span "button" at bounding box center [852, 263] width 6 height 6
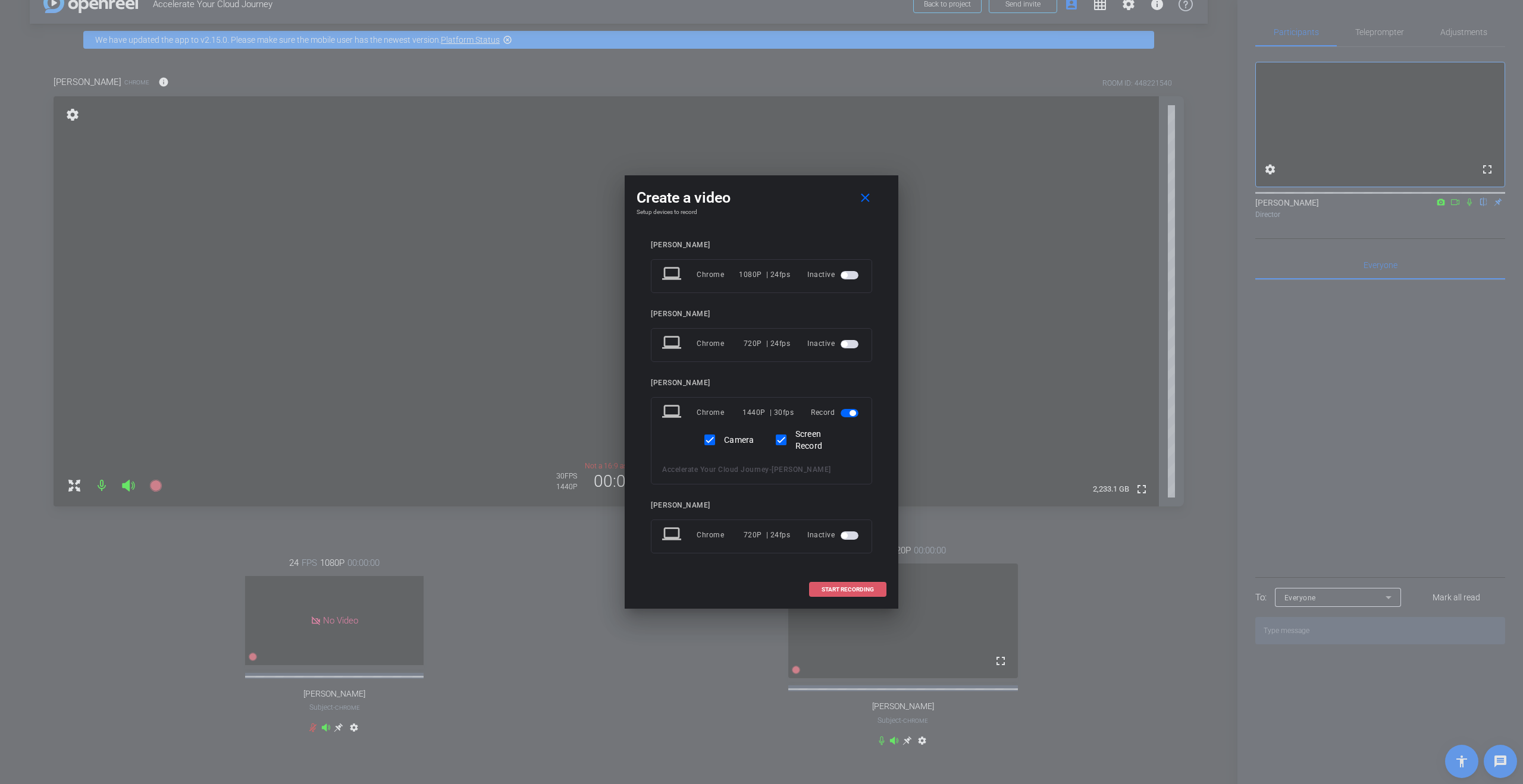
click at [761, 590] on span "START RECORDING" at bounding box center [847, 590] width 52 height 6
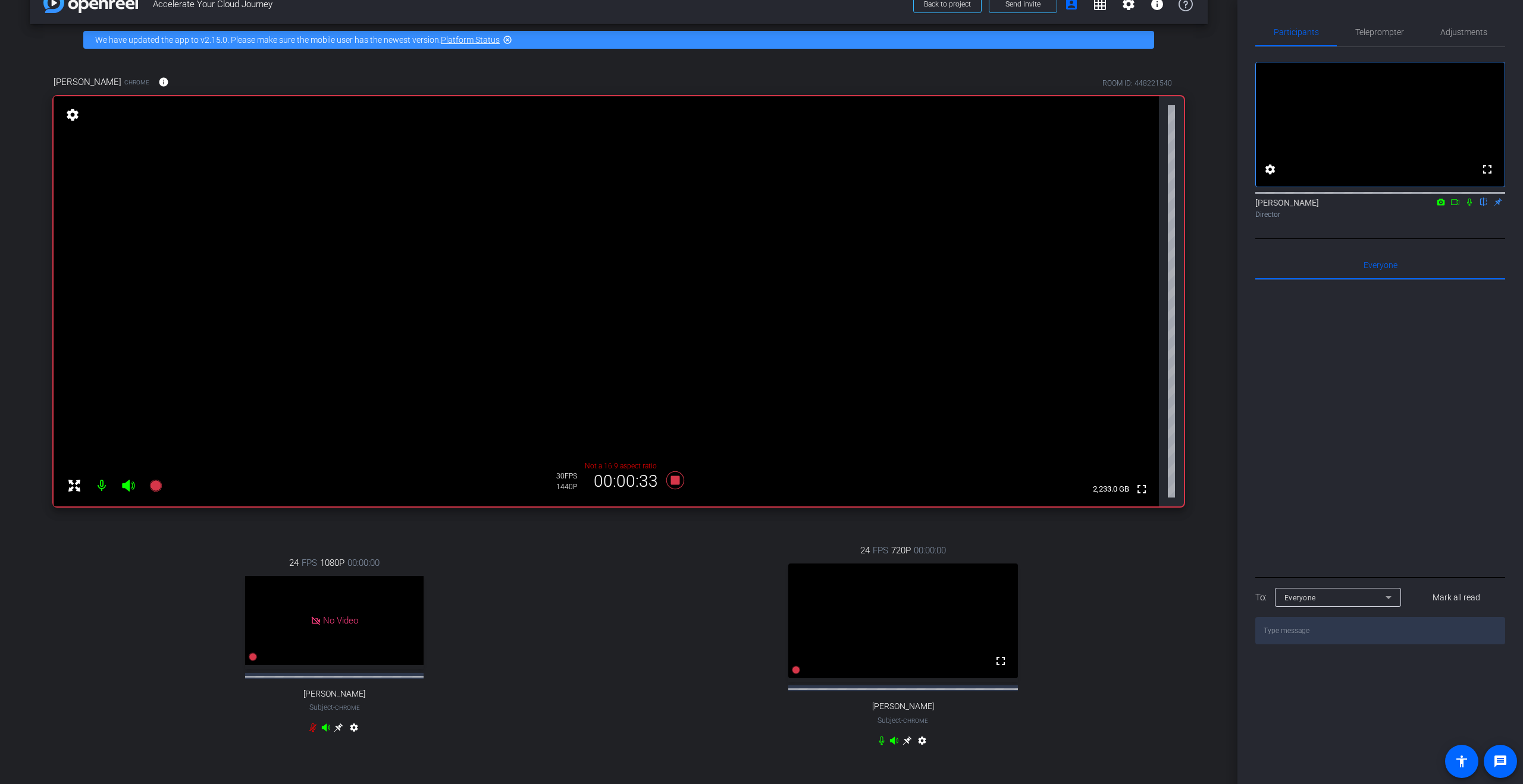
click at [761, 206] on icon at bounding box center [1470, 202] width 10 height 9
click at [761, 206] on icon at bounding box center [1455, 202] width 10 height 9
click at [761, 24] on span "Adjustments" at bounding box center [1464, 31] width 47 height 28
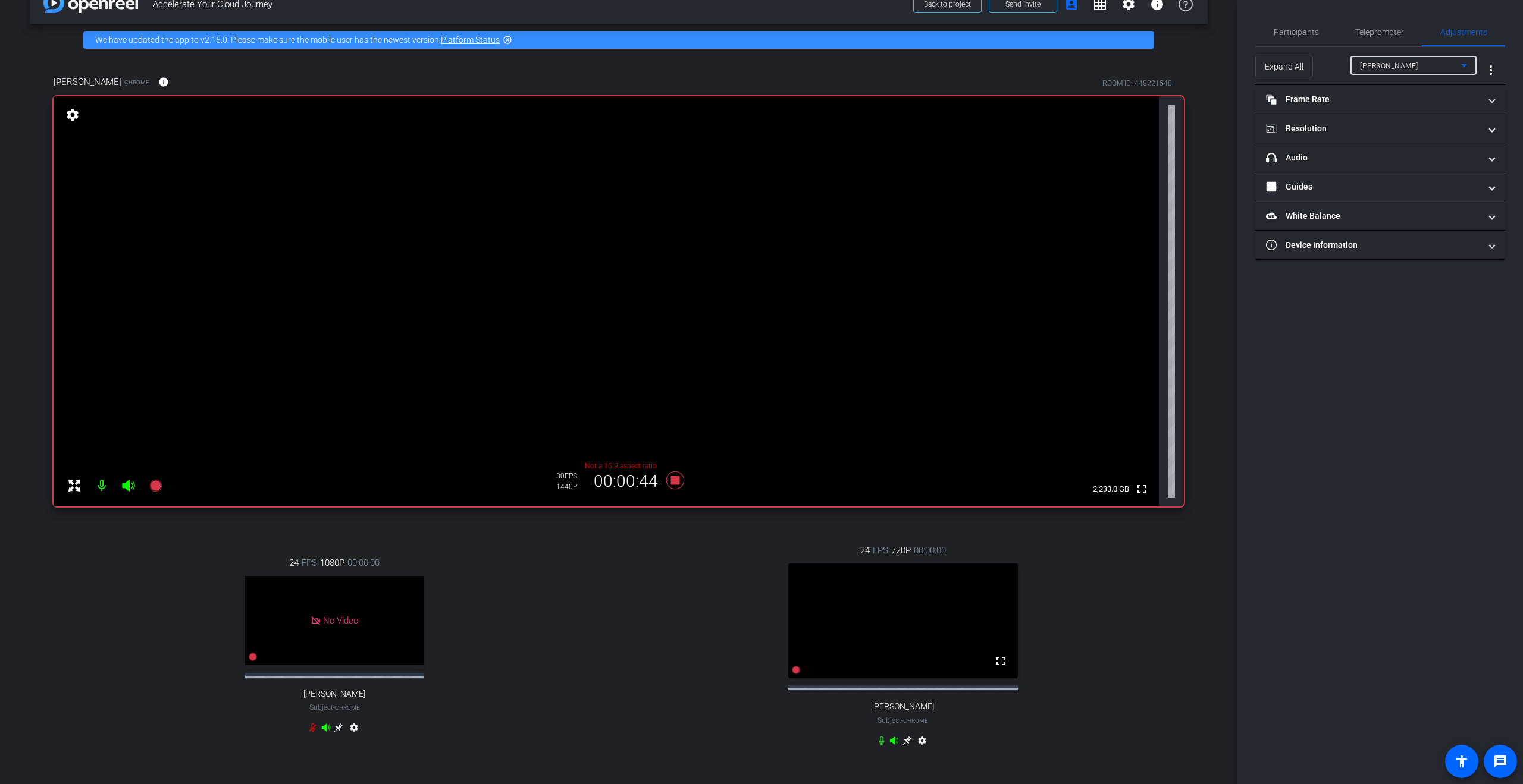
click at [761, 66] on span "Caroline Smith" at bounding box center [1389, 66] width 58 height 9
click at [761, 134] on span "Steve Mirman" at bounding box center [1390, 127] width 60 height 15
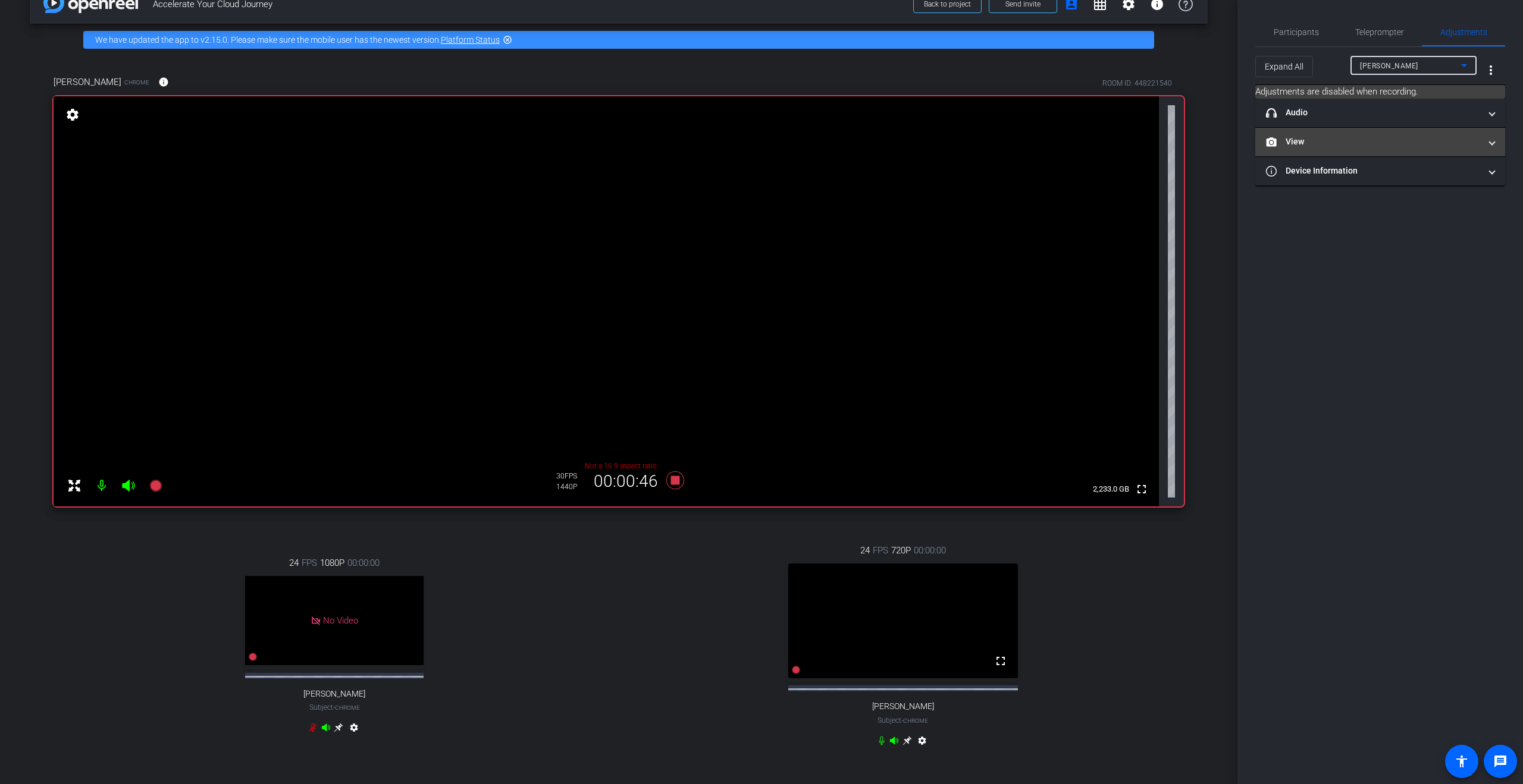
click at [761, 132] on mat-expansion-panel-header "View" at bounding box center [1380, 141] width 250 height 28
click at [761, 181] on circle at bounding box center [1368, 181] width 3 height 3
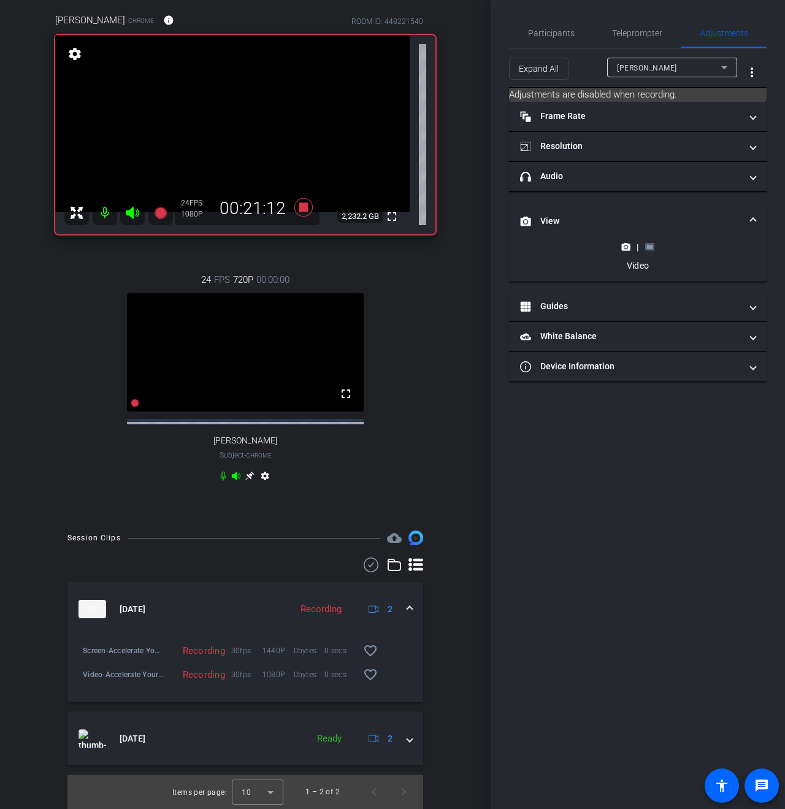
scroll to position [36, 0]
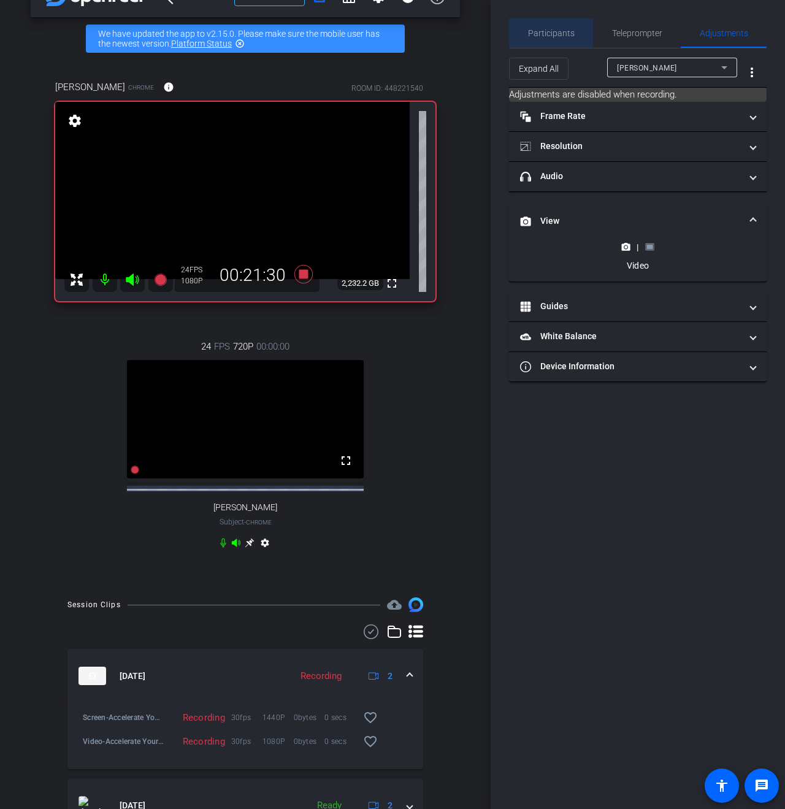
click at [546, 31] on span "Participants" at bounding box center [551, 33] width 47 height 9
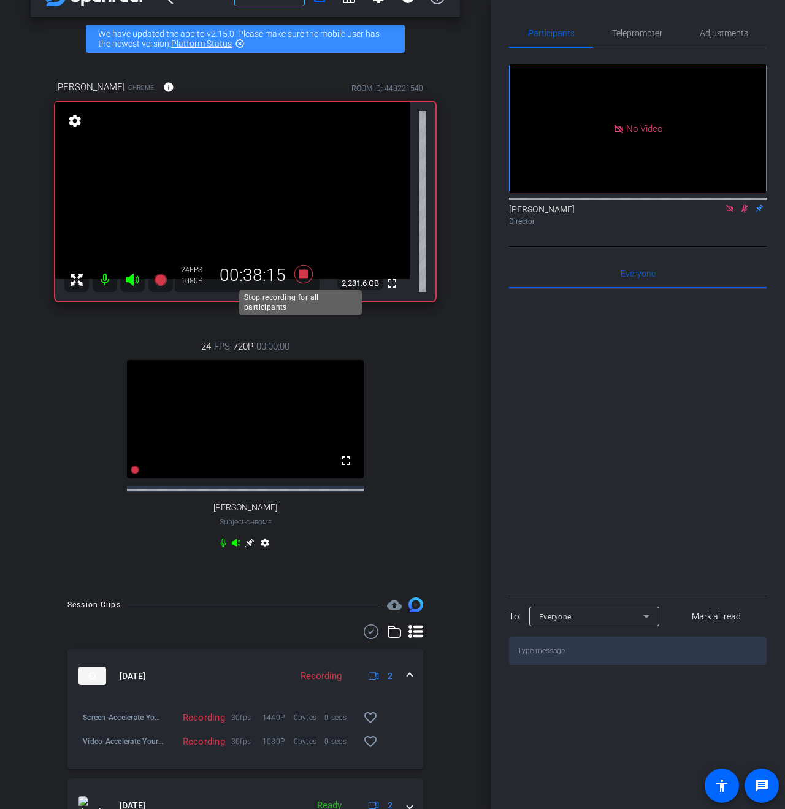
click at [301, 278] on icon at bounding box center [304, 274] width 18 height 18
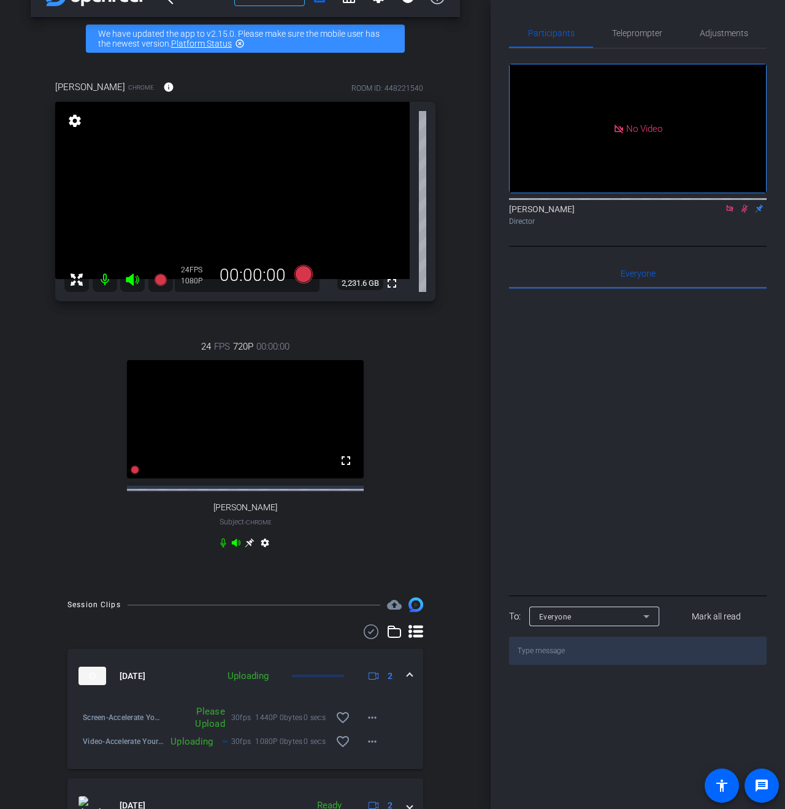
click at [741, 204] on icon at bounding box center [745, 208] width 10 height 9
click at [731, 205] on icon at bounding box center [730, 208] width 7 height 7
click at [599, 495] on div at bounding box center [638, 441] width 258 height 304
click at [298, 269] on icon at bounding box center [304, 274] width 18 height 18
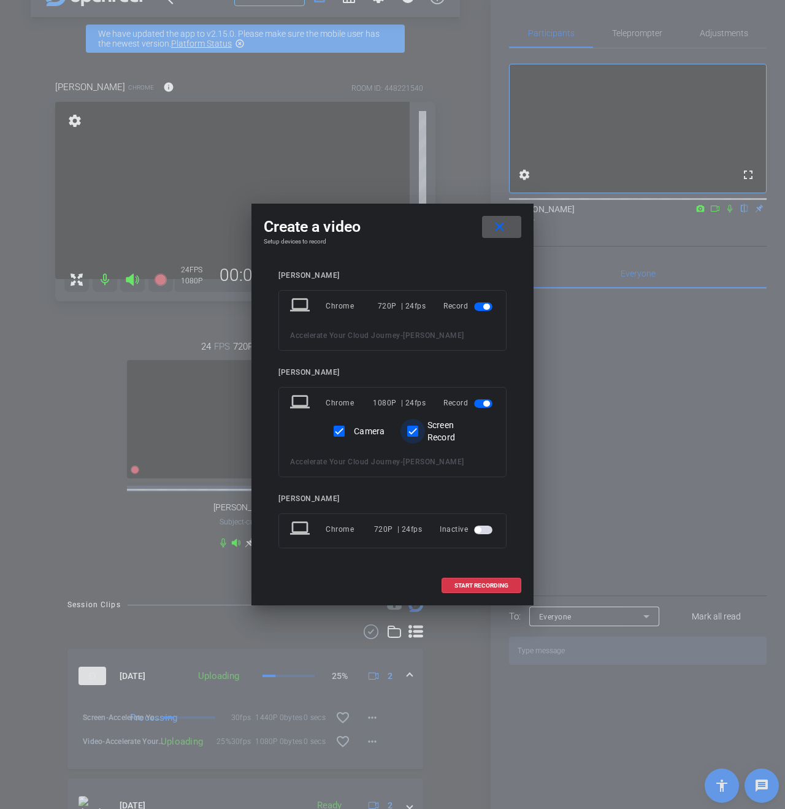
click at [415, 431] on input "Screen Record" at bounding box center [413, 431] width 25 height 25
checkbox input "false"
click at [491, 307] on span "button" at bounding box center [483, 307] width 18 height 9
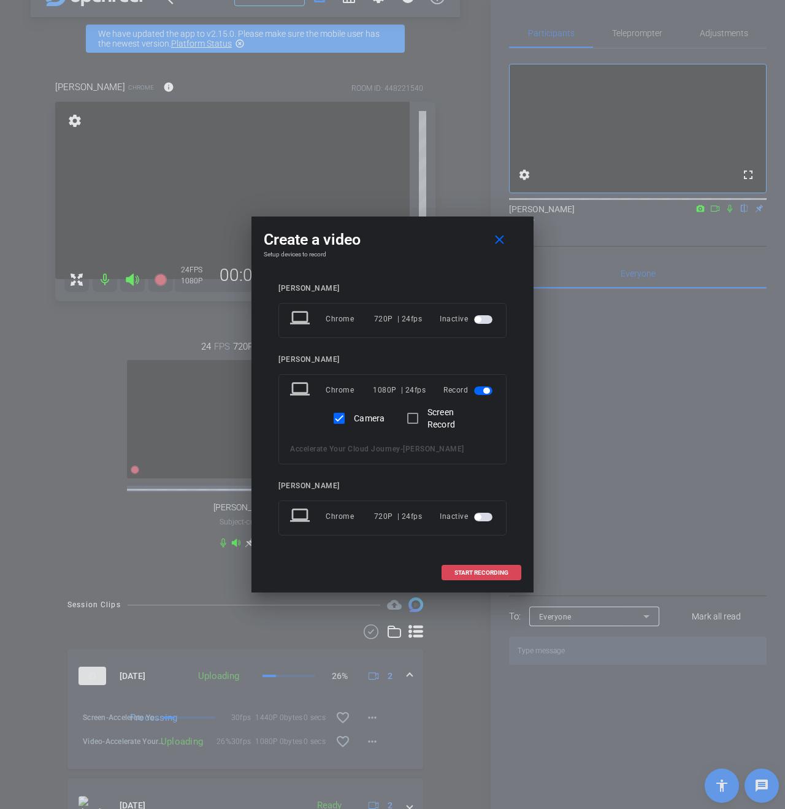
click at [490, 572] on span "START RECORDING" at bounding box center [482, 573] width 54 height 6
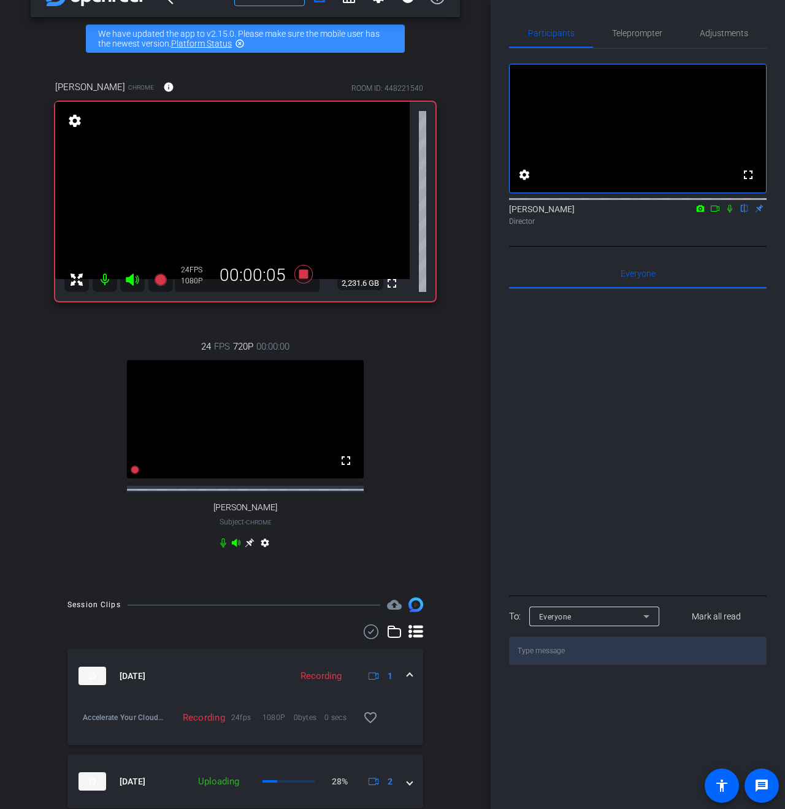
click at [733, 213] on icon at bounding box center [730, 208] width 10 height 9
click at [728, 213] on icon at bounding box center [730, 208] width 10 height 9
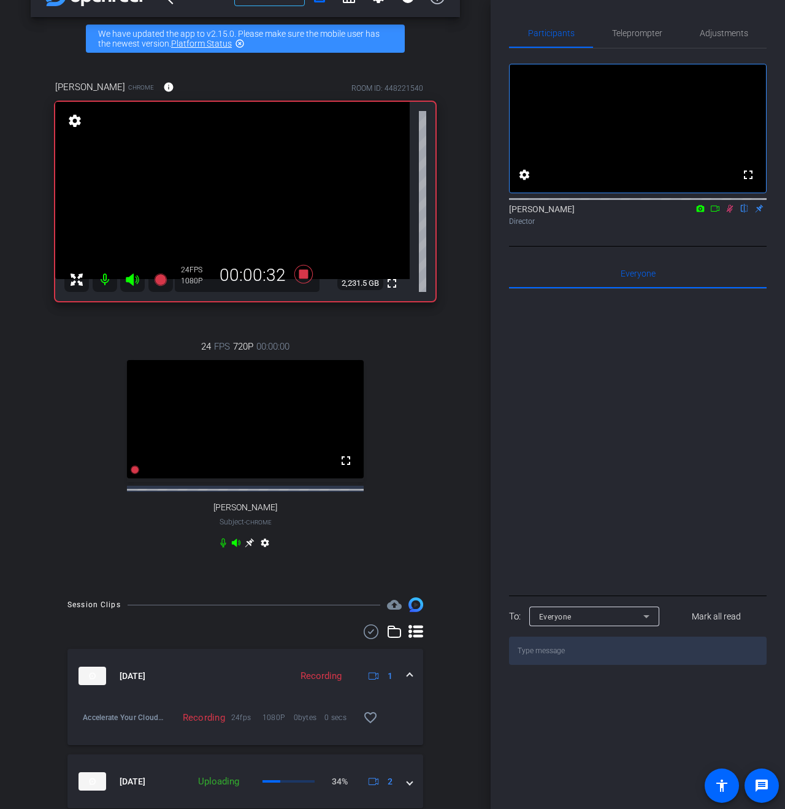
click at [728, 213] on icon at bounding box center [730, 208] width 10 height 9
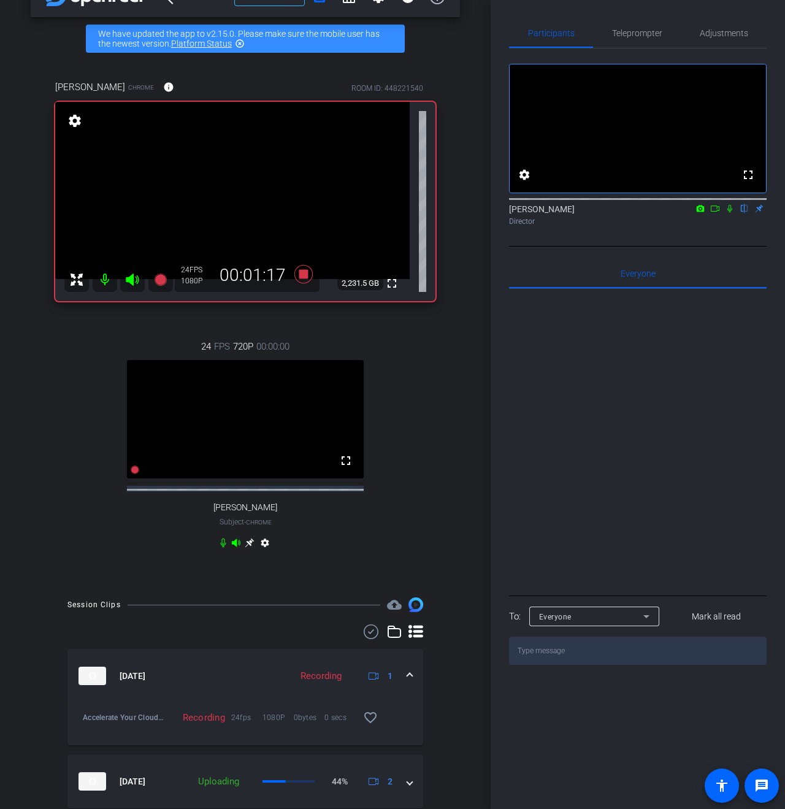
click at [728, 213] on icon at bounding box center [730, 208] width 10 height 9
click at [298, 273] on icon at bounding box center [304, 274] width 18 height 18
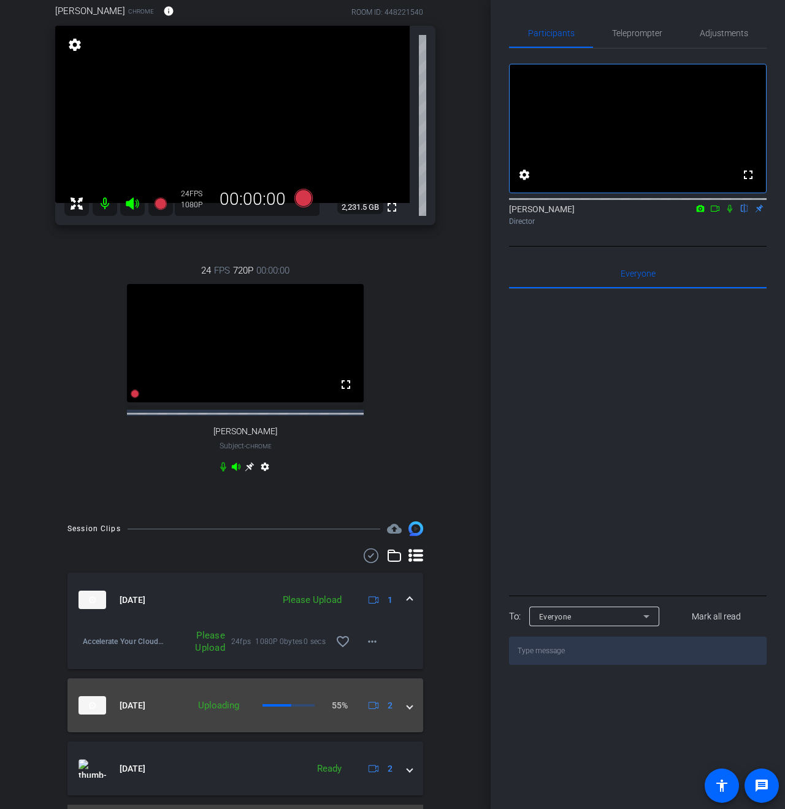
scroll to position [152, 0]
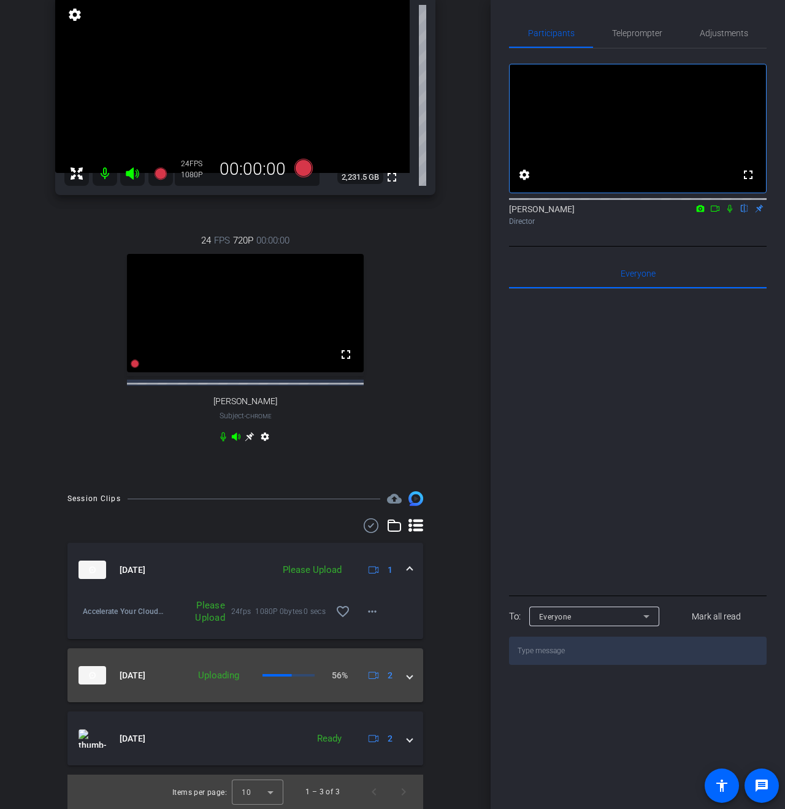
click at [407, 673] on mat-expansion-panel-header "Oct 14, 2025 Uploading 56% 2" at bounding box center [246, 676] width 356 height 54
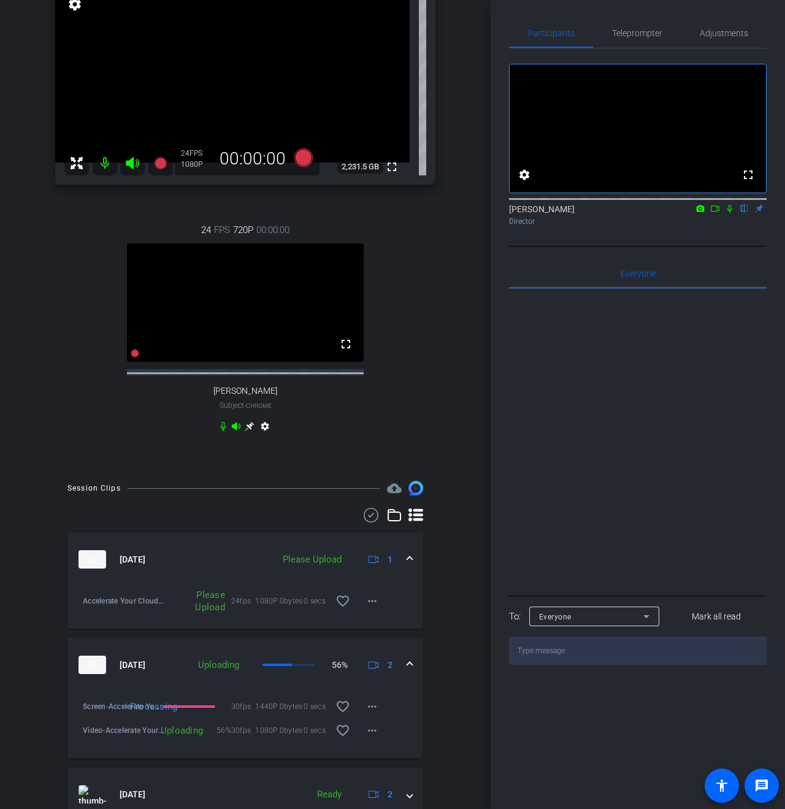
scroll to position [218, 0]
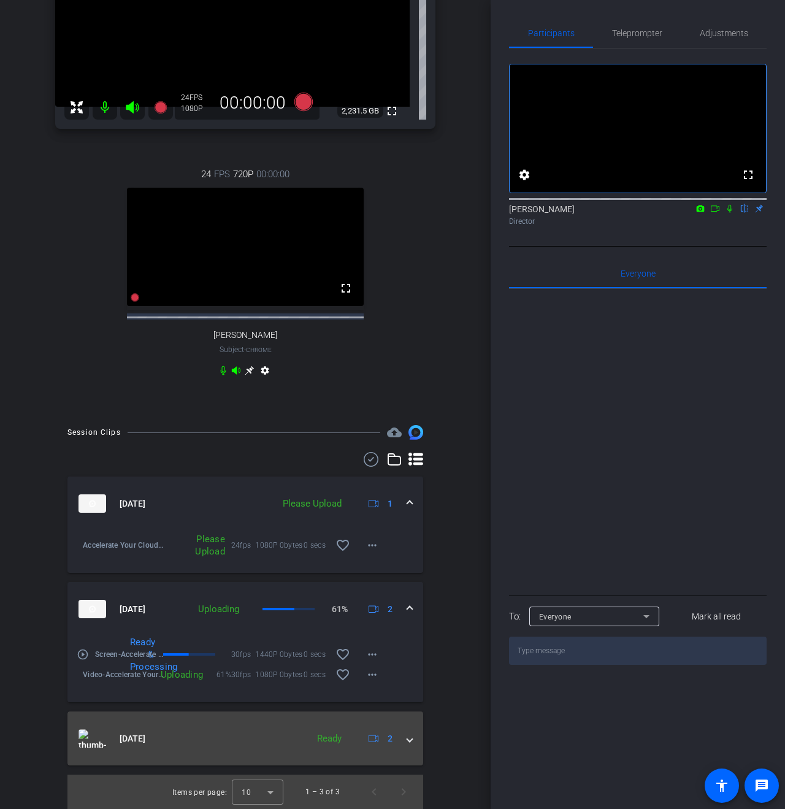
click at [407, 739] on span at bounding box center [409, 739] width 5 height 13
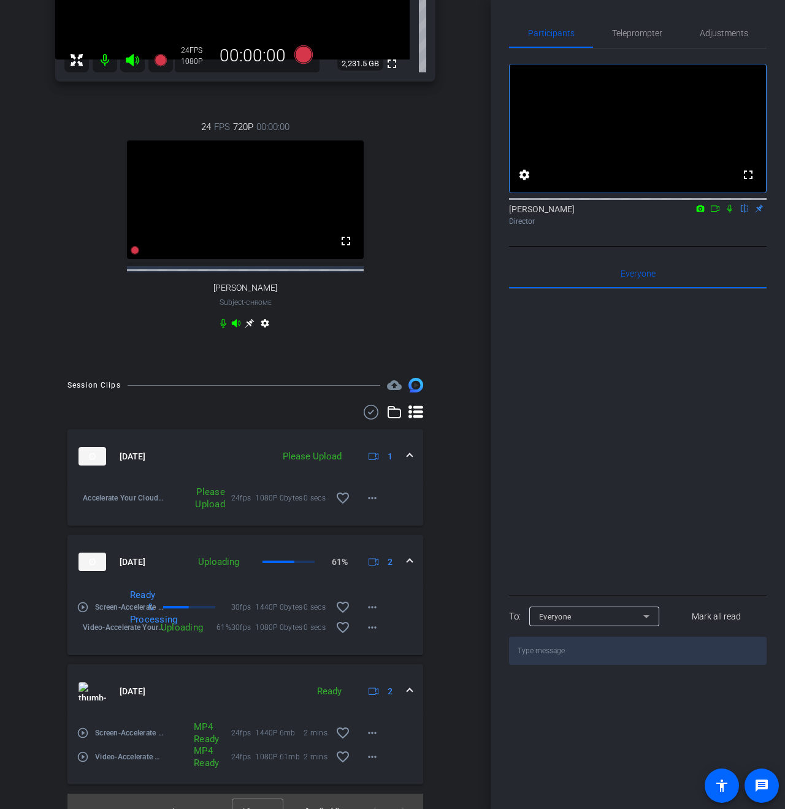
scroll to position [285, 0]
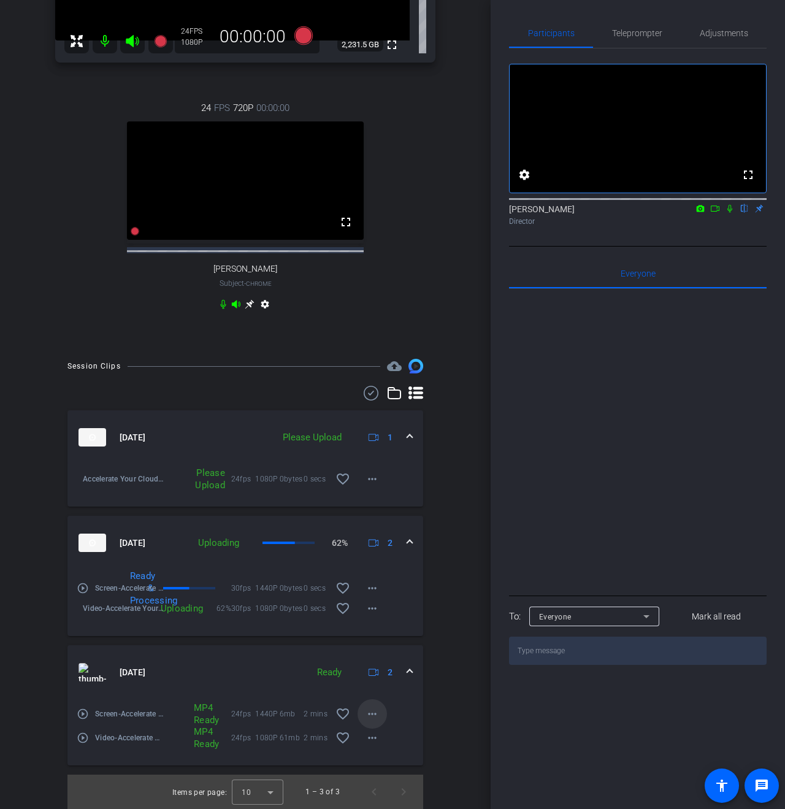
click at [372, 717] on mat-icon "more_horiz" at bounding box center [372, 714] width 15 height 15
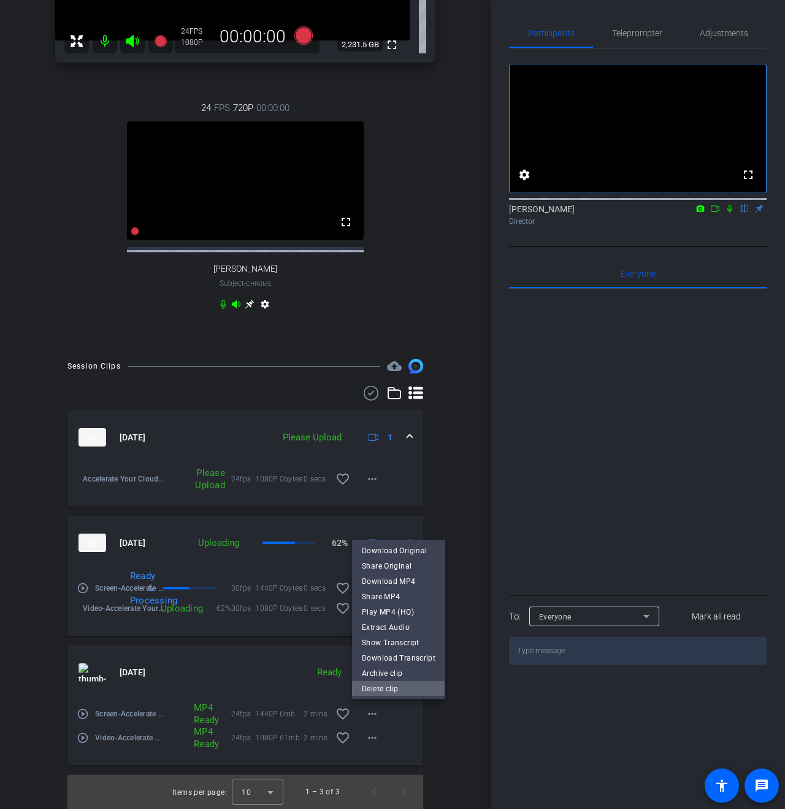
click at [370, 687] on span "Delete clip" at bounding box center [399, 689] width 74 height 15
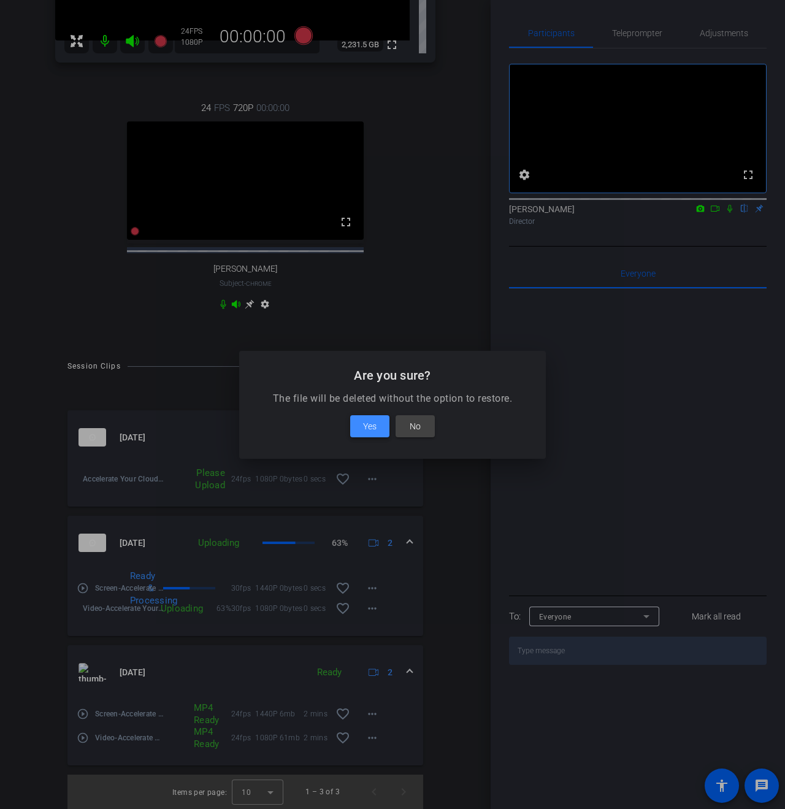
click at [365, 428] on span "Yes" at bounding box center [370, 426] width 14 height 15
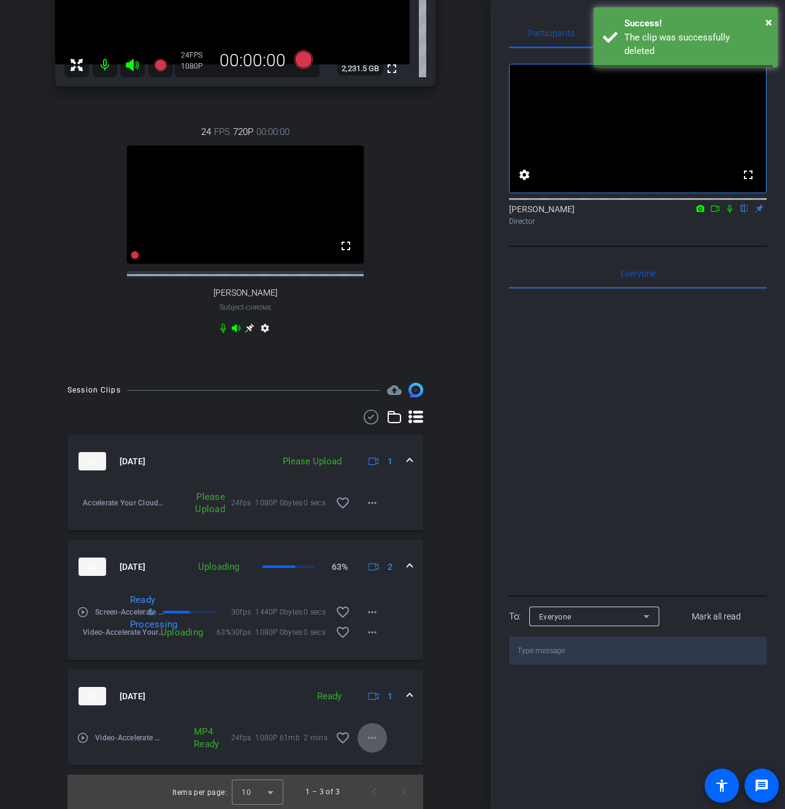
scroll to position [261, 0]
click at [358, 740] on span at bounding box center [372, 738] width 29 height 29
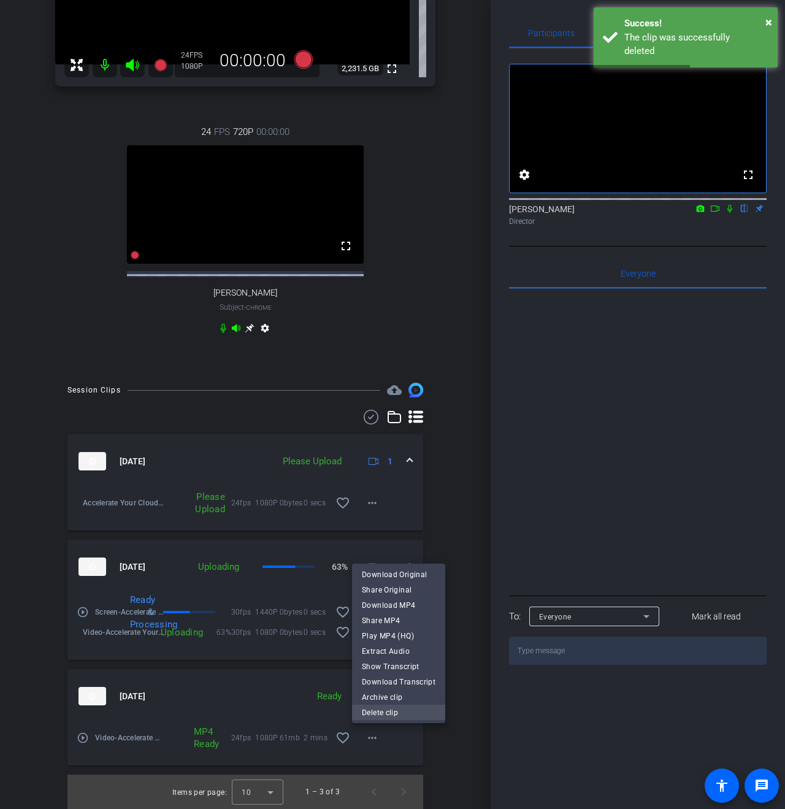
click at [369, 719] on span "Delete clip" at bounding box center [399, 713] width 74 height 15
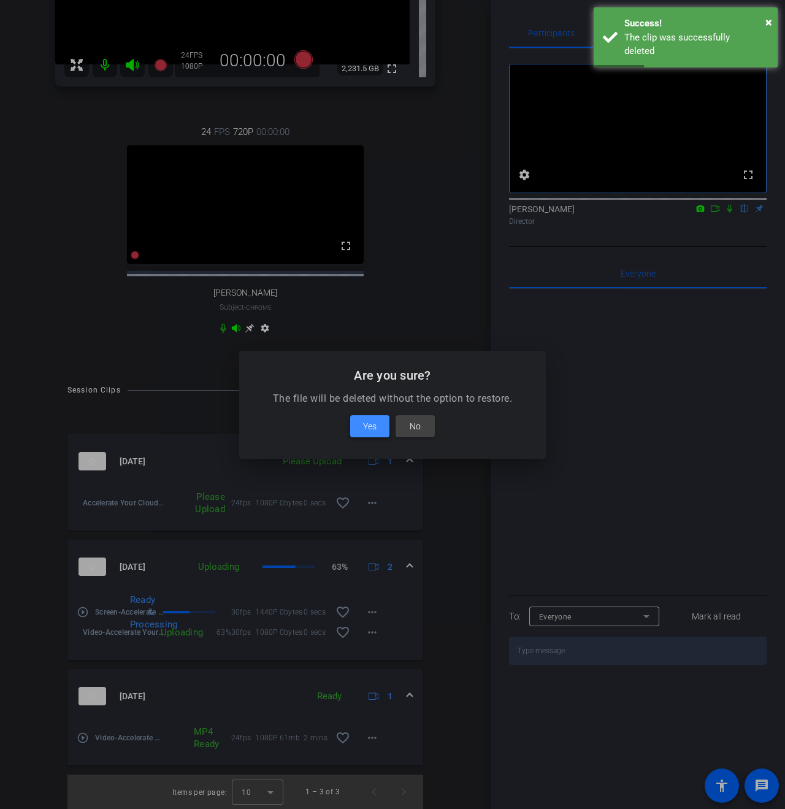
click at [360, 428] on span at bounding box center [369, 426] width 39 height 29
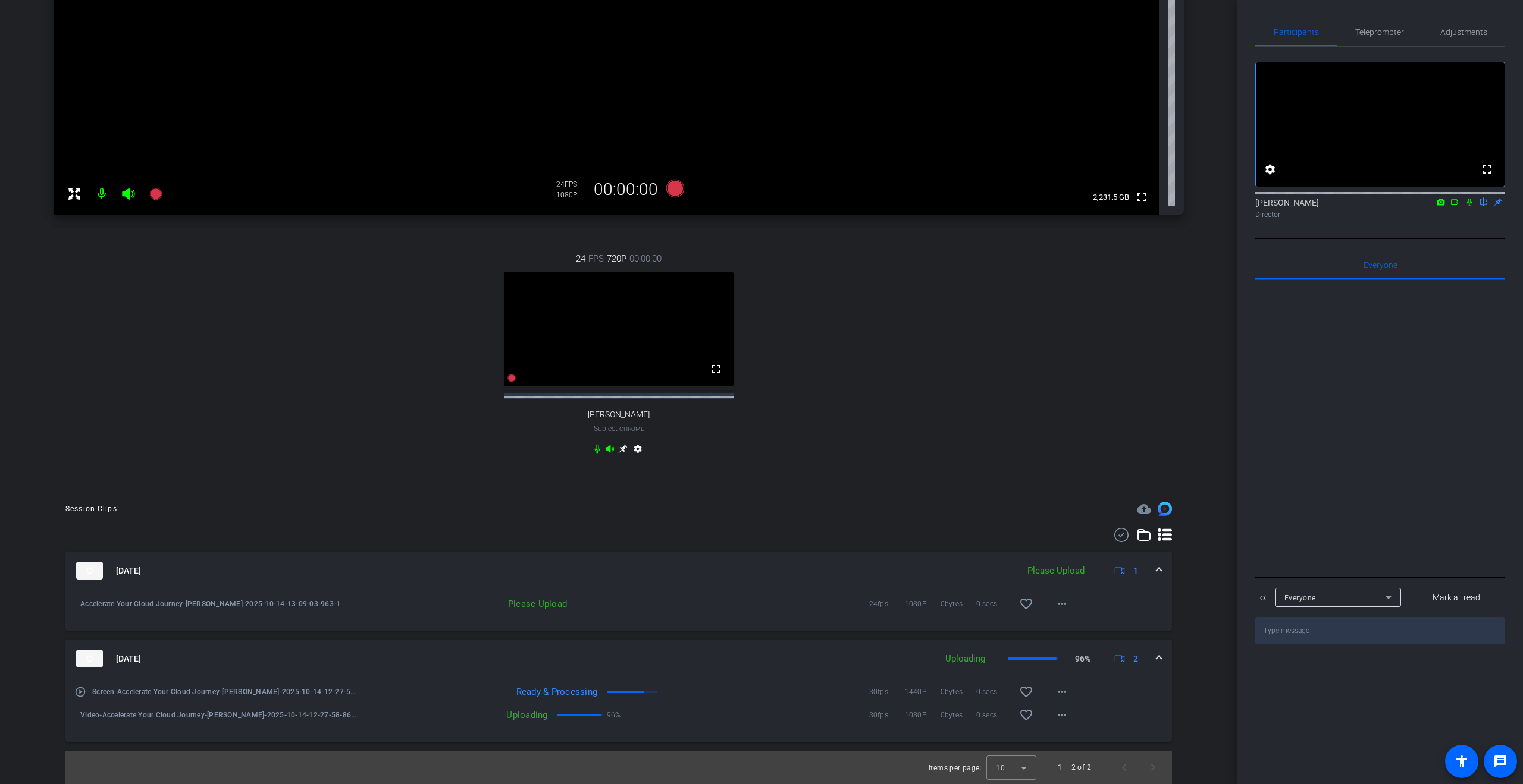
scroll to position [329, 0]
click at [533, 605] on div "Please Upload" at bounding box center [465, 604] width 215 height 12
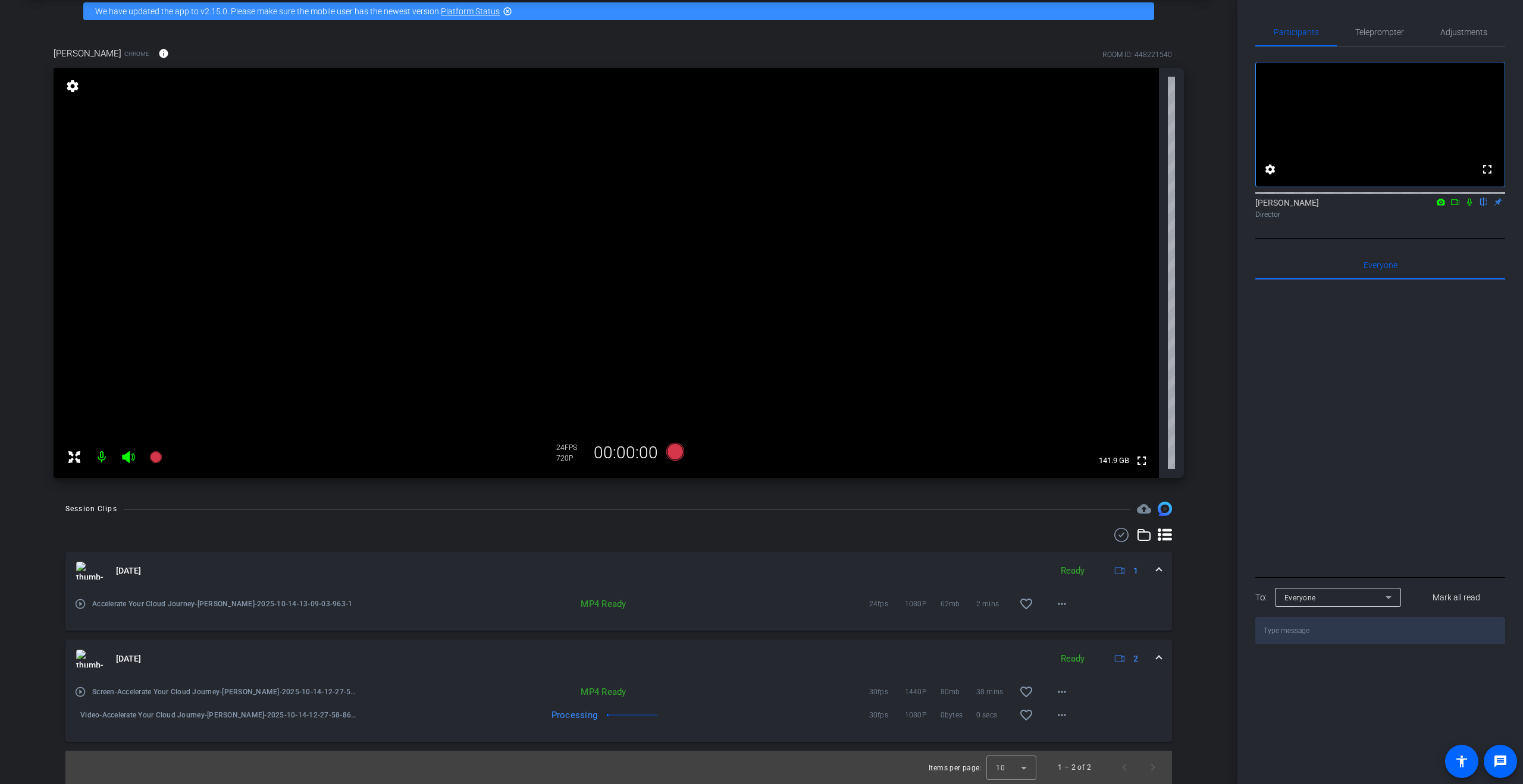
scroll to position [0, 0]
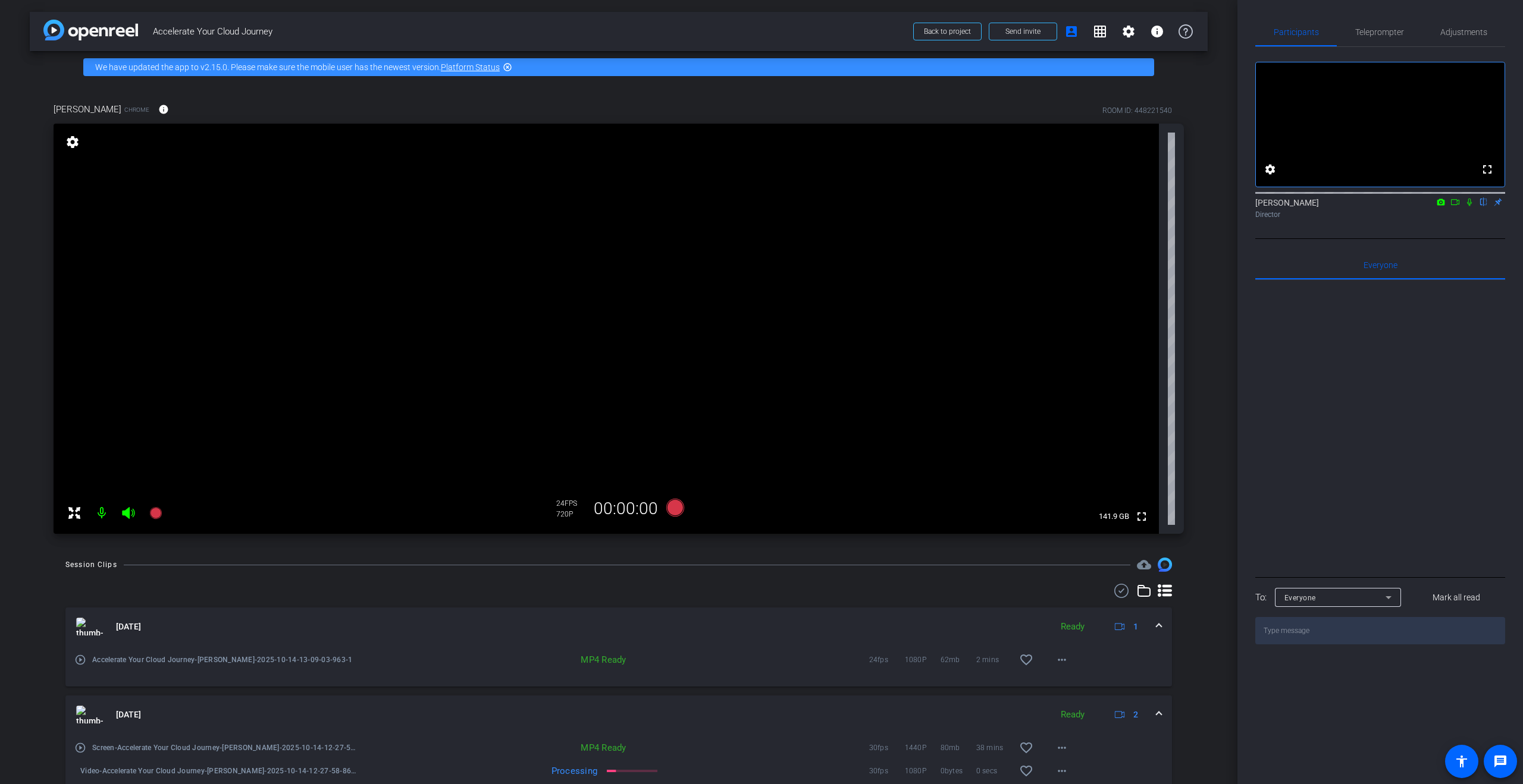
click at [761, 381] on div at bounding box center [1380, 427] width 250 height 295
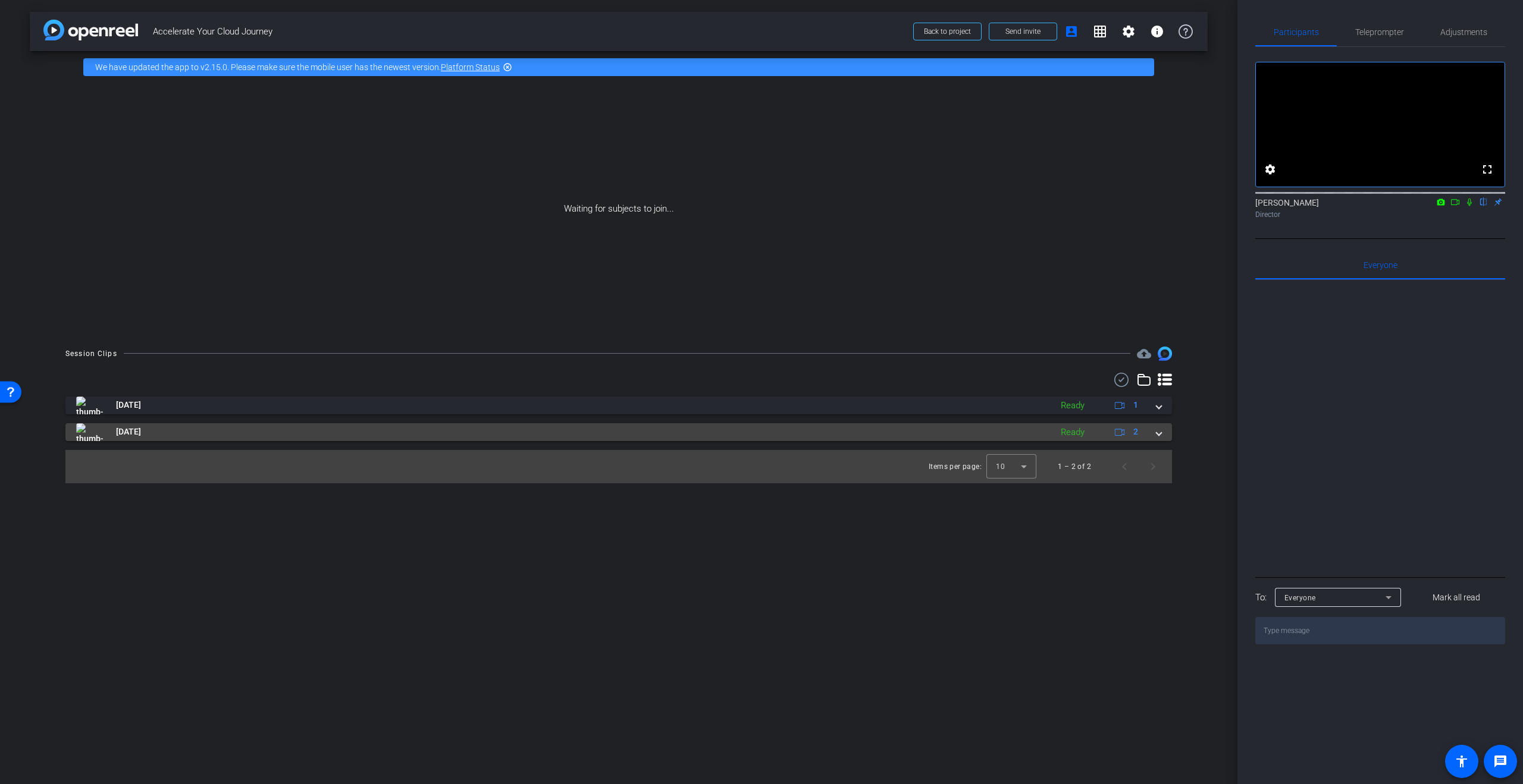
click at [1168, 430] on mat-expansion-panel-header "[DATE] Ready 2" at bounding box center [619, 432] width 1106 height 17
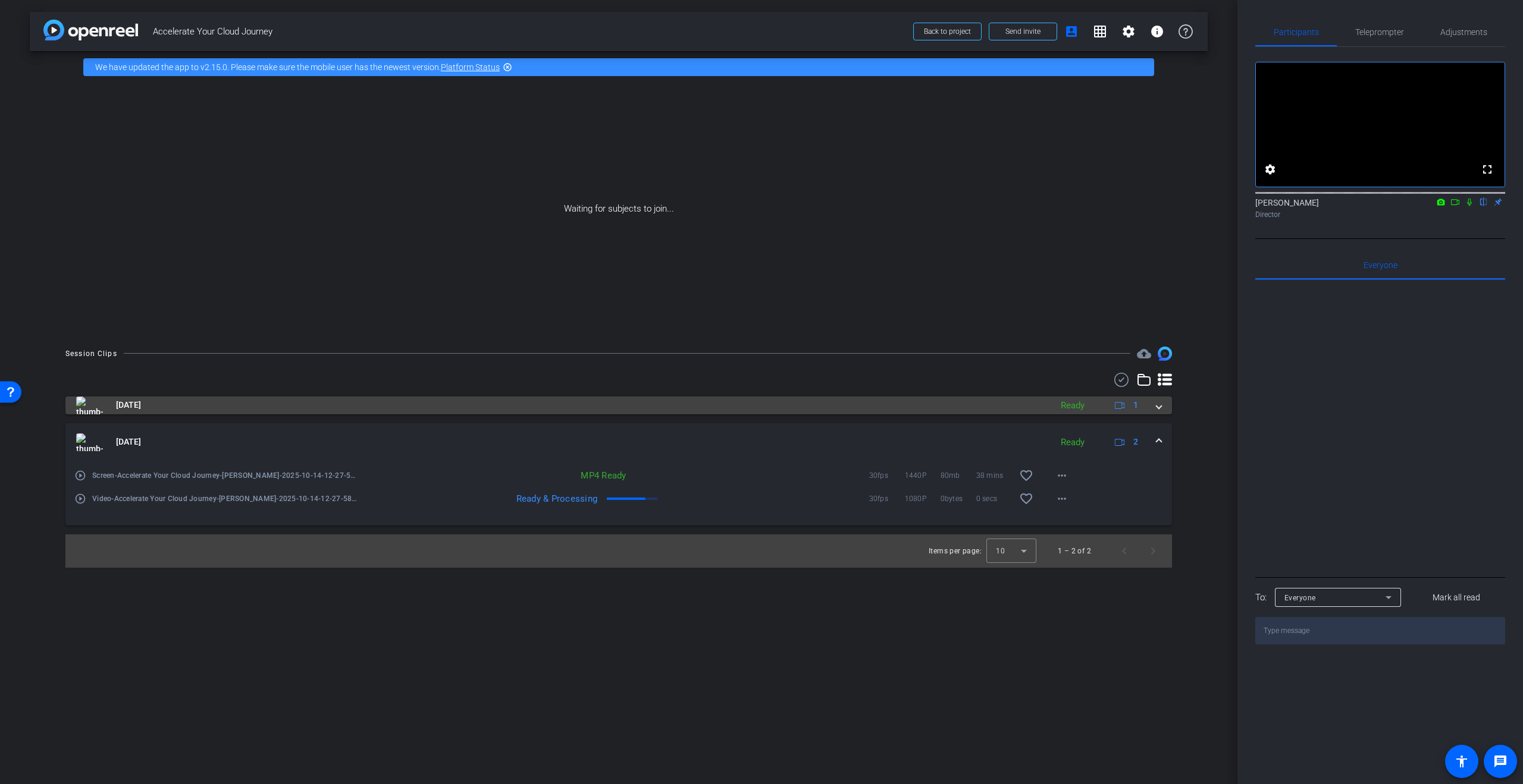
click at [1165, 403] on mat-expansion-panel-header "Oct 14, 2025 Ready 1" at bounding box center [619, 405] width 1106 height 17
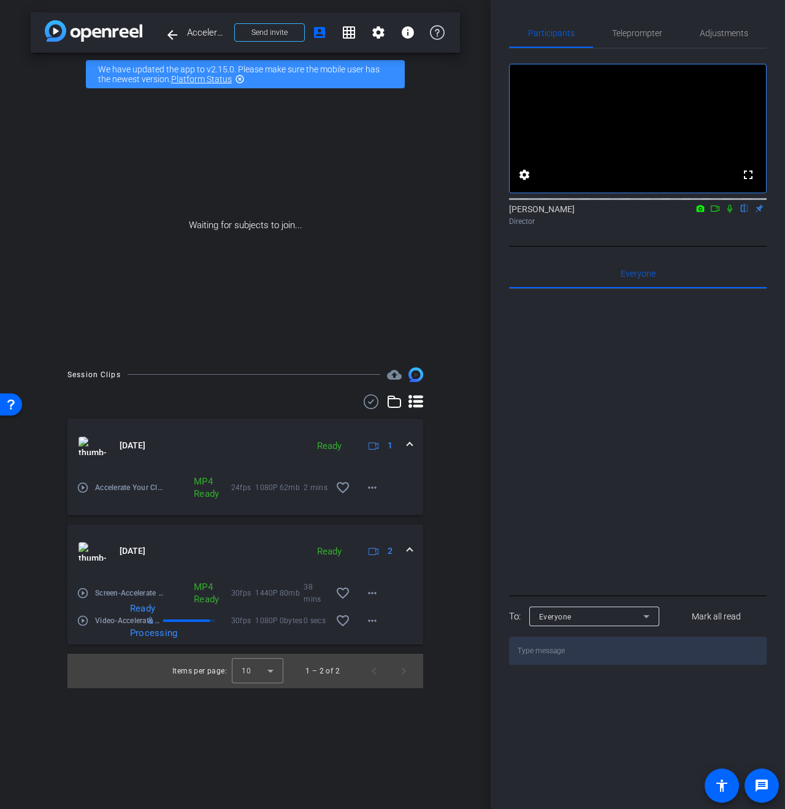
click at [732, 213] on icon at bounding box center [730, 208] width 10 height 9
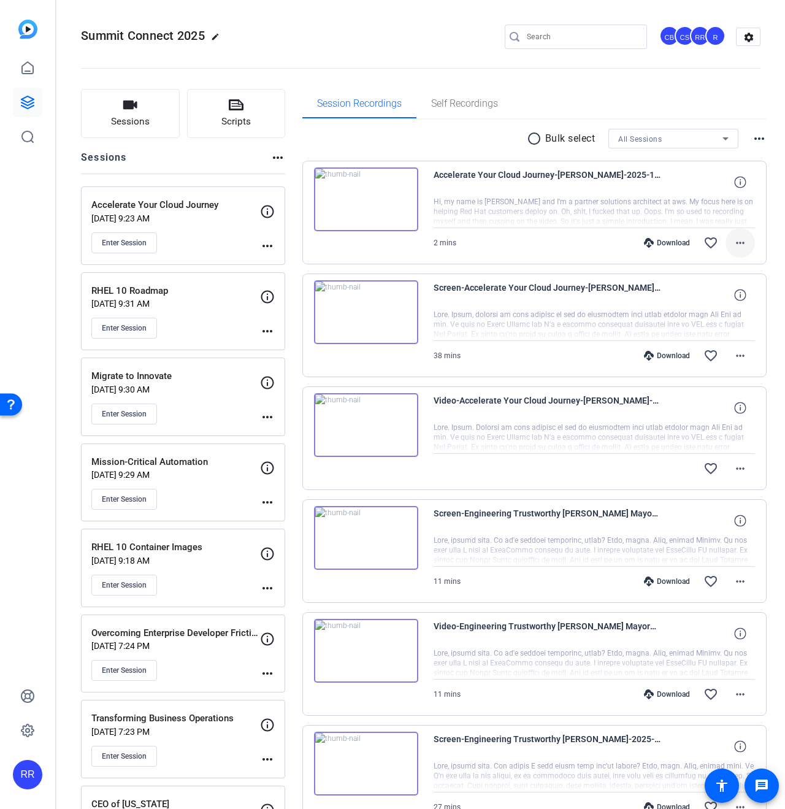
click at [735, 245] on mat-icon "more_horiz" at bounding box center [740, 243] width 15 height 15
click at [687, 305] on span "Download MP4" at bounding box center [703, 298] width 74 height 15
click at [733, 355] on mat-icon "more_horiz" at bounding box center [740, 356] width 15 height 15
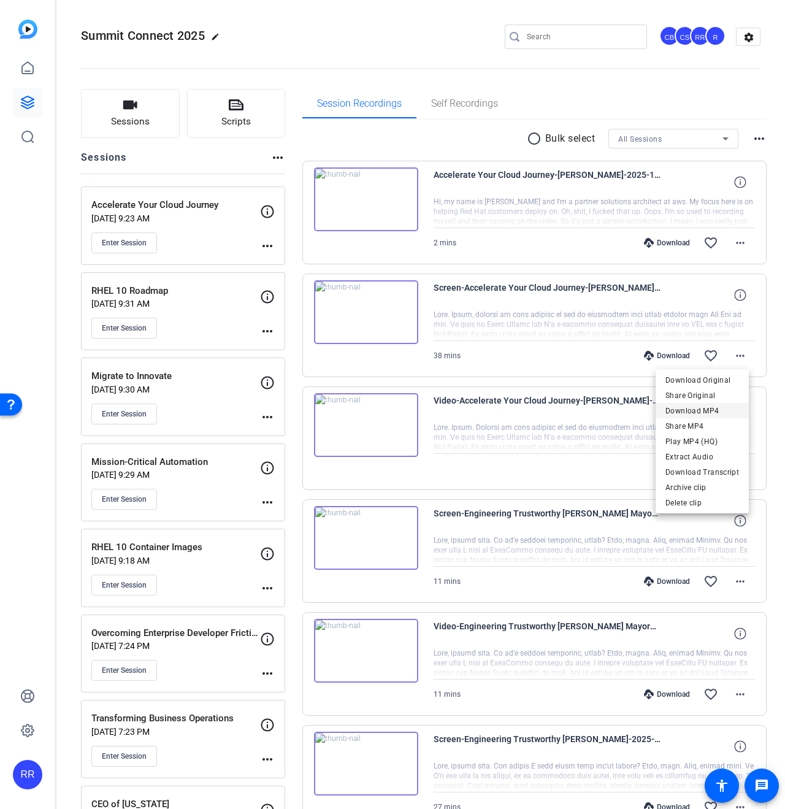
click at [679, 409] on span "Download MP4" at bounding box center [703, 411] width 74 height 15
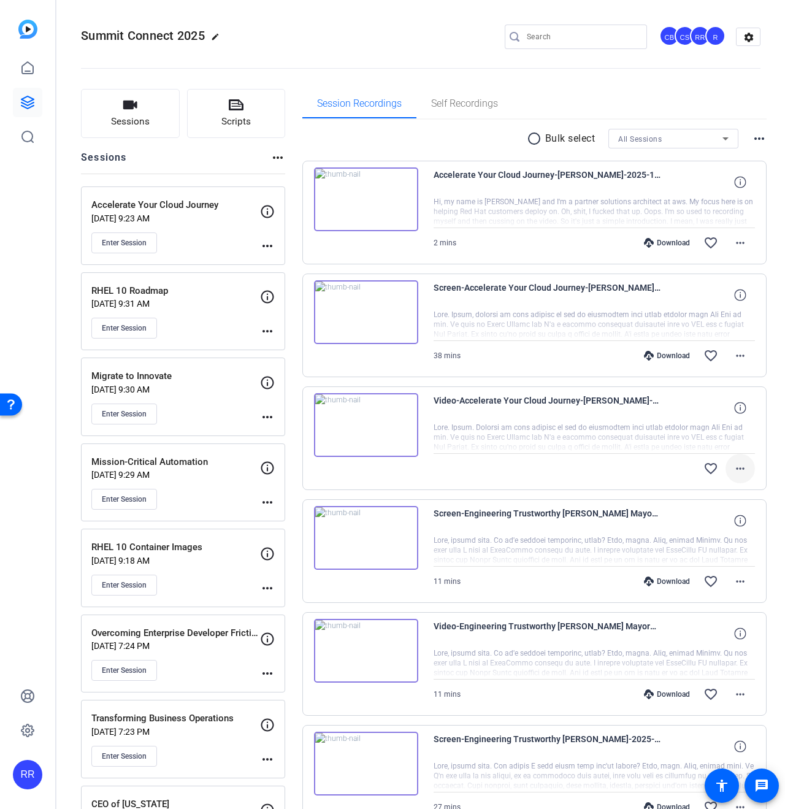
click at [736, 464] on mat-icon "more_horiz" at bounding box center [740, 468] width 15 height 15
click at [631, 451] on div at bounding box center [392, 404] width 785 height 809
click at [736, 468] on mat-icon "more_horiz" at bounding box center [740, 468] width 15 height 15
click at [736, 468] on div at bounding box center [392, 404] width 785 height 809
click at [738, 461] on mat-icon "more_horiz" at bounding box center [740, 468] width 15 height 15
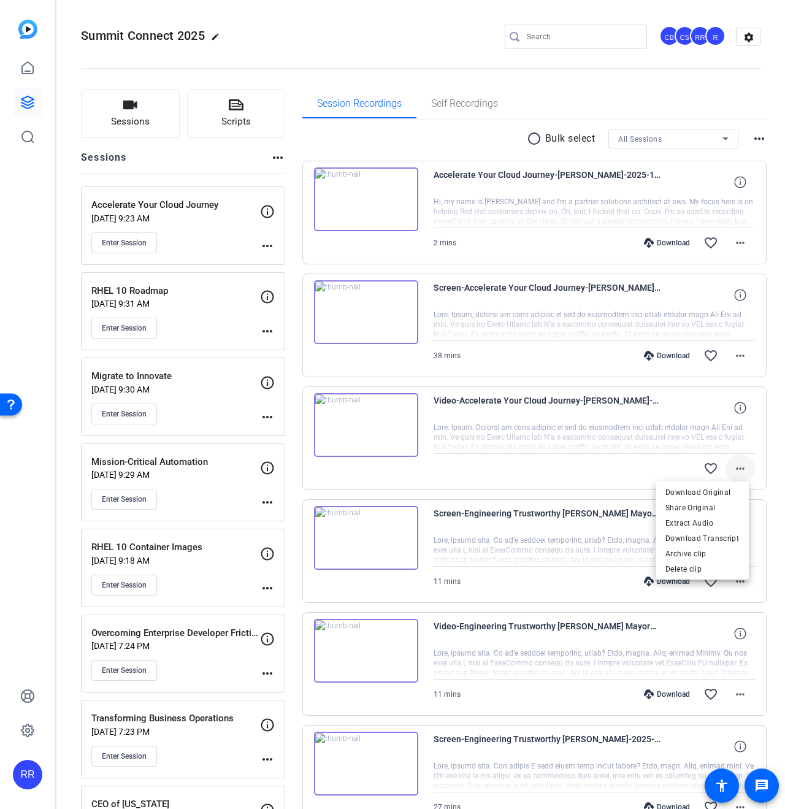
click at [738, 460] on div at bounding box center [392, 404] width 785 height 809
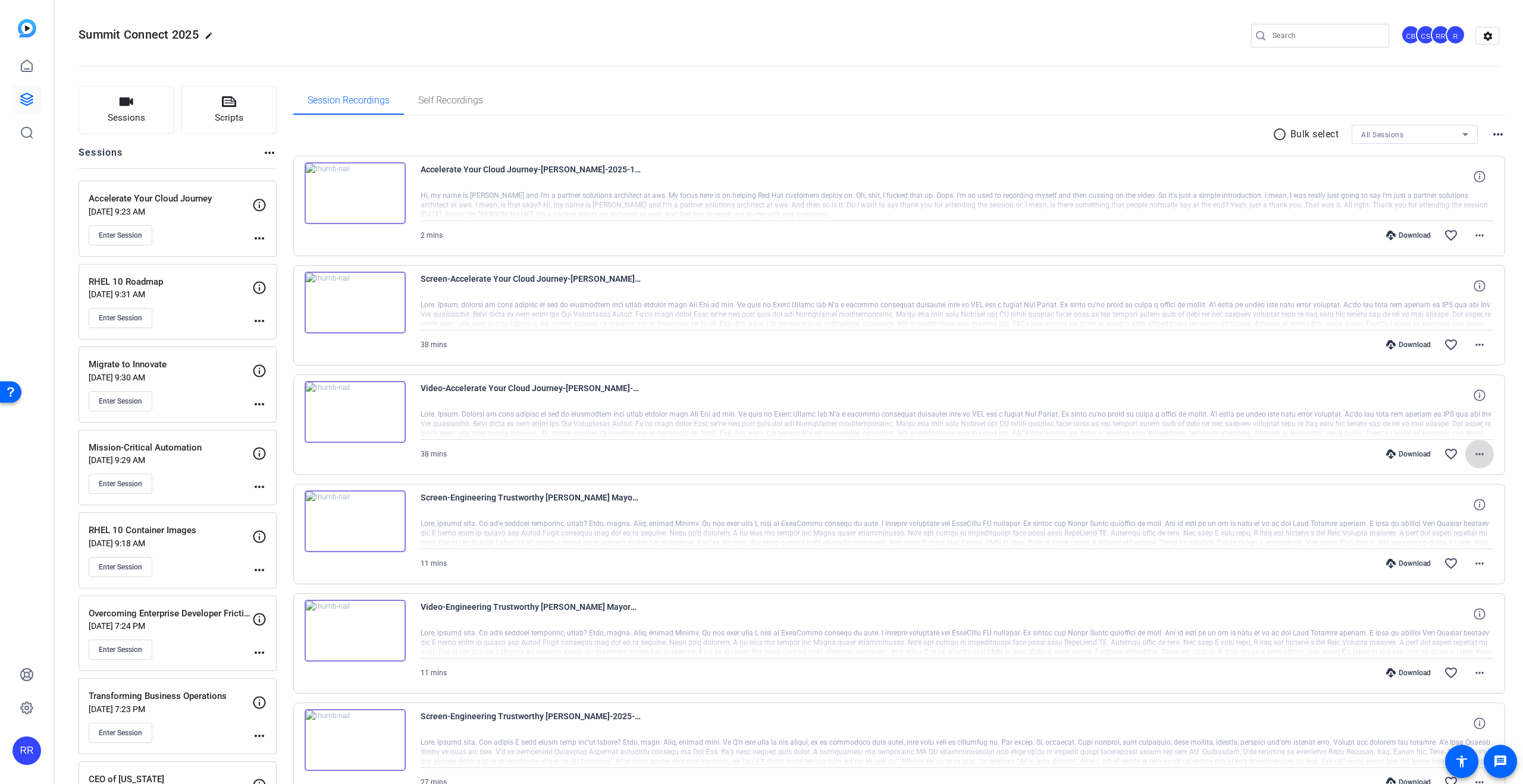
click at [1476, 454] on mat-icon "more_horiz" at bounding box center [1479, 454] width 15 height 15
click at [1419, 507] on span "Download MP4" at bounding box center [1443, 507] width 72 height 15
